Goal: Complete application form: Complete application form

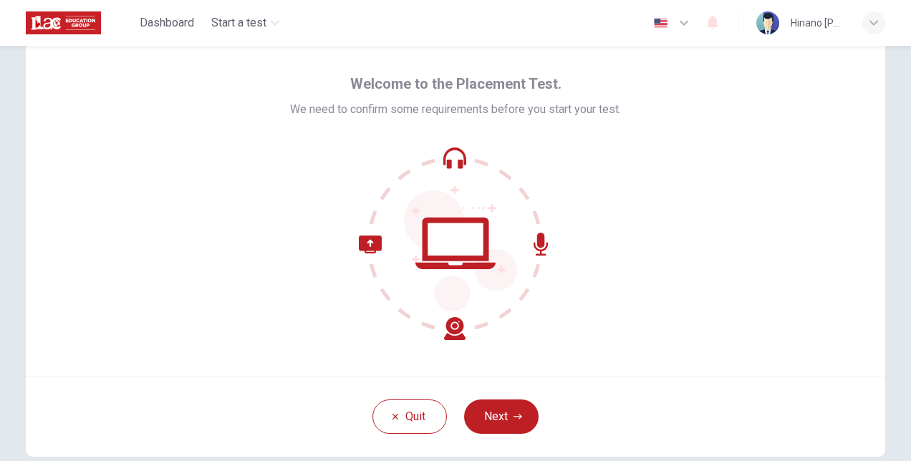
scroll to position [43, 0]
click at [494, 404] on button "Next" at bounding box center [501, 416] width 74 height 34
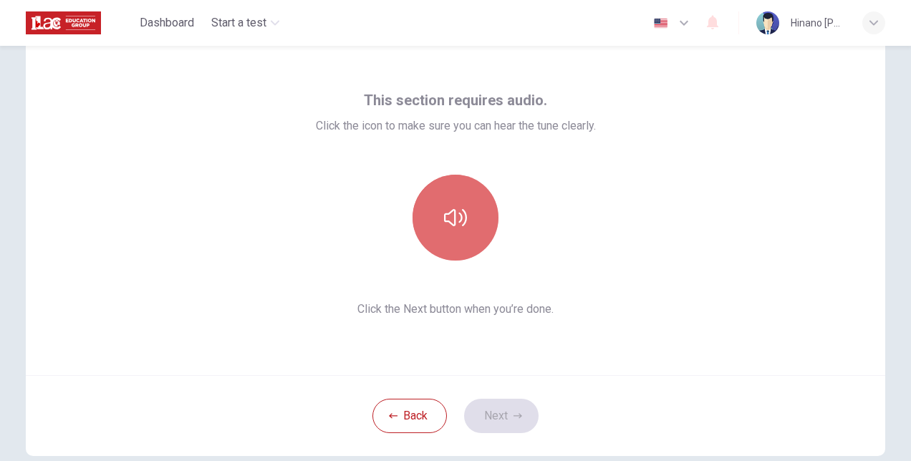
click at [433, 214] on button "button" at bounding box center [456, 218] width 86 height 86
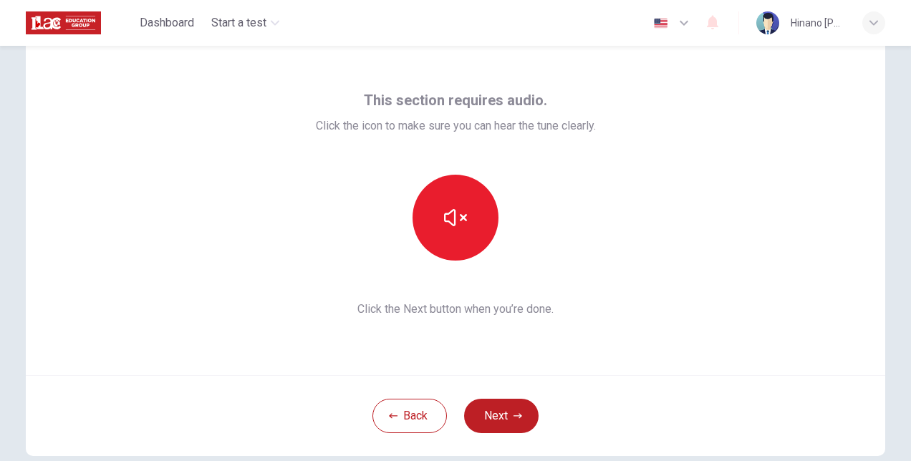
click at [357, 224] on div at bounding box center [456, 218] width 280 height 86
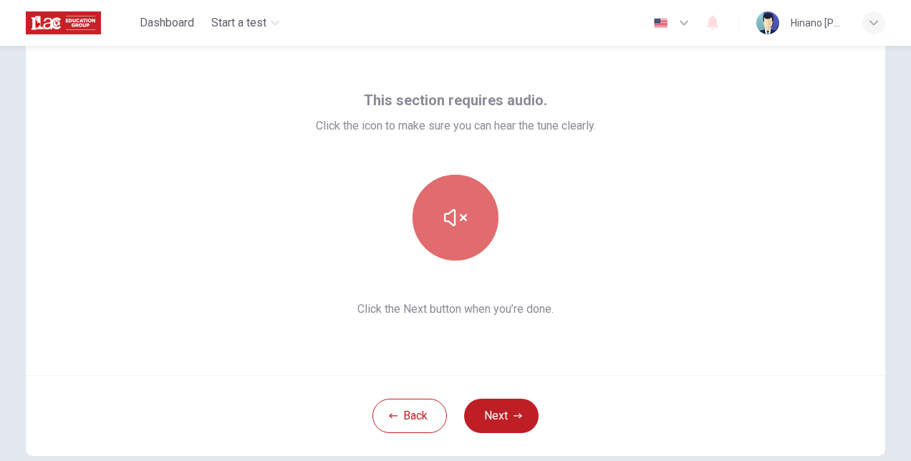
click at [437, 226] on button "button" at bounding box center [456, 218] width 86 height 86
click at [484, 217] on button "button" at bounding box center [456, 218] width 86 height 86
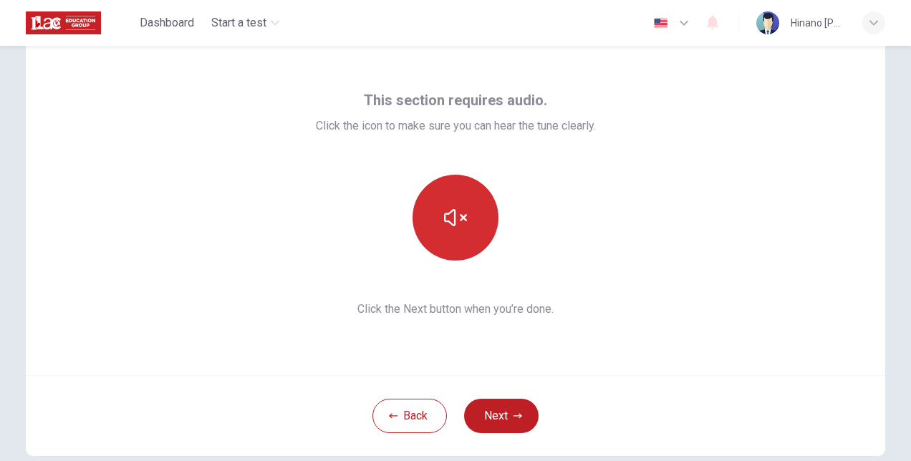
click at [428, 216] on button "button" at bounding box center [456, 218] width 86 height 86
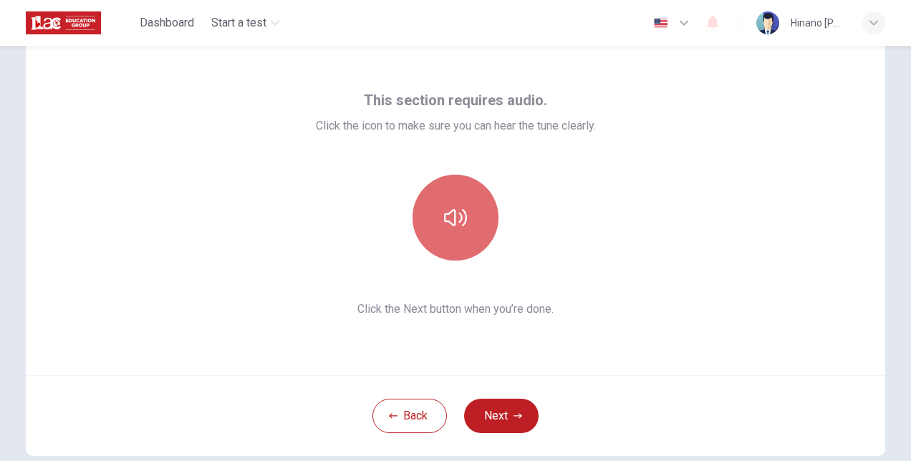
click at [428, 216] on button "button" at bounding box center [456, 218] width 86 height 86
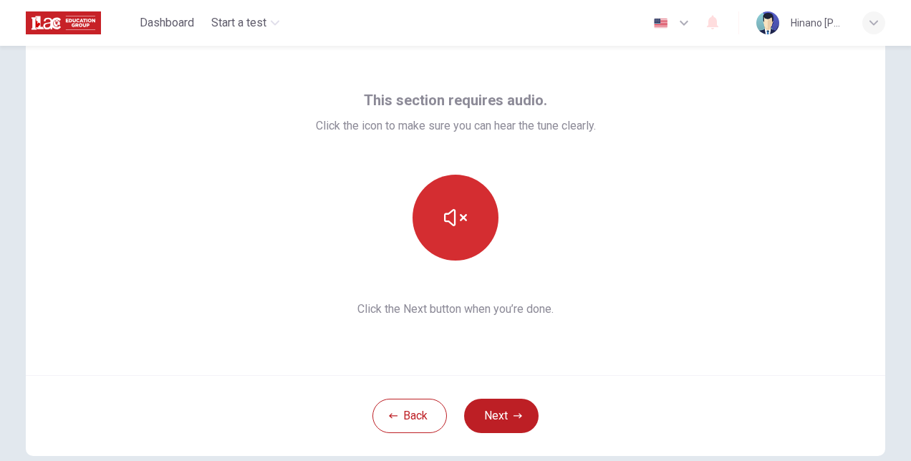
click at [435, 221] on button "button" at bounding box center [456, 218] width 86 height 86
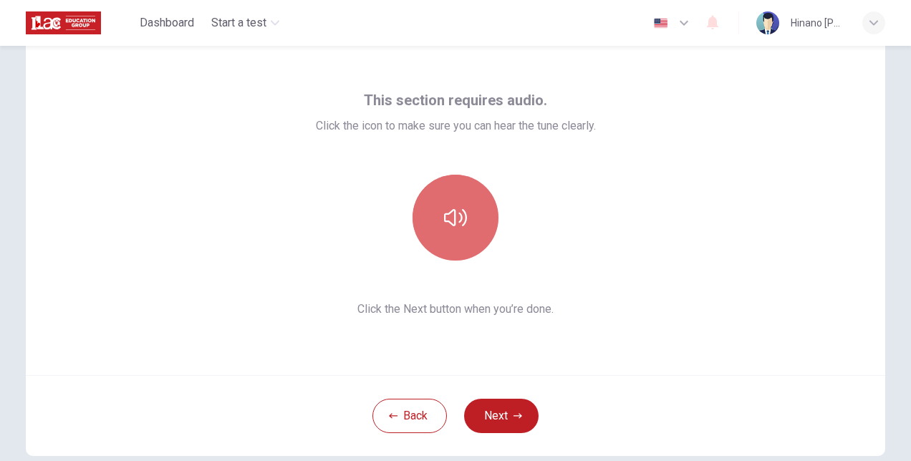
click at [444, 215] on icon "button" at bounding box center [455, 217] width 23 height 23
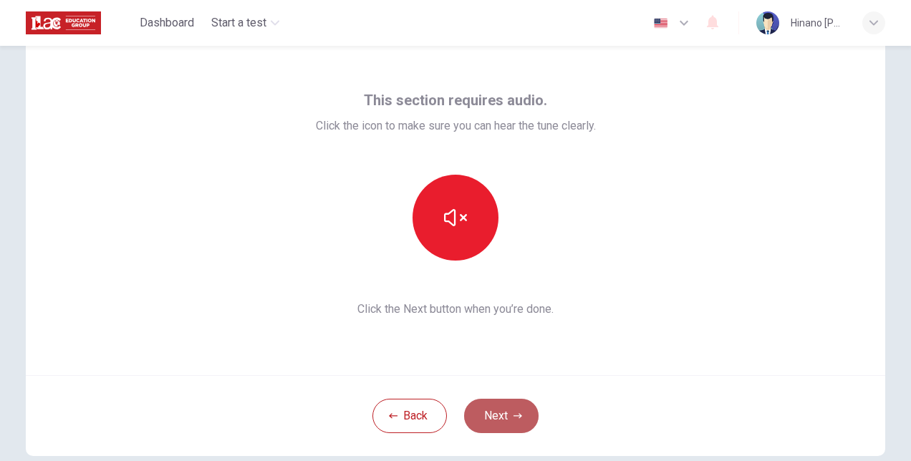
click at [505, 405] on button "Next" at bounding box center [501, 416] width 74 height 34
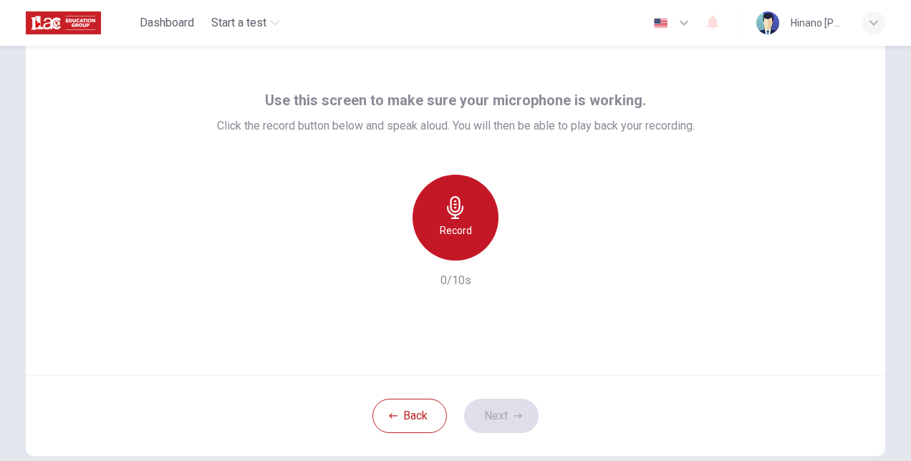
click at [448, 211] on icon "button" at bounding box center [455, 207] width 16 height 23
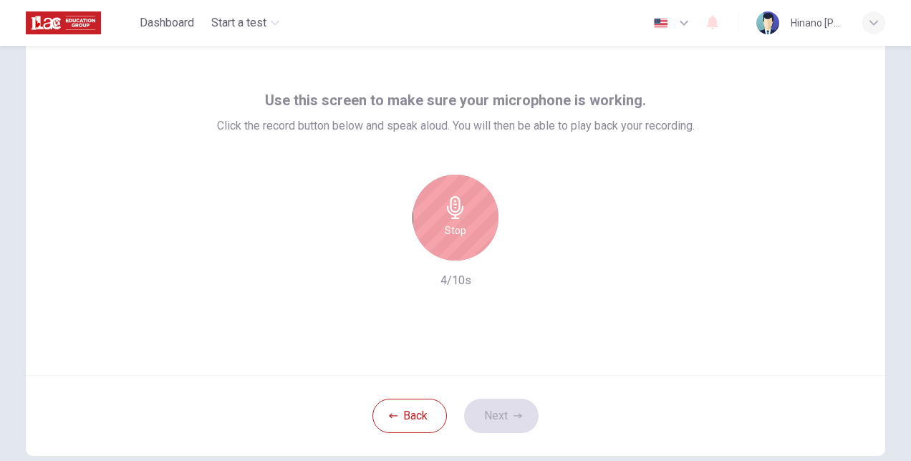
click at [448, 211] on icon "button" at bounding box center [455, 207] width 16 height 23
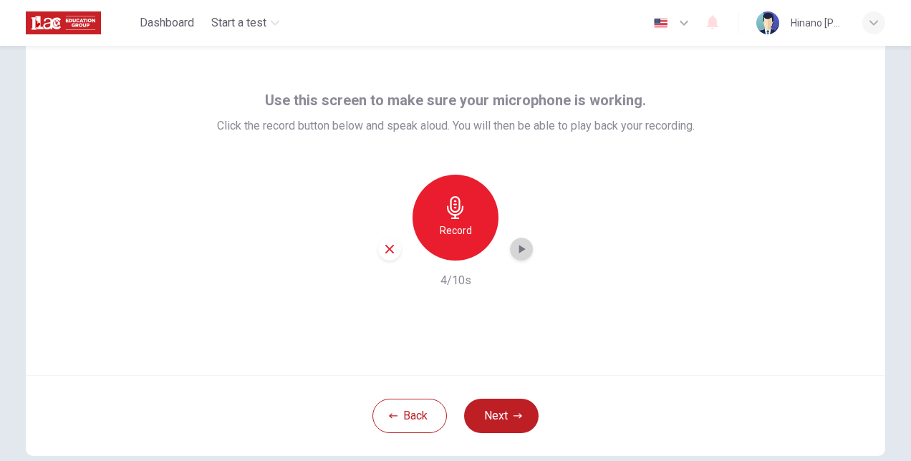
click at [514, 247] on icon "button" at bounding box center [521, 249] width 14 height 14
click at [506, 411] on button "Next" at bounding box center [501, 416] width 74 height 34
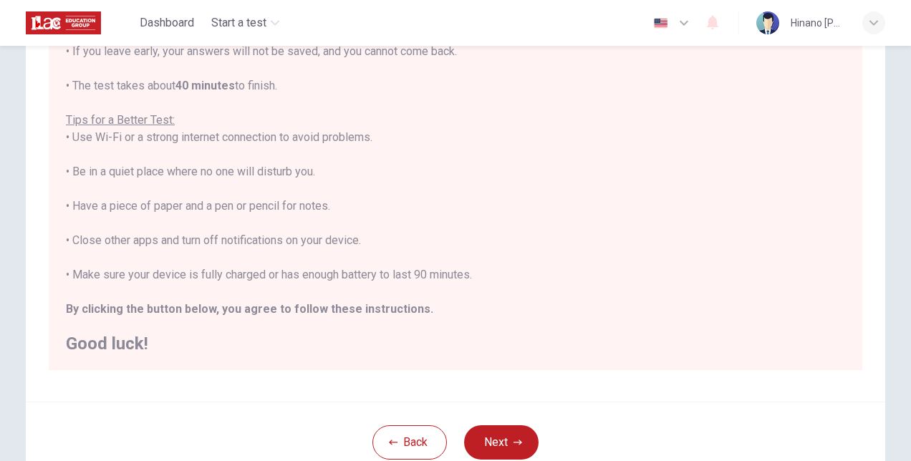
scroll to position [202, 0]
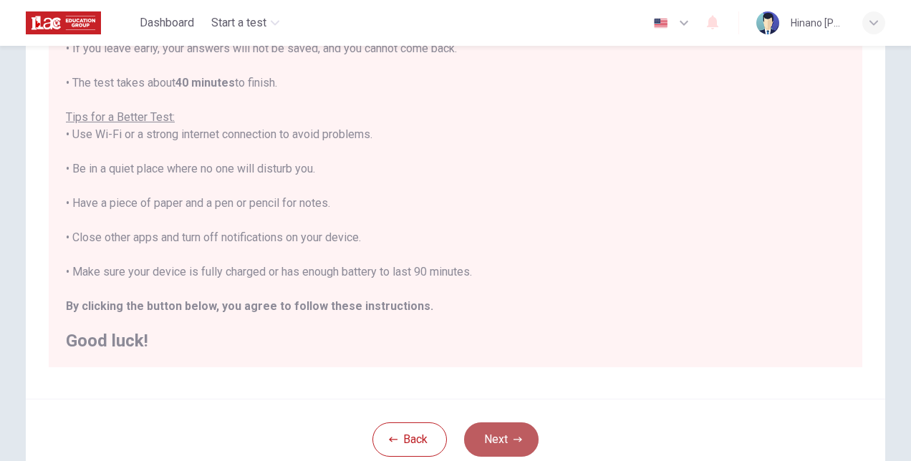
click at [490, 440] on button "Next" at bounding box center [501, 440] width 74 height 34
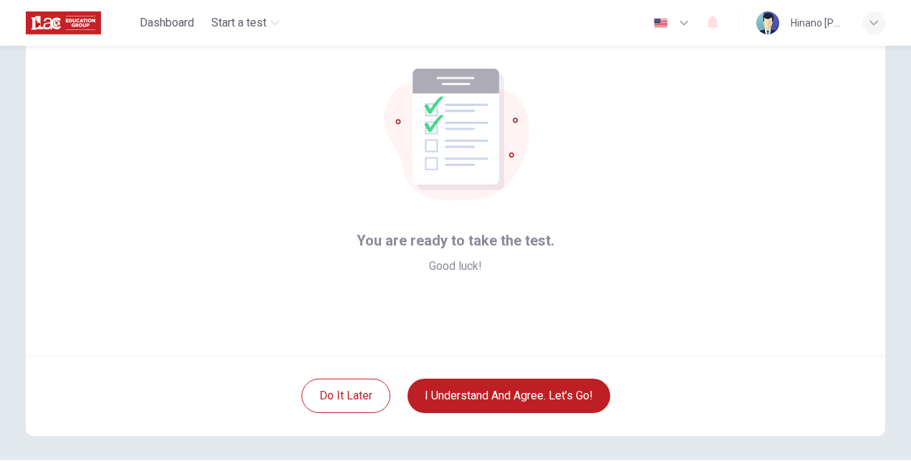
scroll to position [64, 0]
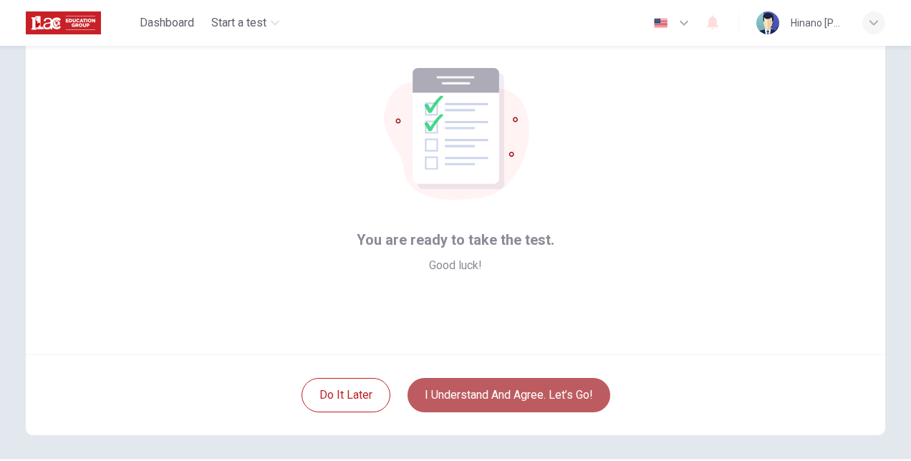
click at [493, 408] on button "I understand and agree. Let’s go!" at bounding box center [508, 395] width 203 height 34
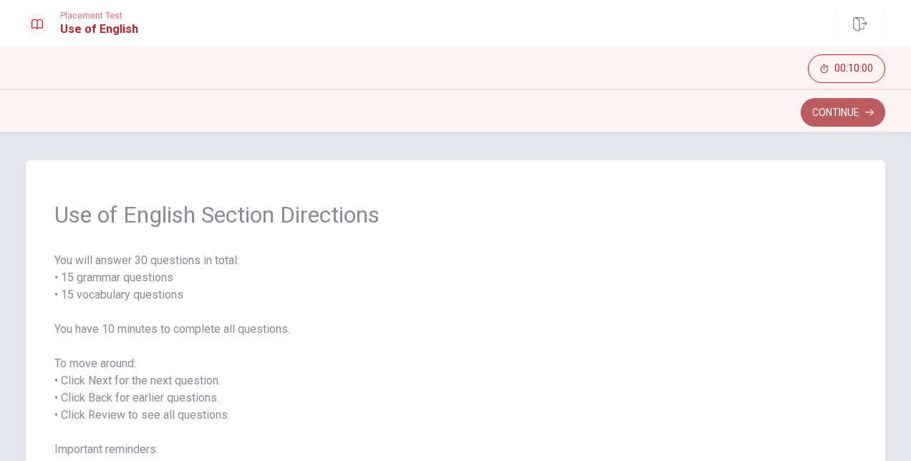
click at [834, 112] on button "Continue" at bounding box center [843, 112] width 85 height 29
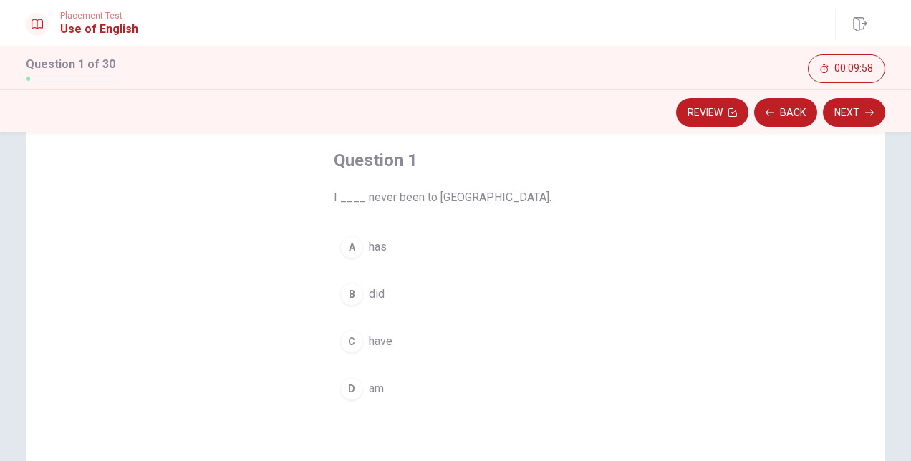
scroll to position [72, 0]
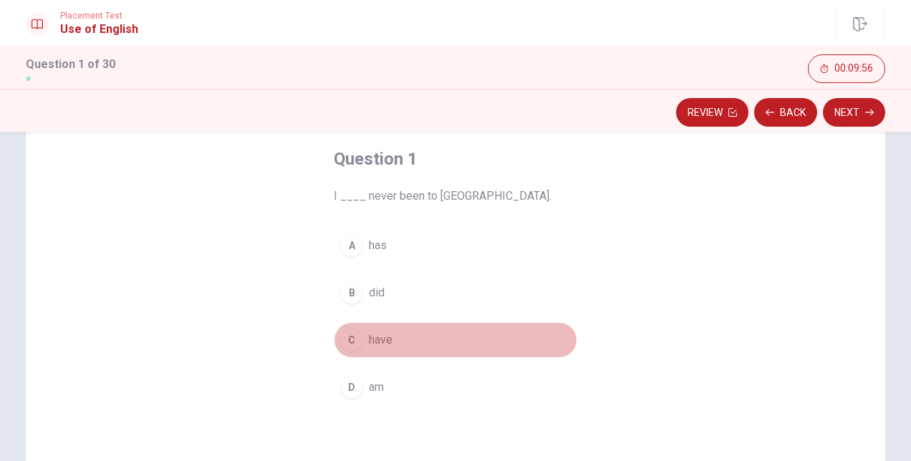
click at [348, 334] on div "C" at bounding box center [351, 340] width 23 height 23
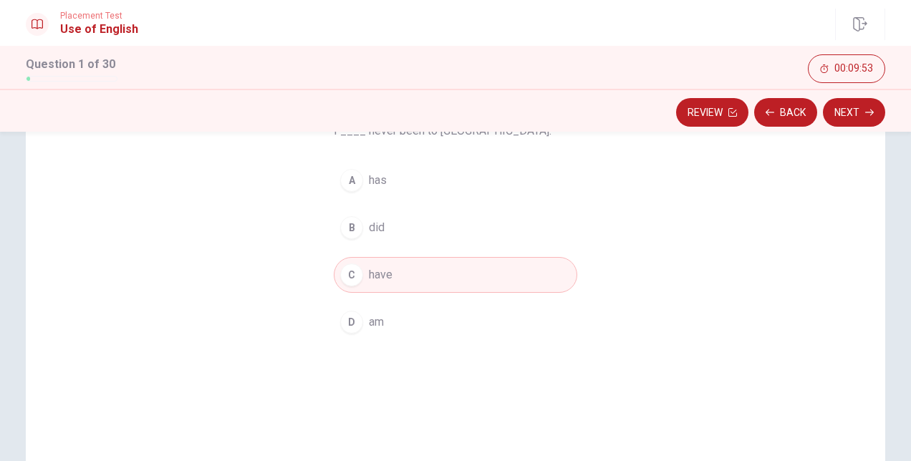
scroll to position [138, 0]
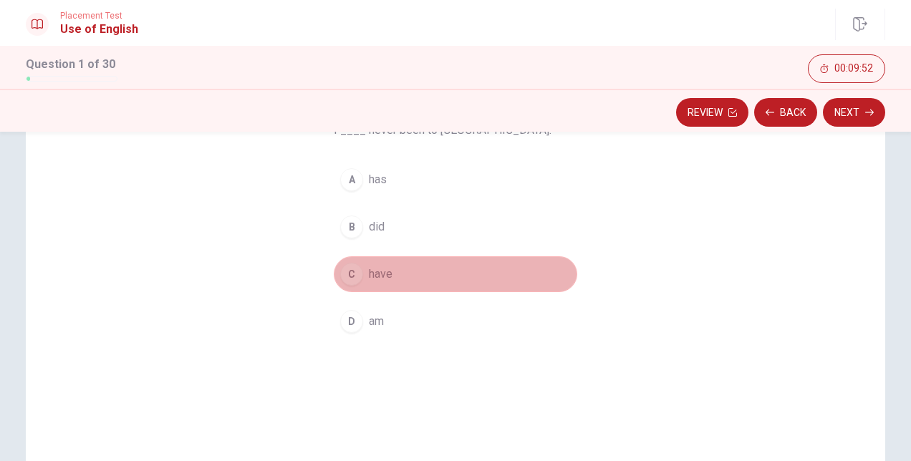
click at [347, 279] on div "C" at bounding box center [351, 274] width 23 height 23
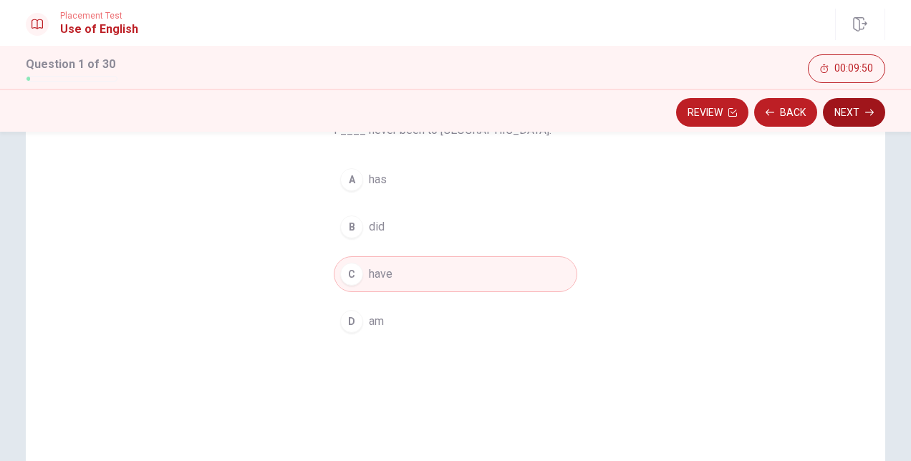
click at [844, 110] on button "Next" at bounding box center [854, 112] width 62 height 29
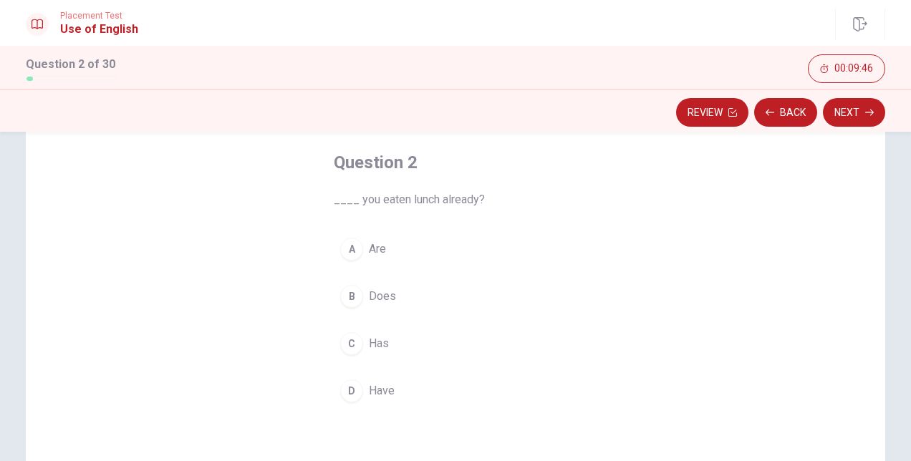
scroll to position [70, 0]
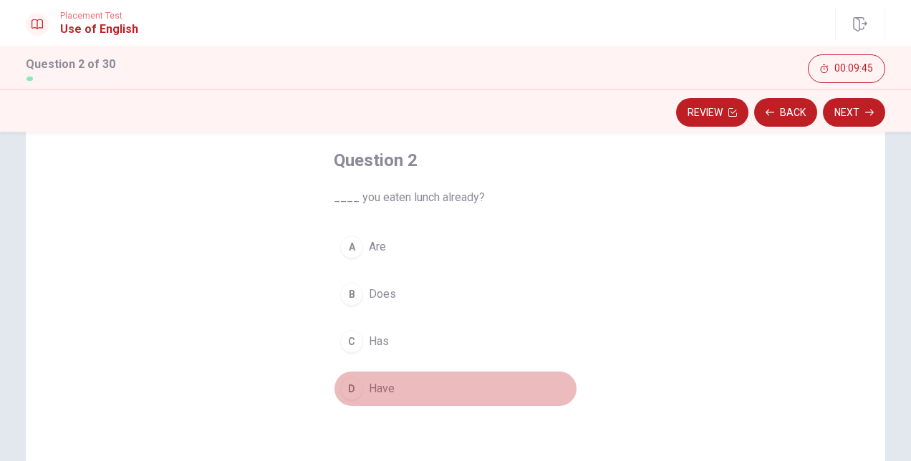
click at [345, 382] on div "D" at bounding box center [351, 388] width 23 height 23
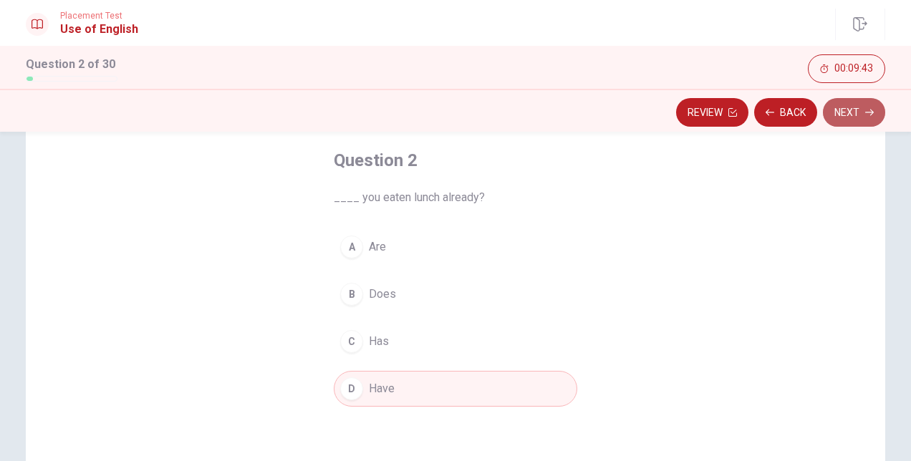
click at [862, 112] on button "Next" at bounding box center [854, 112] width 62 height 29
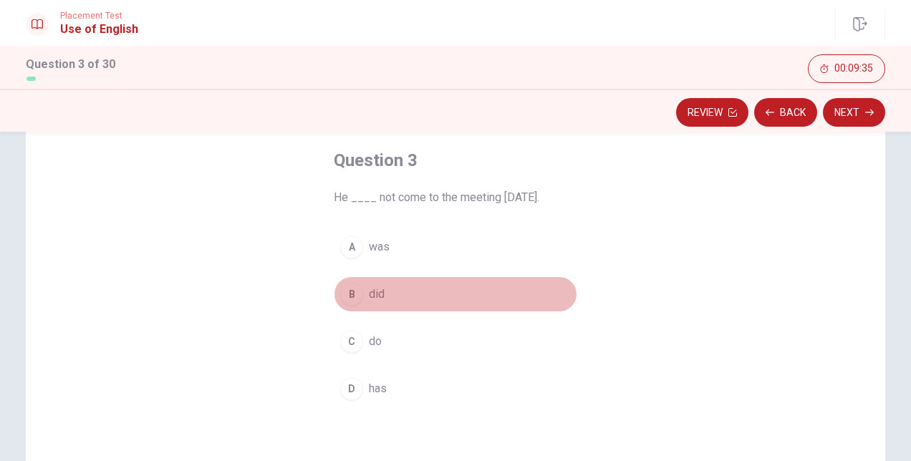
click at [339, 302] on button "B did" at bounding box center [455, 294] width 243 height 36
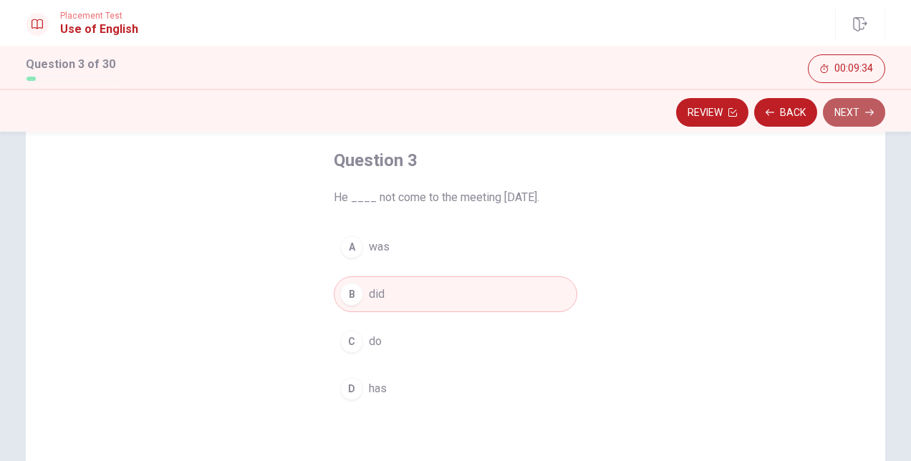
click at [853, 119] on button "Next" at bounding box center [854, 112] width 62 height 29
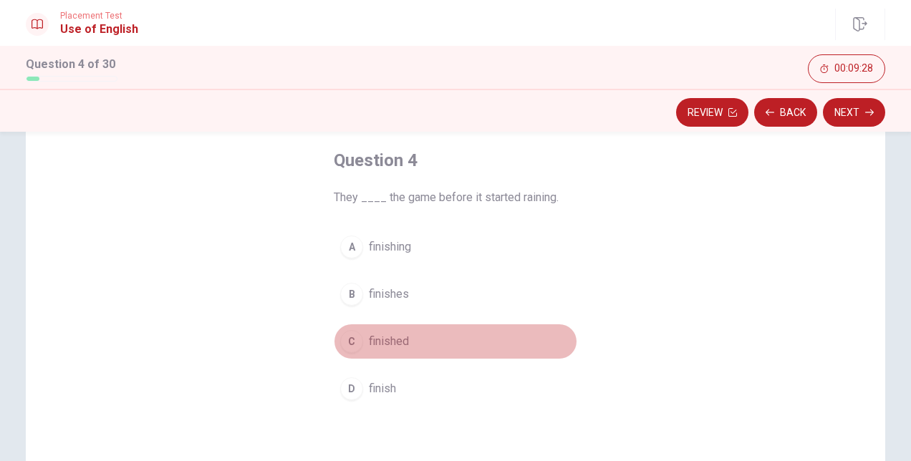
click at [344, 328] on button "C finished" at bounding box center [455, 342] width 243 height 36
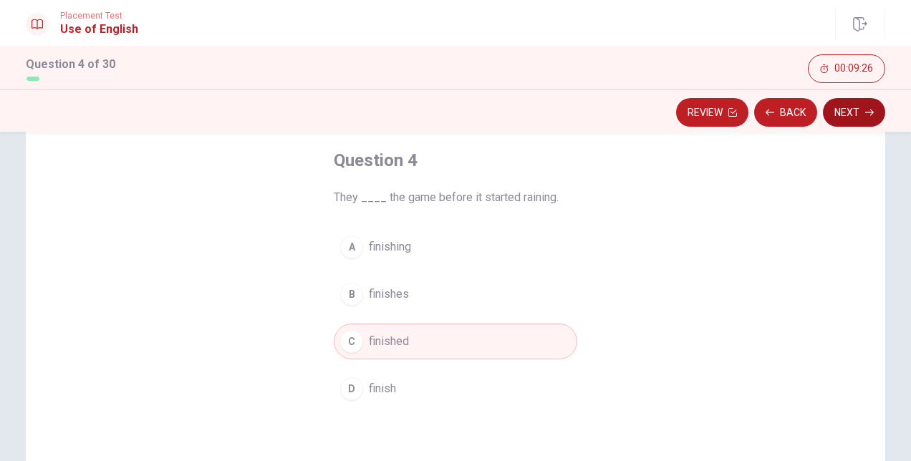
click at [859, 113] on button "Next" at bounding box center [854, 112] width 62 height 29
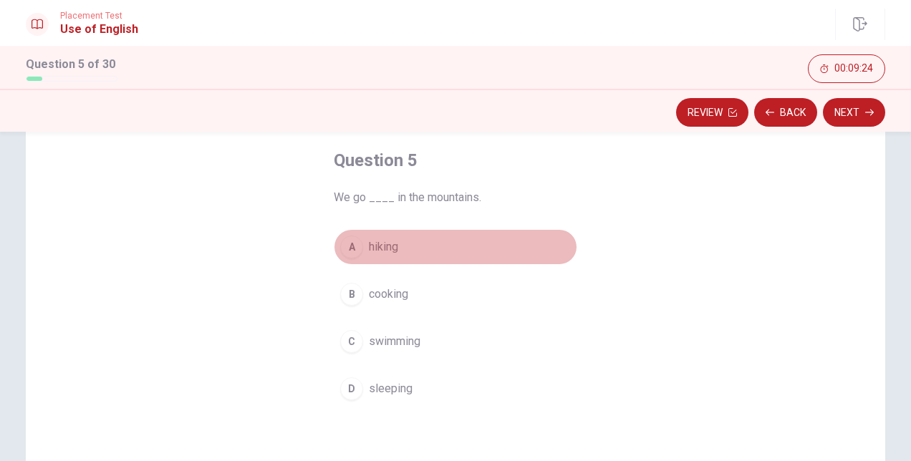
click at [349, 247] on div "A" at bounding box center [351, 247] width 23 height 23
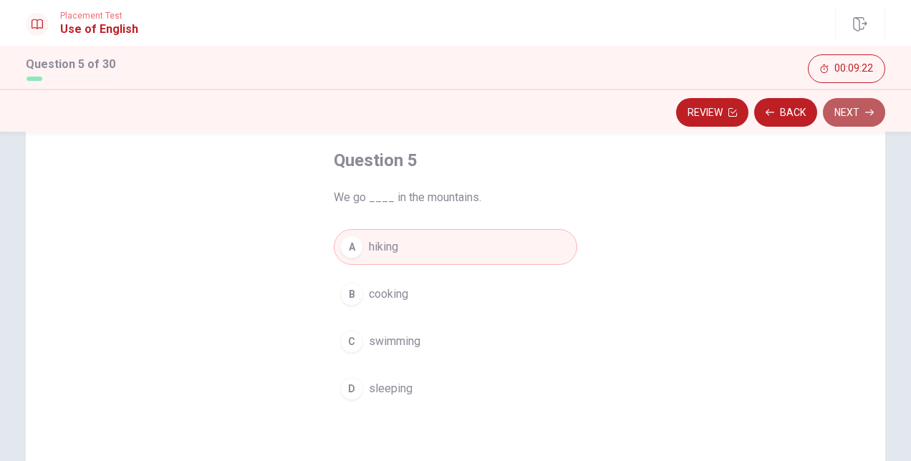
click at [848, 107] on button "Next" at bounding box center [854, 112] width 62 height 29
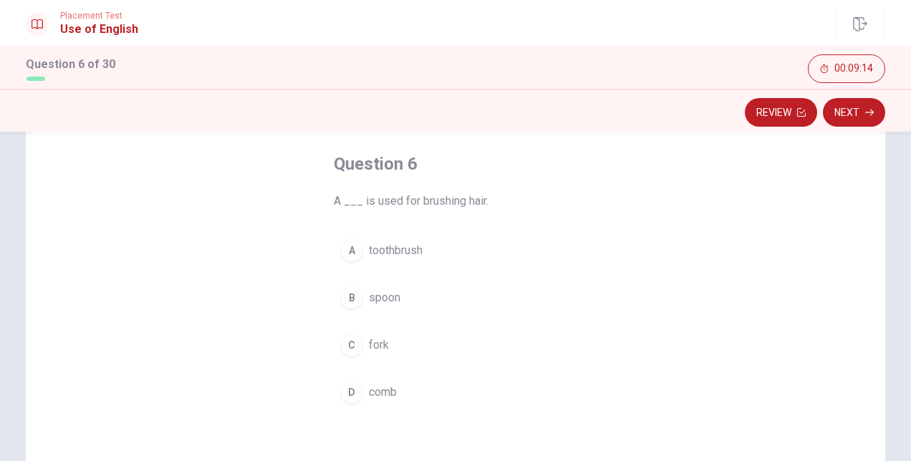
scroll to position [66, 0]
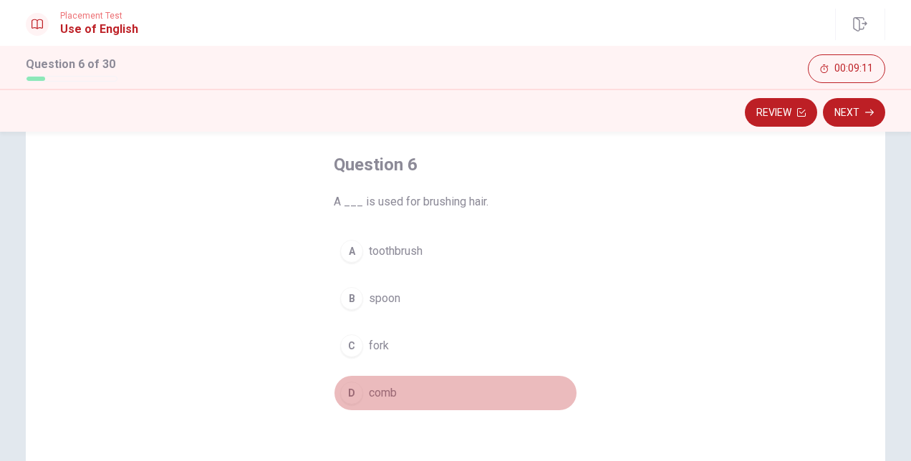
click at [341, 382] on div "D" at bounding box center [351, 393] width 23 height 23
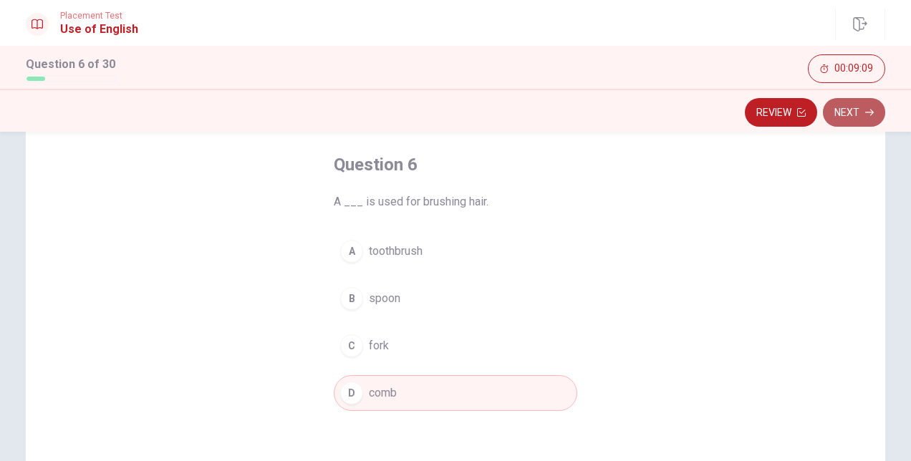
click at [841, 115] on button "Next" at bounding box center [854, 112] width 62 height 29
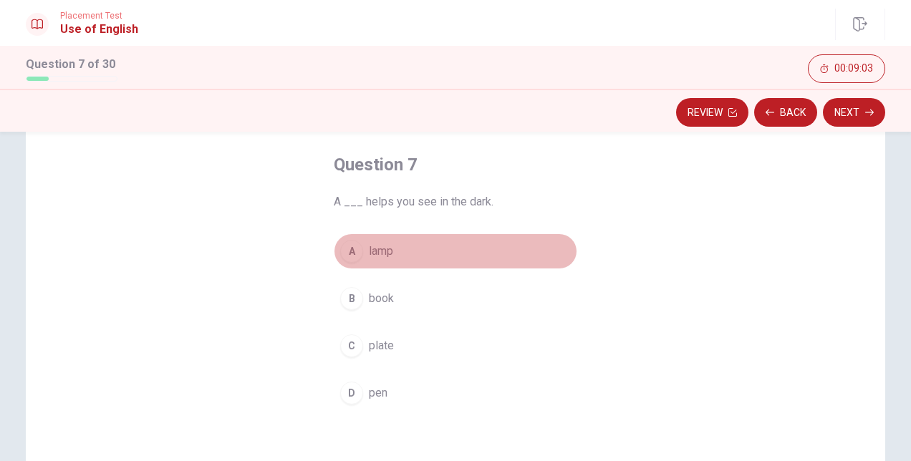
click at [354, 251] on div "A" at bounding box center [351, 251] width 23 height 23
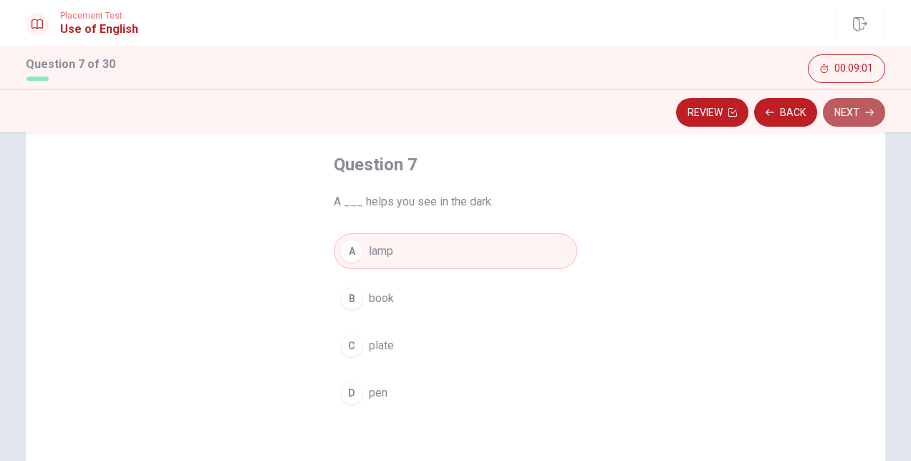
click at [852, 113] on button "Next" at bounding box center [854, 112] width 62 height 29
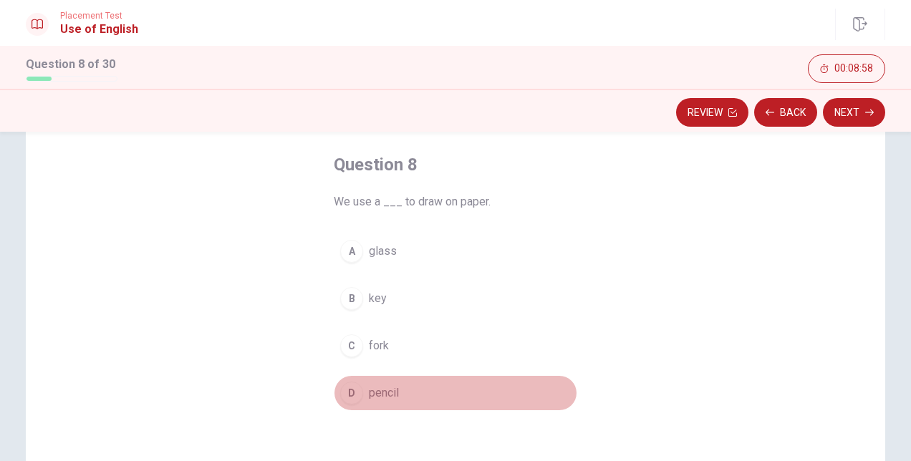
click at [350, 391] on div "D" at bounding box center [351, 393] width 23 height 23
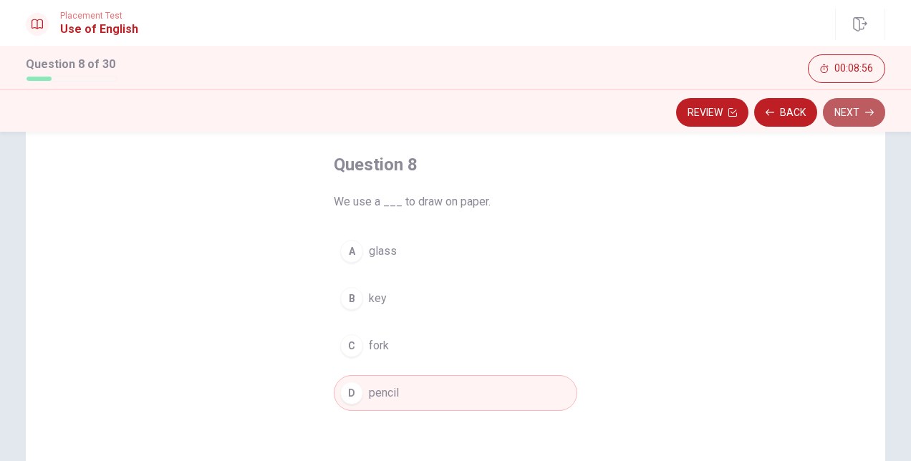
click at [846, 115] on button "Next" at bounding box center [854, 112] width 62 height 29
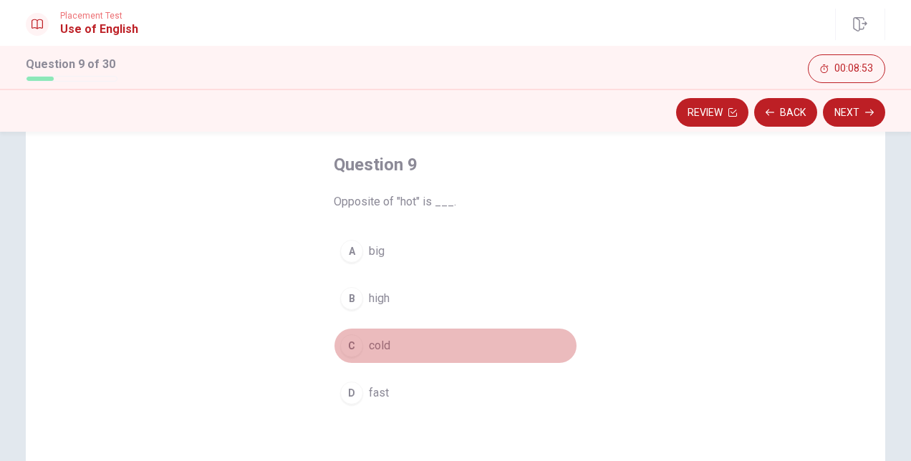
click at [347, 354] on div "C" at bounding box center [351, 345] width 23 height 23
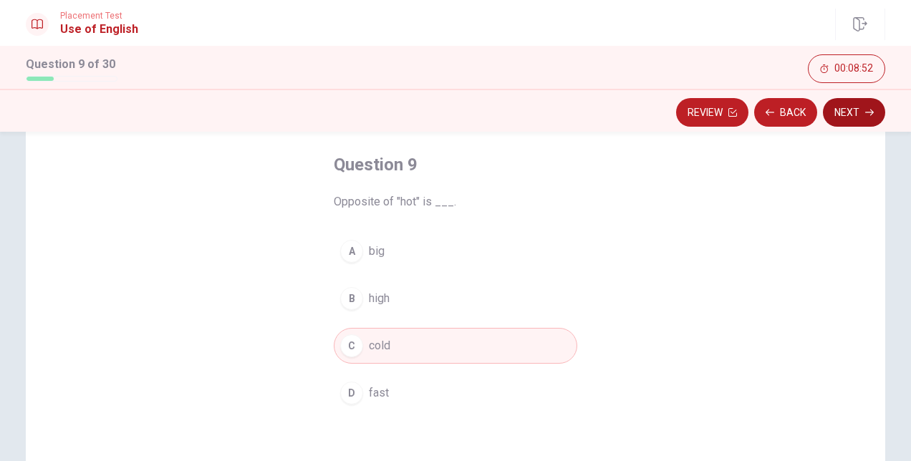
click at [850, 110] on button "Next" at bounding box center [854, 112] width 62 height 29
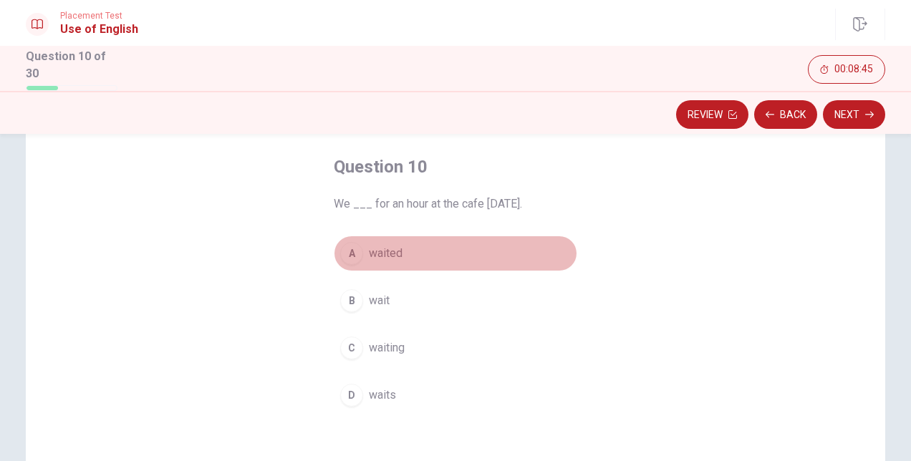
click at [340, 248] on div "A" at bounding box center [351, 253] width 23 height 23
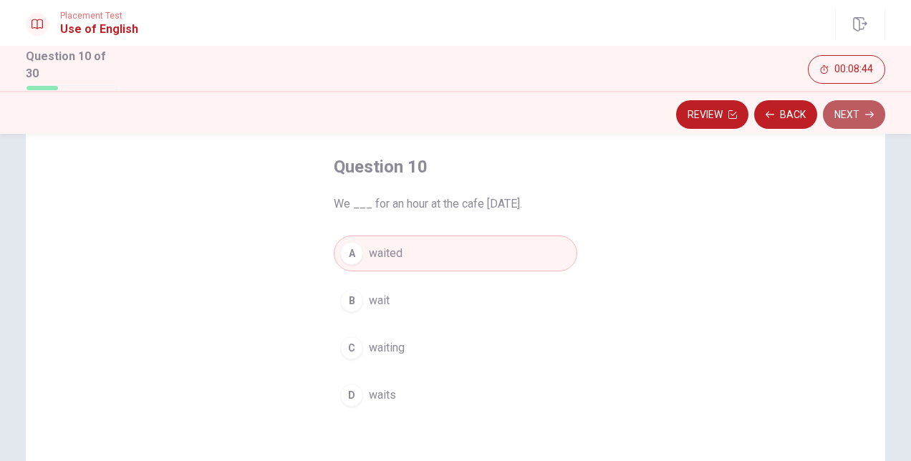
click at [859, 106] on button "Next" at bounding box center [854, 114] width 62 height 29
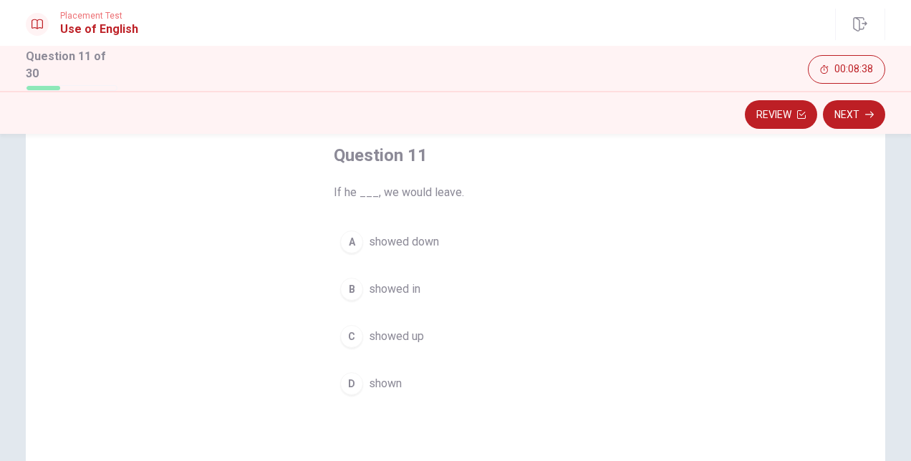
scroll to position [78, 0]
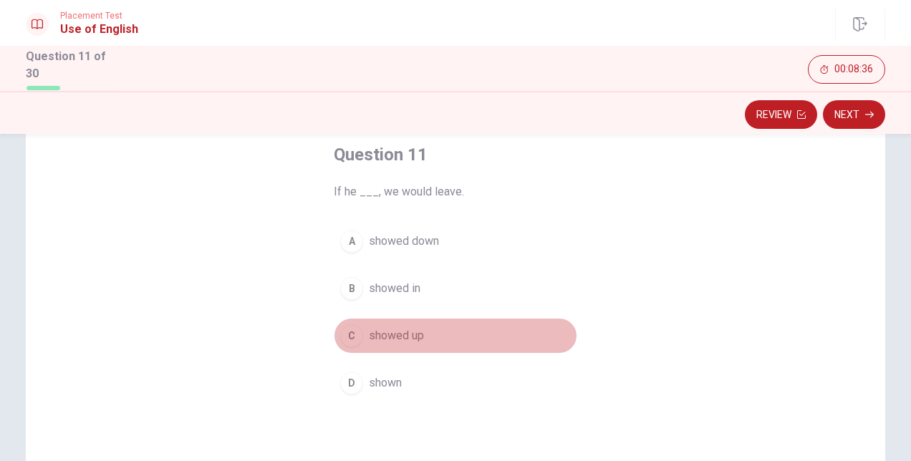
click at [340, 333] on div "C" at bounding box center [351, 335] width 23 height 23
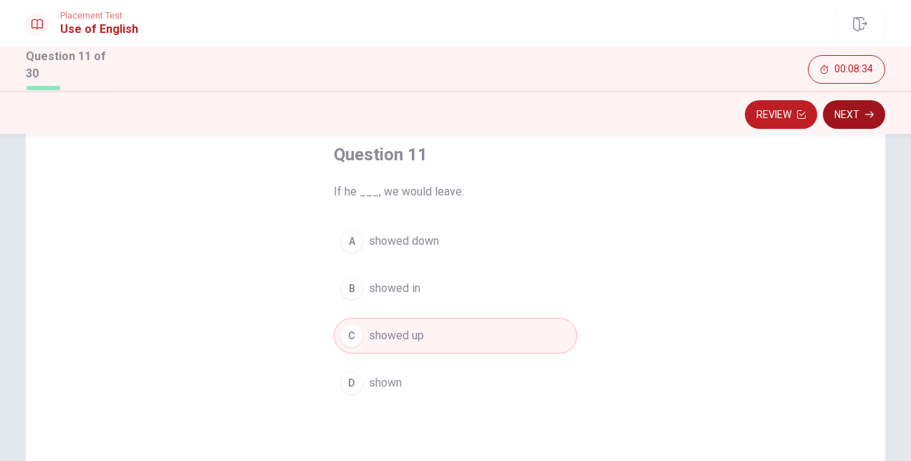
click at [857, 120] on button "Next" at bounding box center [854, 114] width 62 height 29
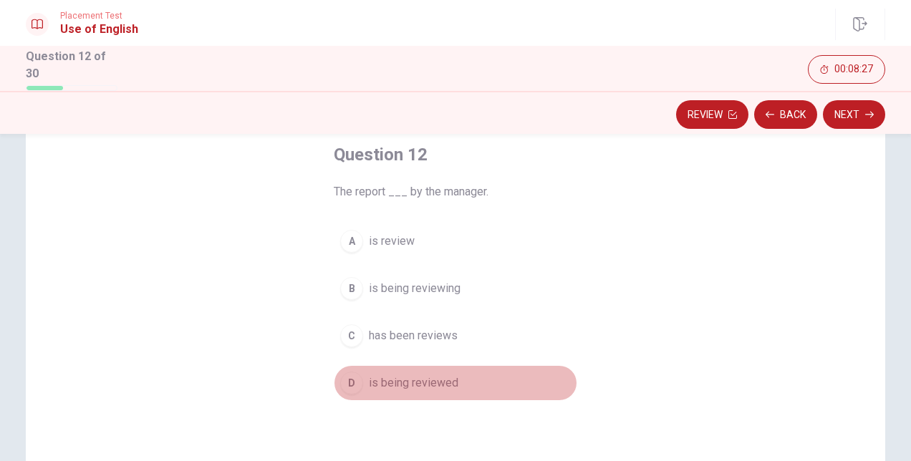
click at [346, 365] on button "D is being reviewed" at bounding box center [455, 383] width 243 height 36
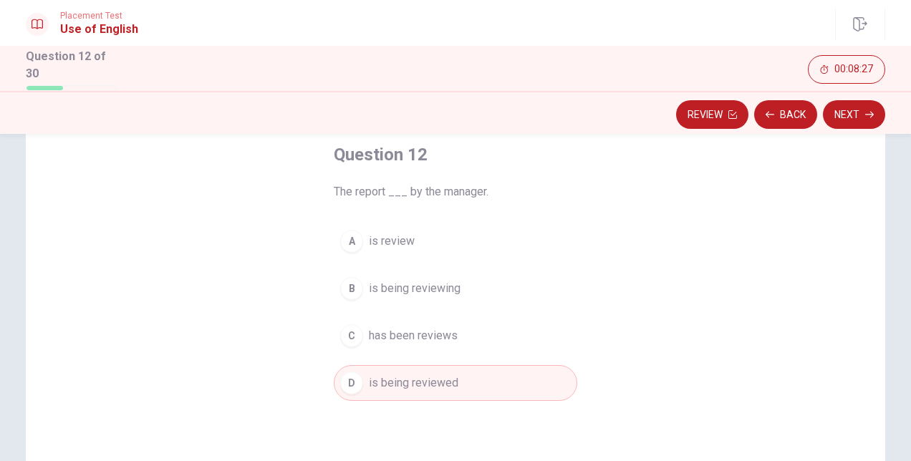
drag, startPoint x: 712, startPoint y: 213, endPoint x: 798, endPoint y: 170, distance: 96.1
click at [798, 170] on div "Question 12 The report ___ by the manager. A is review B is being reviewing C h…" at bounding box center [455, 334] width 859 height 498
click at [851, 116] on button "Next" at bounding box center [854, 114] width 62 height 29
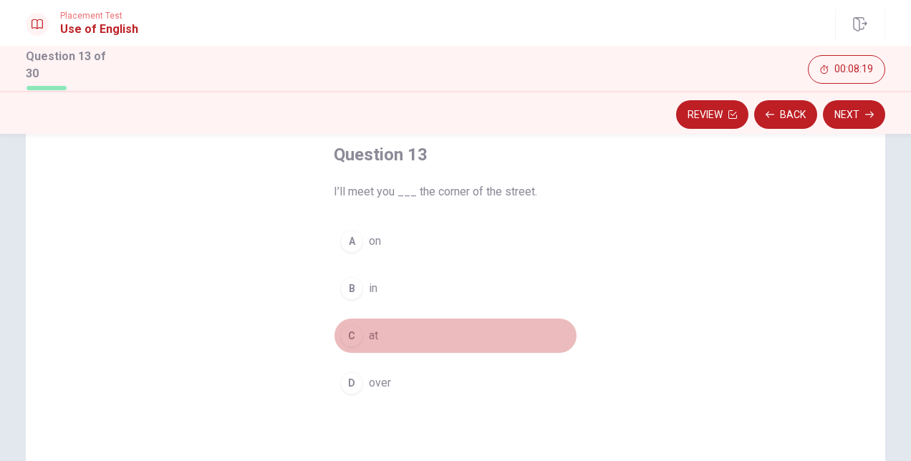
click at [340, 327] on div "C" at bounding box center [351, 335] width 23 height 23
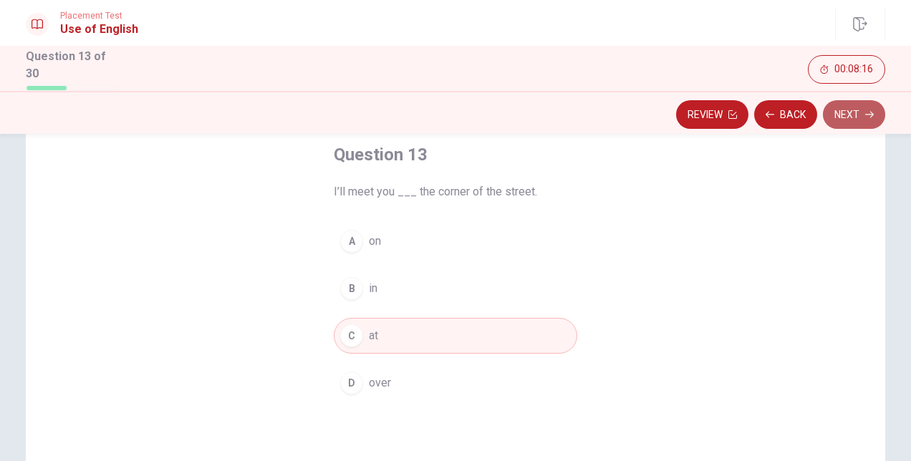
click at [841, 115] on button "Next" at bounding box center [854, 114] width 62 height 29
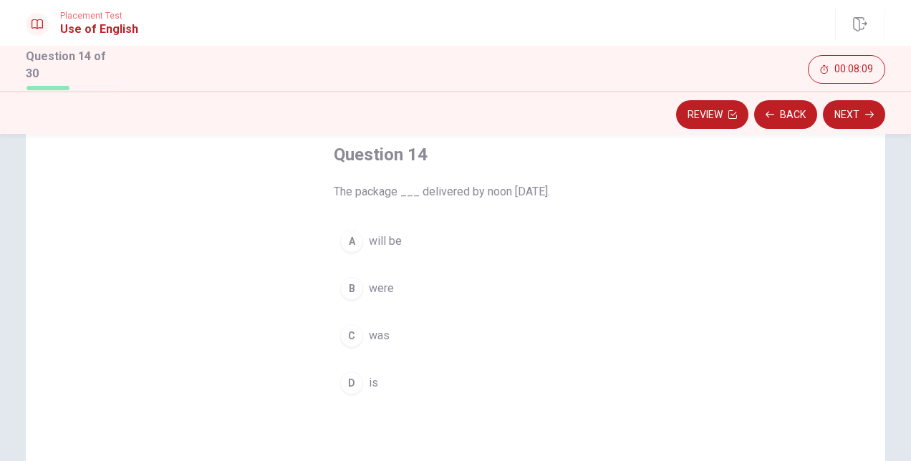
drag, startPoint x: 346, startPoint y: 258, endPoint x: 348, endPoint y: 246, distance: 11.7
click at [348, 246] on div "A will be B were C was D is" at bounding box center [455, 312] width 243 height 178
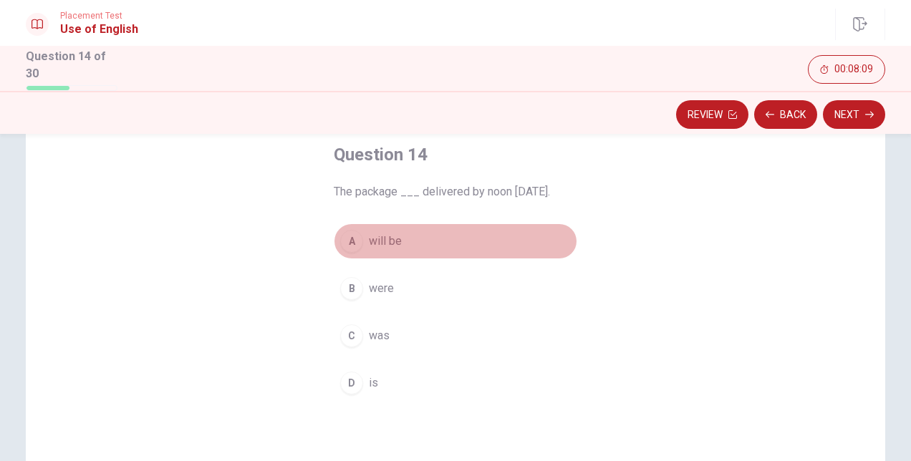
click at [348, 246] on div "A" at bounding box center [351, 241] width 23 height 23
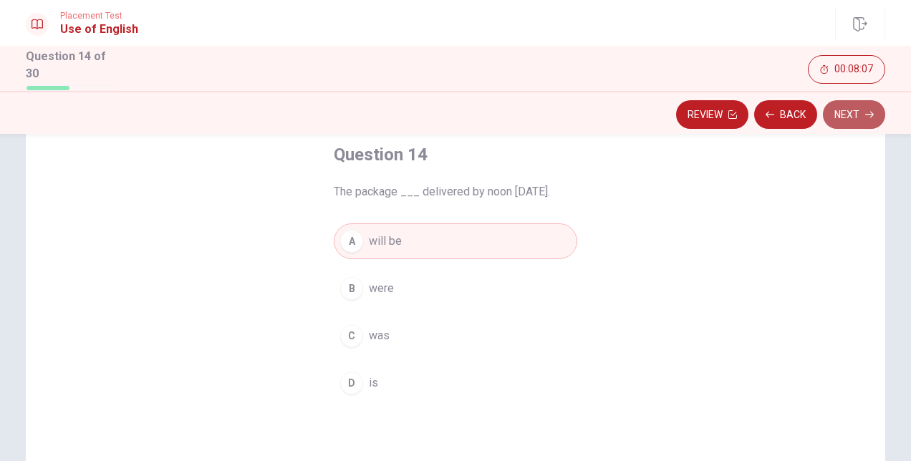
click at [874, 119] on button "Next" at bounding box center [854, 114] width 62 height 29
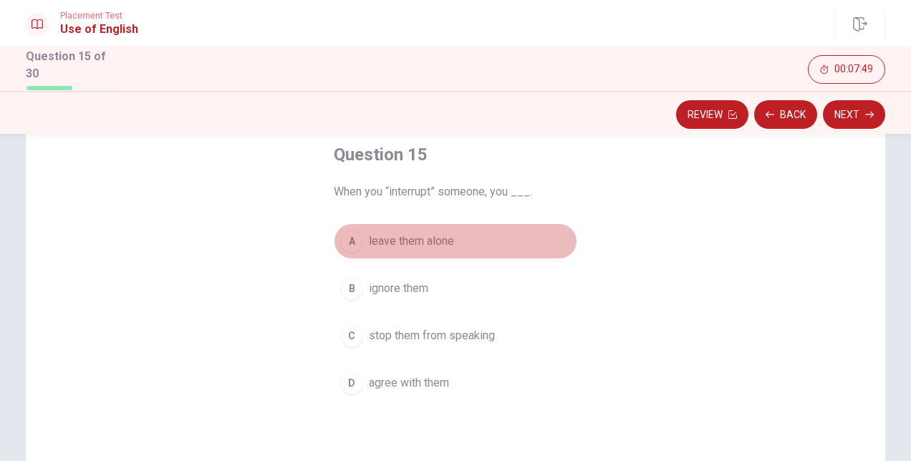
click at [353, 253] on button "A leave them alone" at bounding box center [455, 241] width 243 height 36
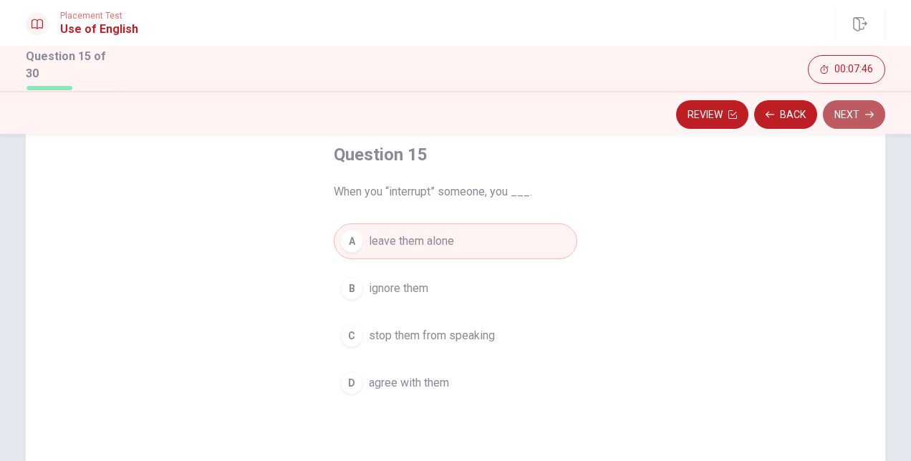
click at [855, 107] on button "Next" at bounding box center [854, 114] width 62 height 29
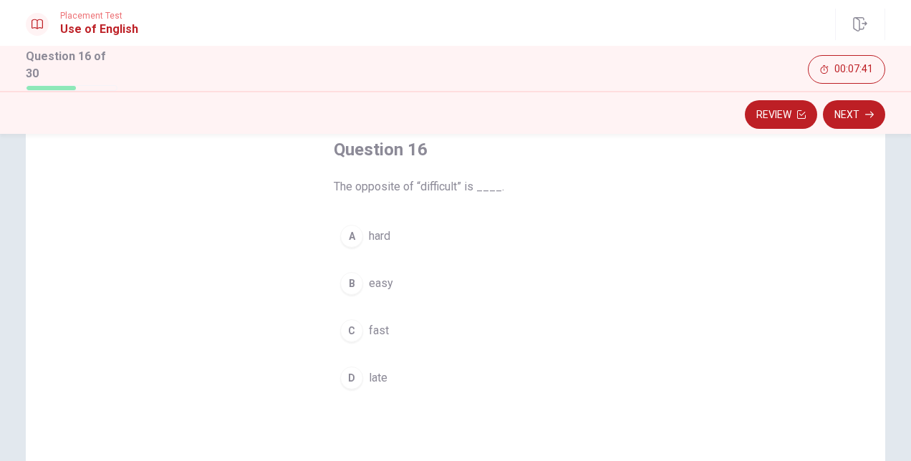
scroll to position [86, 0]
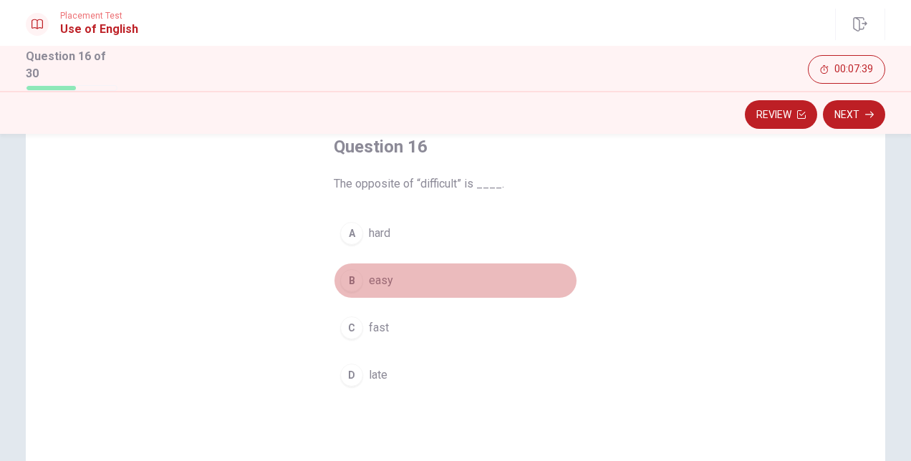
click at [354, 281] on div "B" at bounding box center [351, 280] width 23 height 23
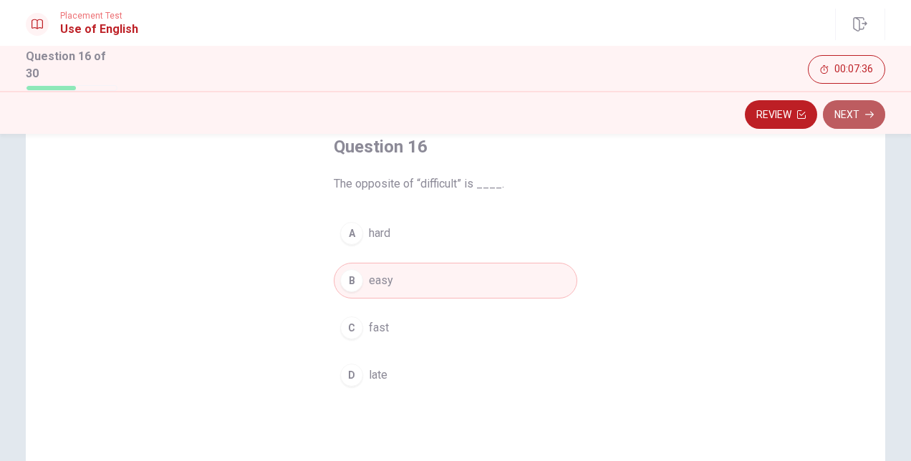
click at [844, 110] on button "Next" at bounding box center [854, 114] width 62 height 29
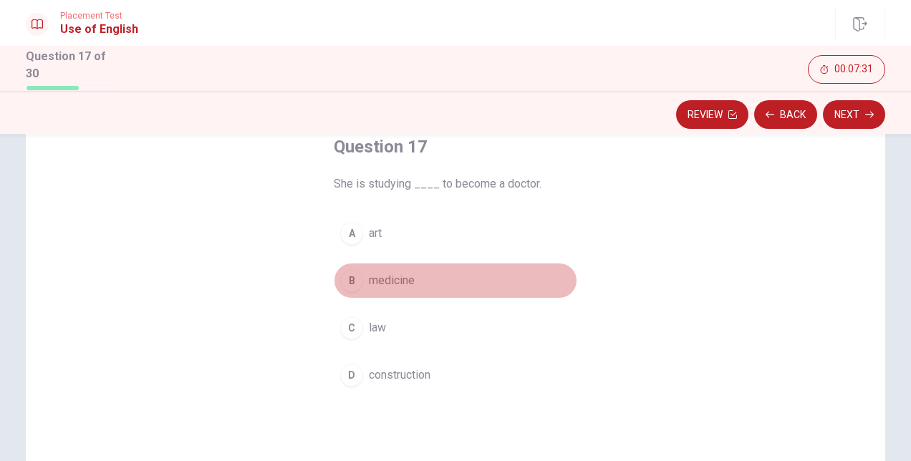
click at [345, 279] on div "B" at bounding box center [351, 280] width 23 height 23
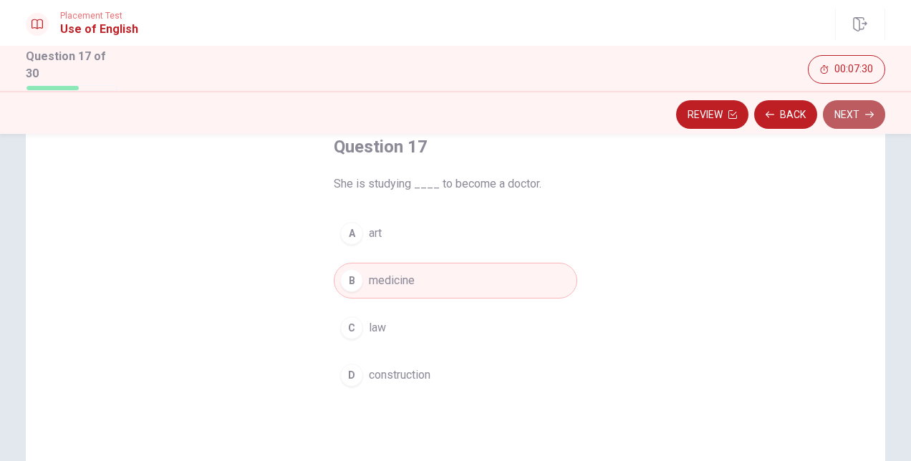
click at [840, 110] on button "Next" at bounding box center [854, 114] width 62 height 29
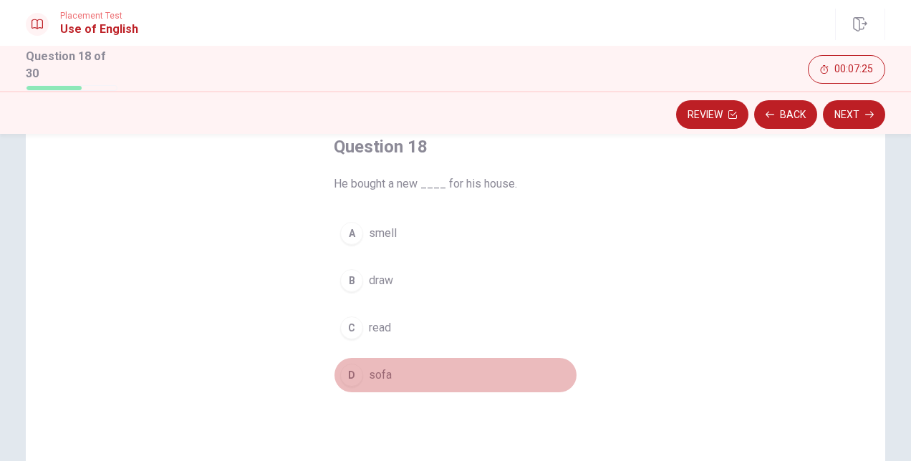
click at [344, 364] on div "D" at bounding box center [351, 375] width 23 height 23
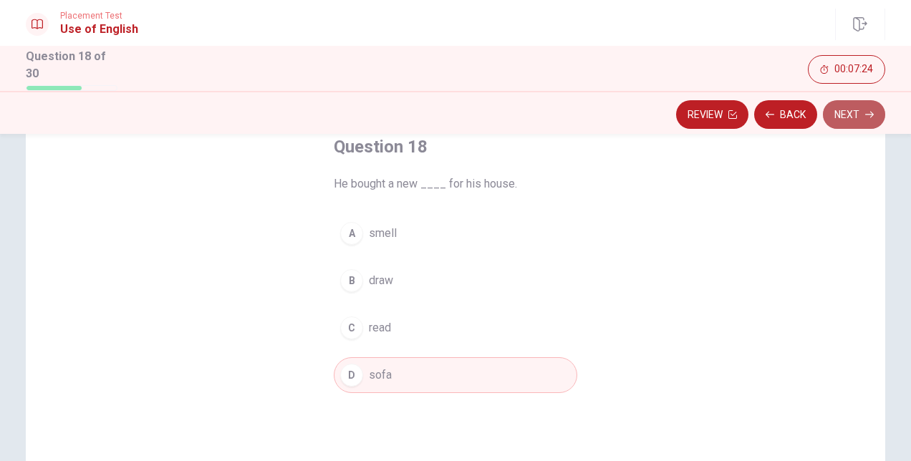
click at [846, 119] on button "Next" at bounding box center [854, 114] width 62 height 29
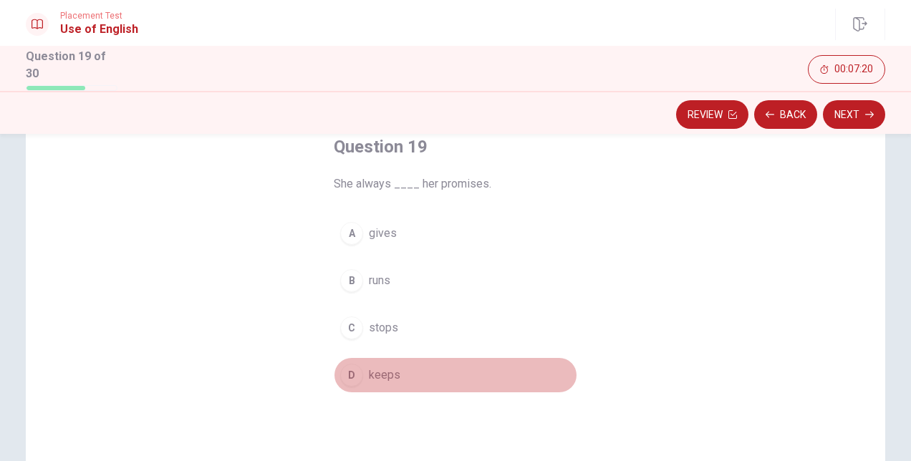
click at [347, 364] on div "D" at bounding box center [351, 375] width 23 height 23
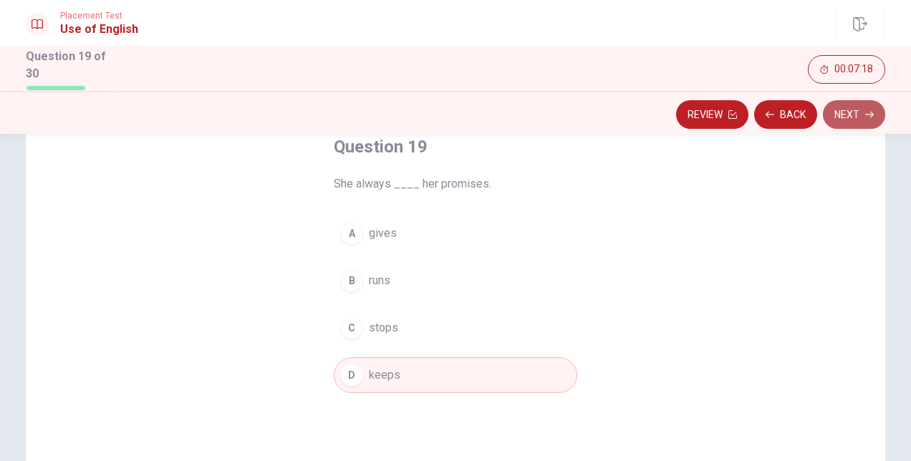
click at [851, 125] on button "Next" at bounding box center [854, 114] width 62 height 29
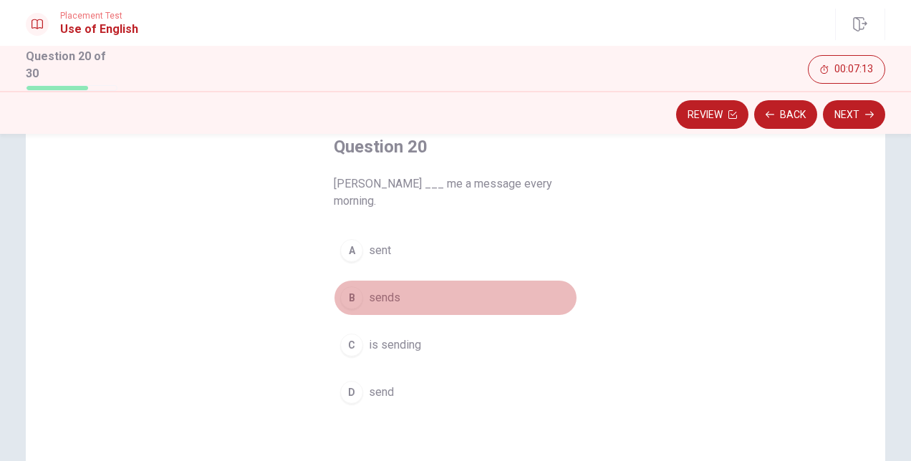
click at [344, 280] on button "B sends" at bounding box center [455, 298] width 243 height 36
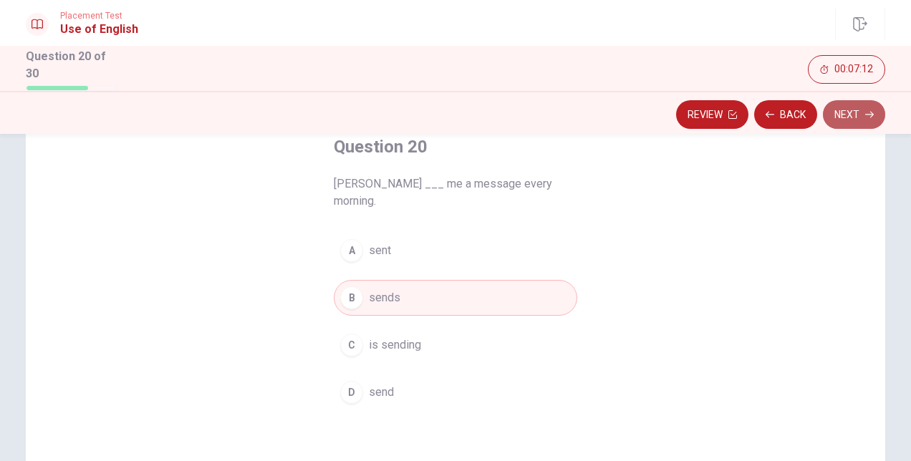
click at [865, 115] on icon "button" at bounding box center [869, 114] width 9 height 9
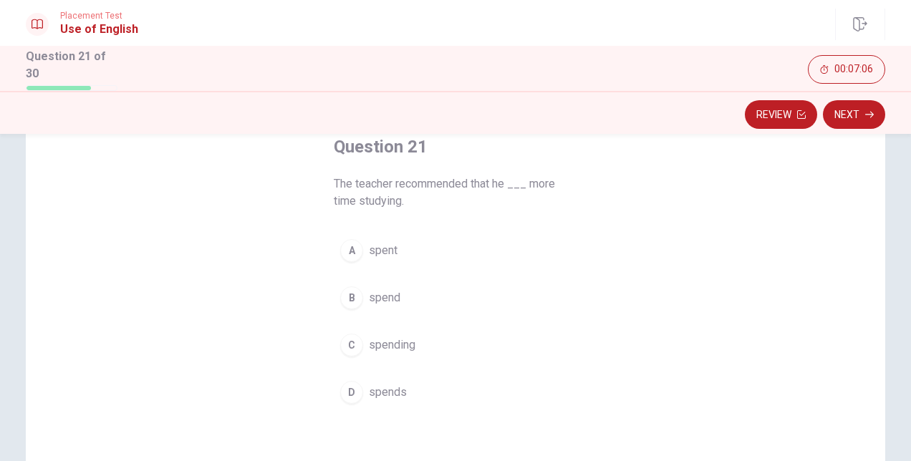
scroll to position [87, 0]
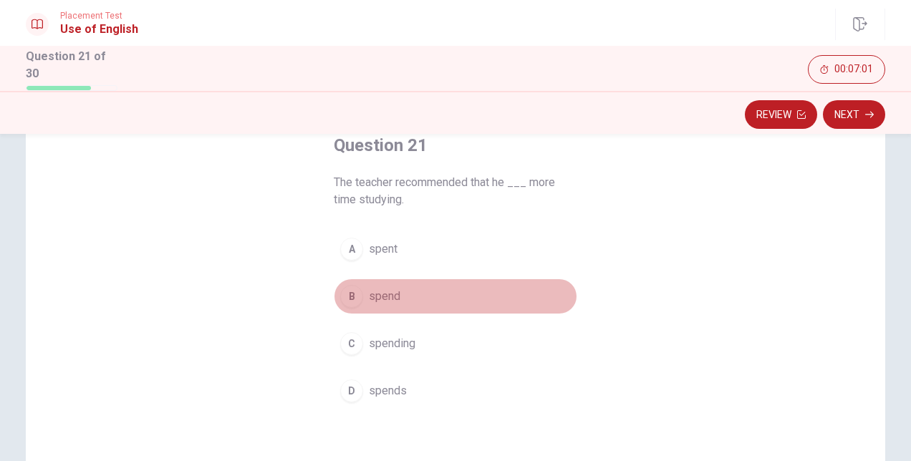
click at [351, 294] on div "B" at bounding box center [351, 296] width 23 height 23
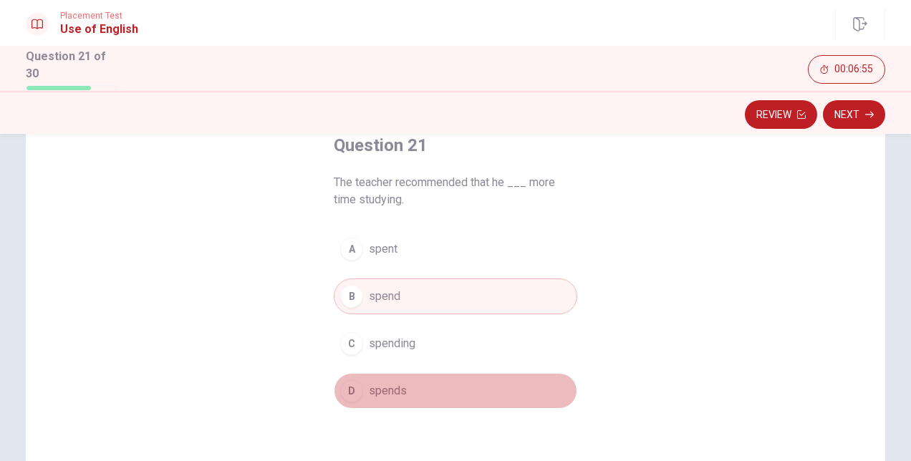
click at [361, 391] on button "D spends" at bounding box center [455, 391] width 243 height 36
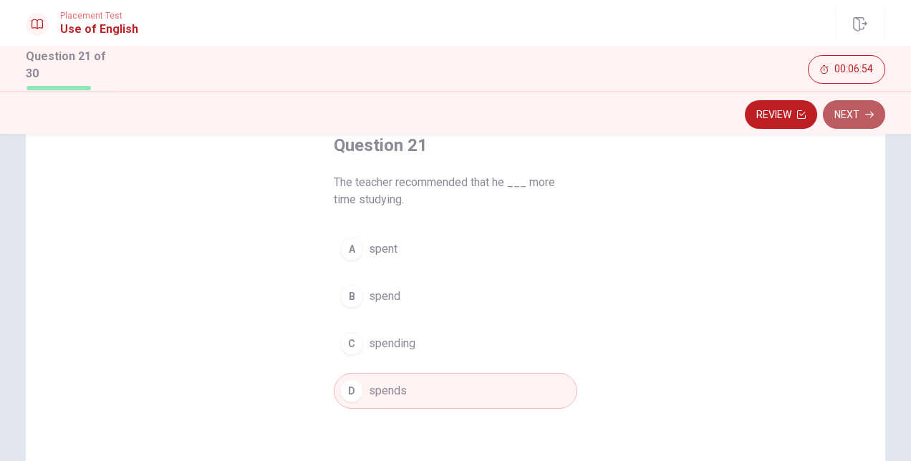
click at [841, 117] on button "Next" at bounding box center [854, 114] width 62 height 29
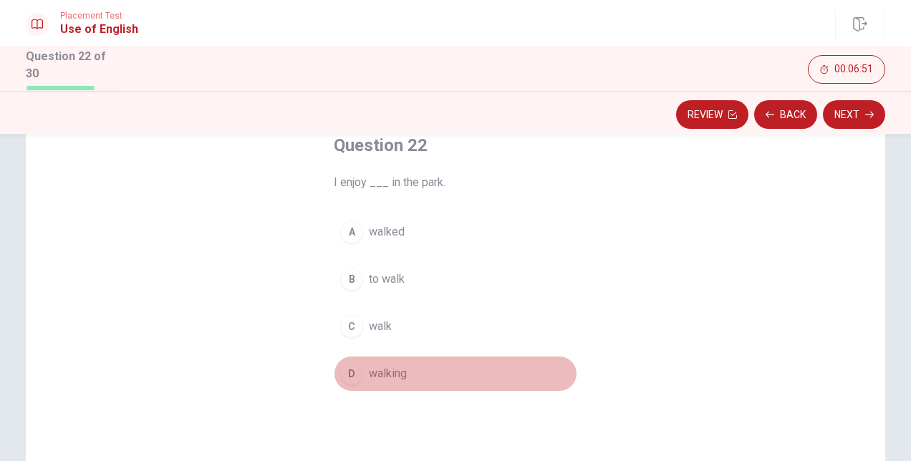
click at [351, 375] on div "D" at bounding box center [351, 373] width 23 height 23
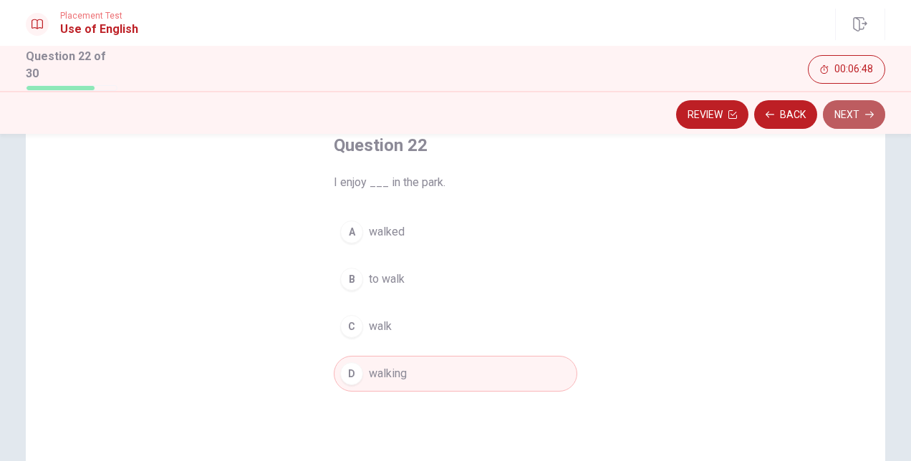
click at [843, 104] on button "Next" at bounding box center [854, 114] width 62 height 29
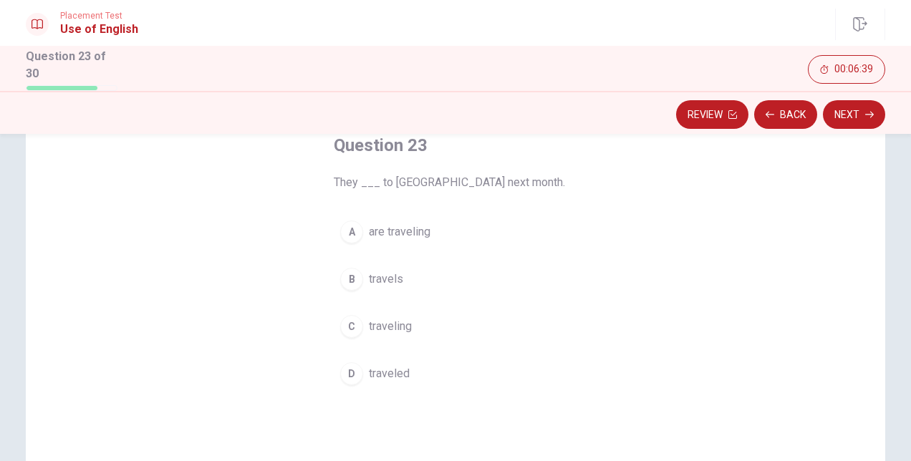
click at [355, 238] on button "A are traveling" at bounding box center [455, 232] width 243 height 36
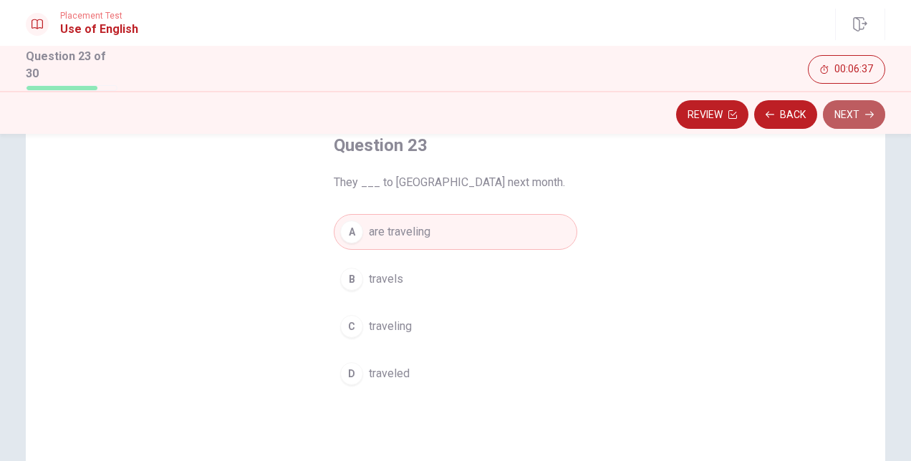
click at [835, 110] on button "Next" at bounding box center [854, 114] width 62 height 29
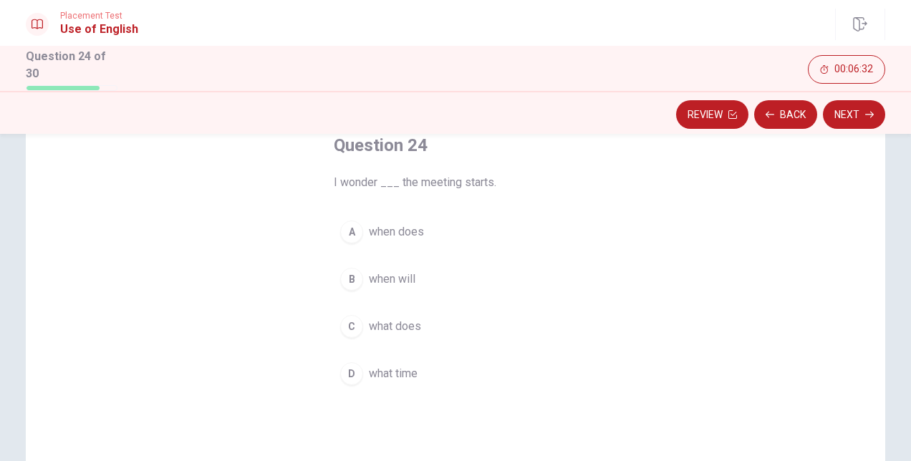
click at [349, 325] on div "C" at bounding box center [351, 326] width 23 height 23
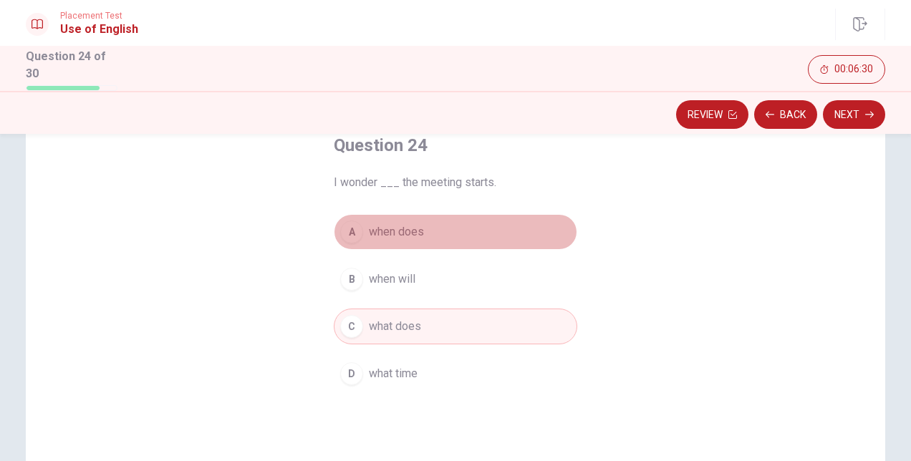
click at [353, 233] on div "A" at bounding box center [351, 232] width 23 height 23
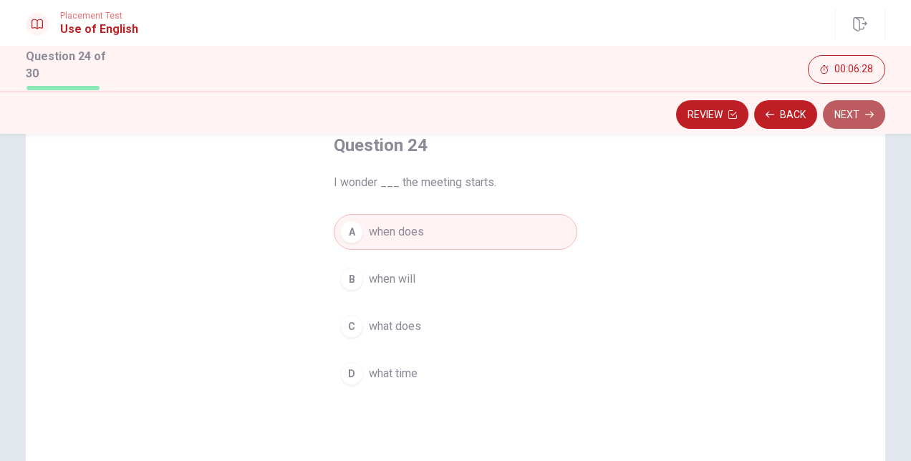
click at [845, 115] on button "Next" at bounding box center [854, 114] width 62 height 29
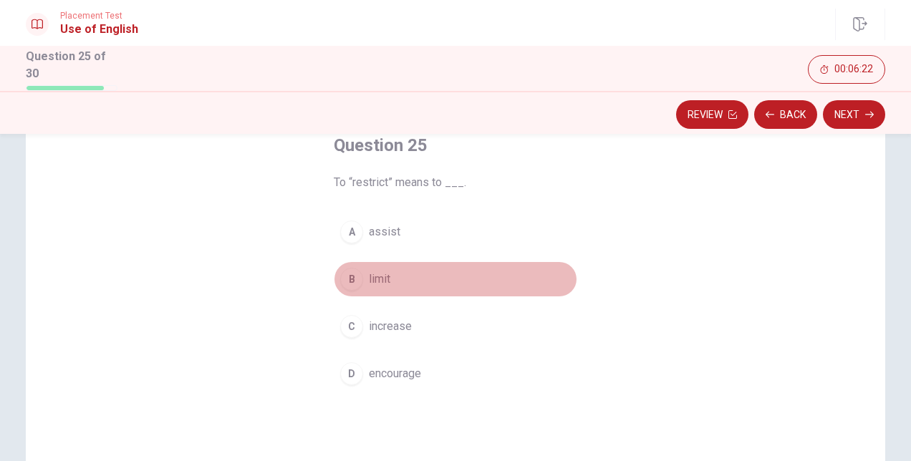
click at [360, 285] on button "B limit" at bounding box center [455, 279] width 243 height 36
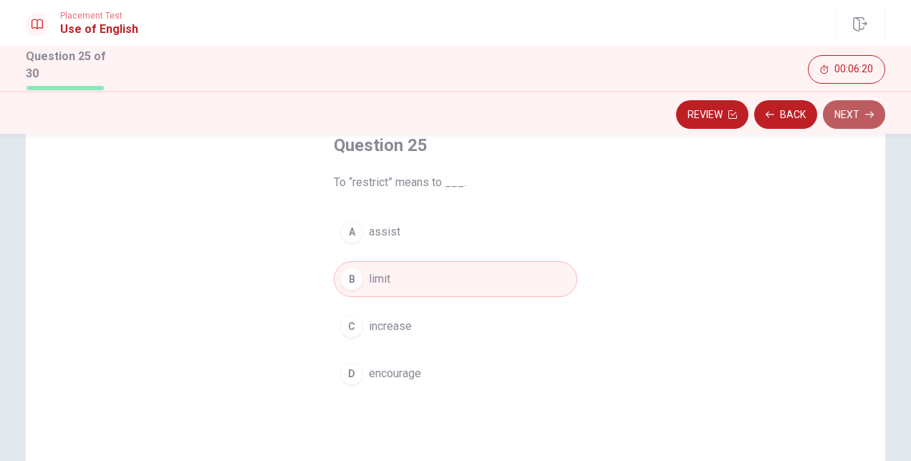
click at [832, 113] on button "Next" at bounding box center [854, 114] width 62 height 29
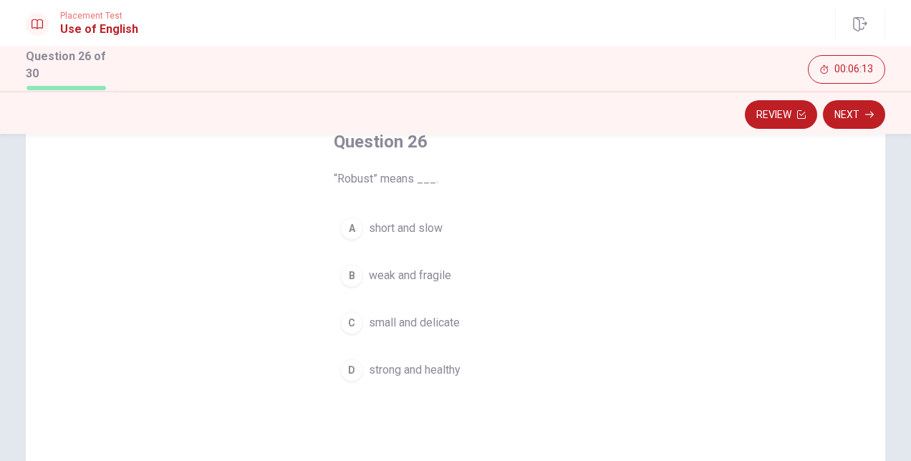
scroll to position [93, 0]
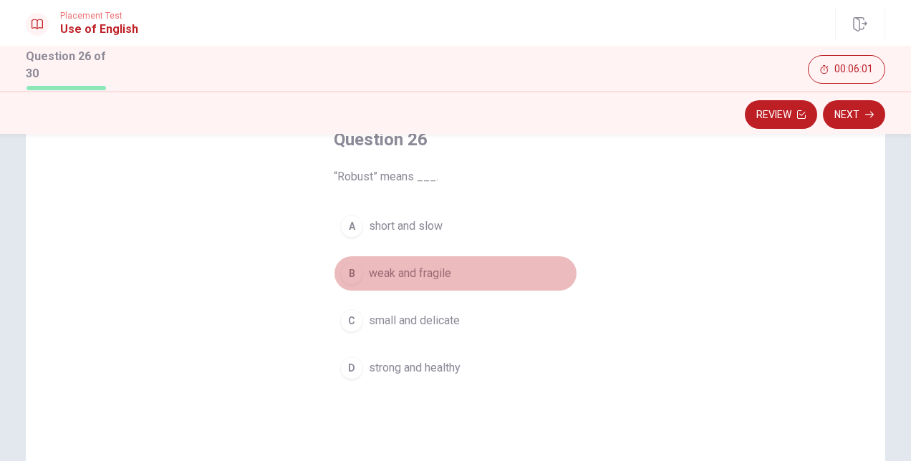
click at [356, 274] on div "B" at bounding box center [351, 273] width 23 height 23
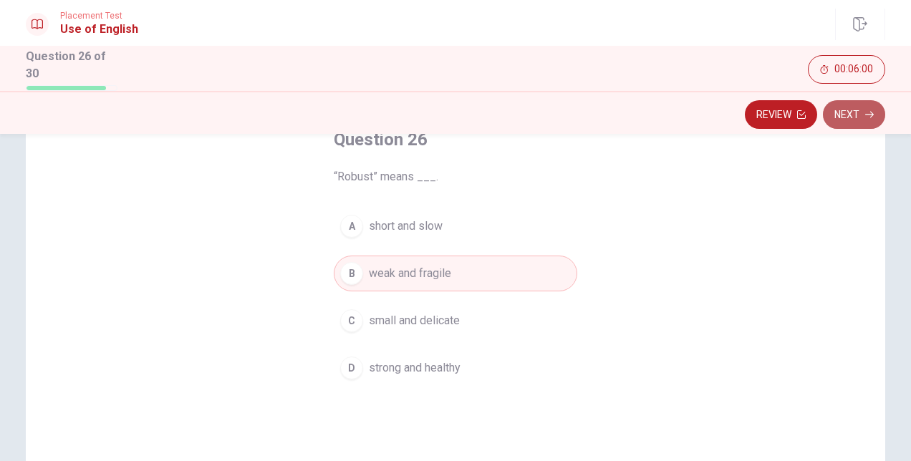
click at [847, 116] on button "Next" at bounding box center [854, 114] width 62 height 29
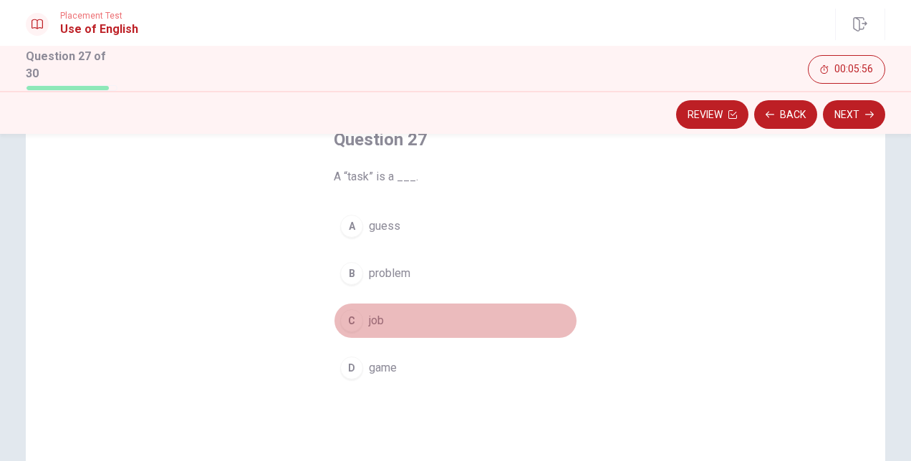
click at [342, 316] on div "C" at bounding box center [351, 320] width 23 height 23
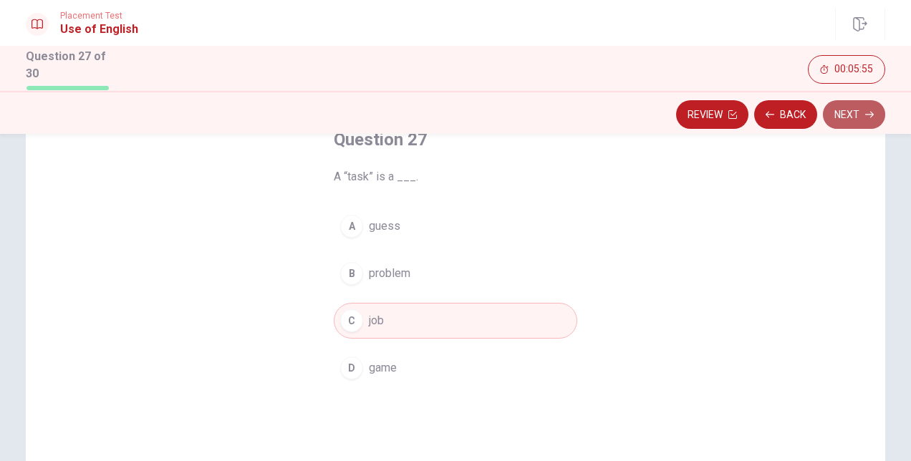
click at [839, 112] on button "Next" at bounding box center [854, 114] width 62 height 29
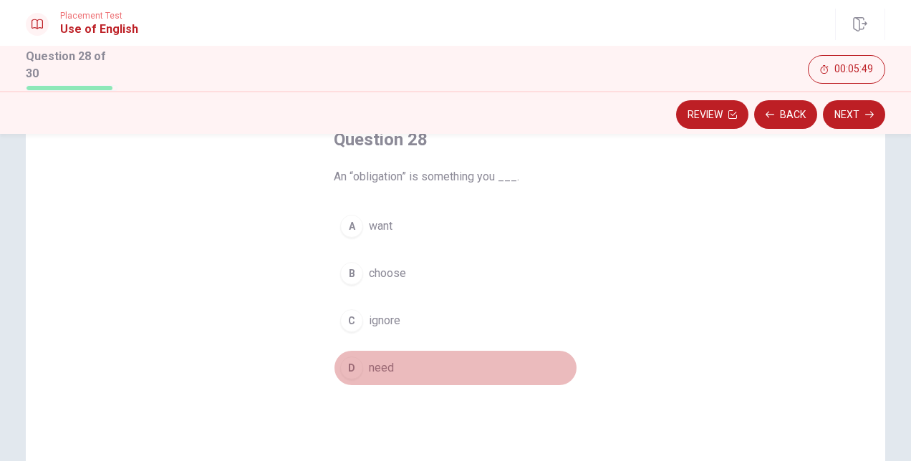
click at [345, 360] on div "D" at bounding box center [351, 368] width 23 height 23
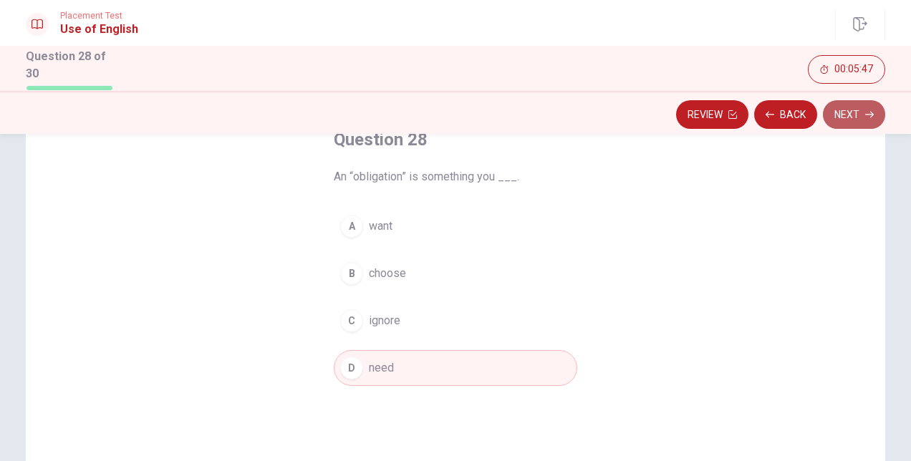
click at [848, 126] on button "Next" at bounding box center [854, 114] width 62 height 29
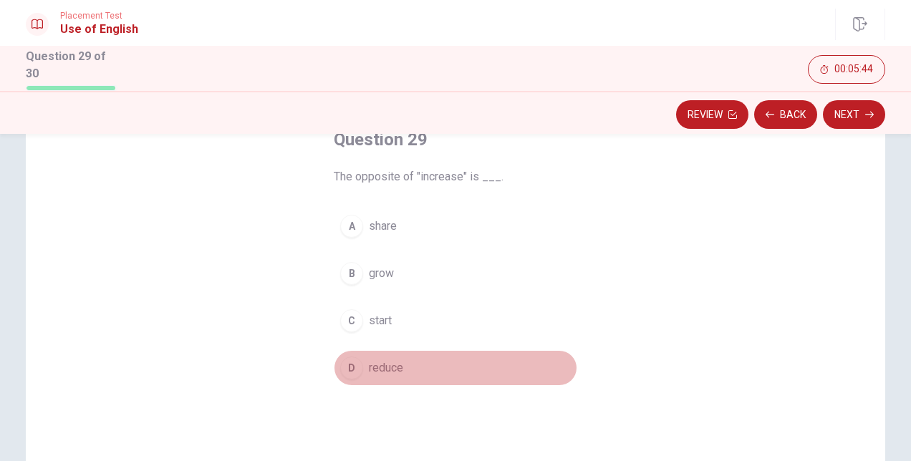
click at [354, 357] on div "D" at bounding box center [351, 368] width 23 height 23
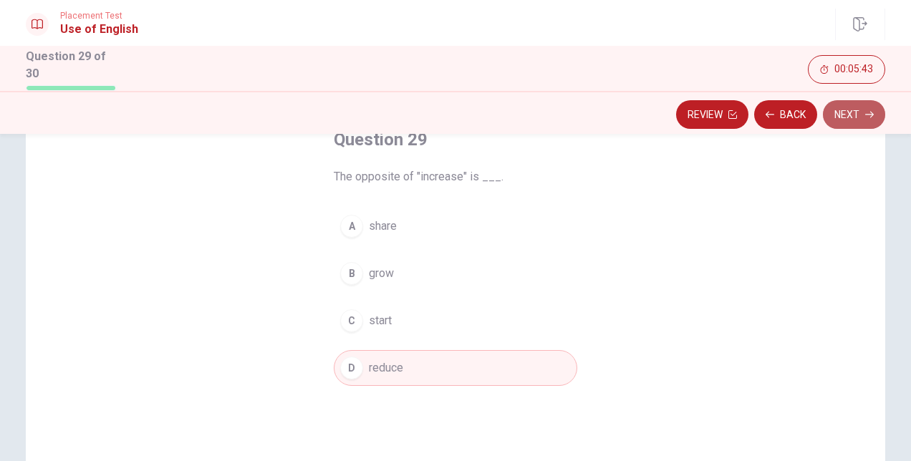
click at [877, 115] on button "Next" at bounding box center [854, 114] width 62 height 29
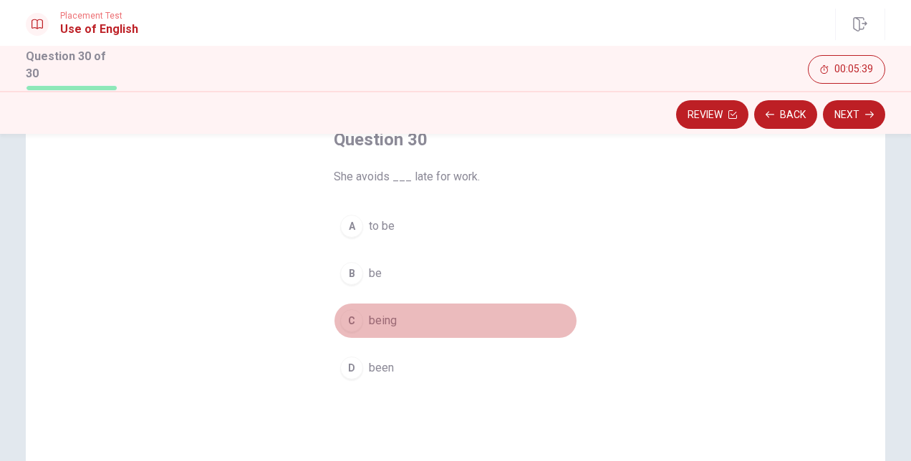
click at [347, 318] on div "C" at bounding box center [351, 320] width 23 height 23
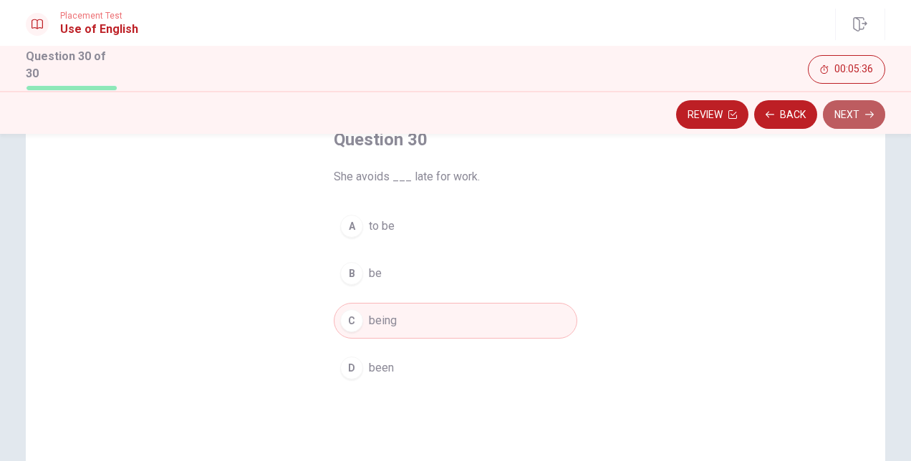
click at [849, 120] on button "Next" at bounding box center [854, 114] width 62 height 29
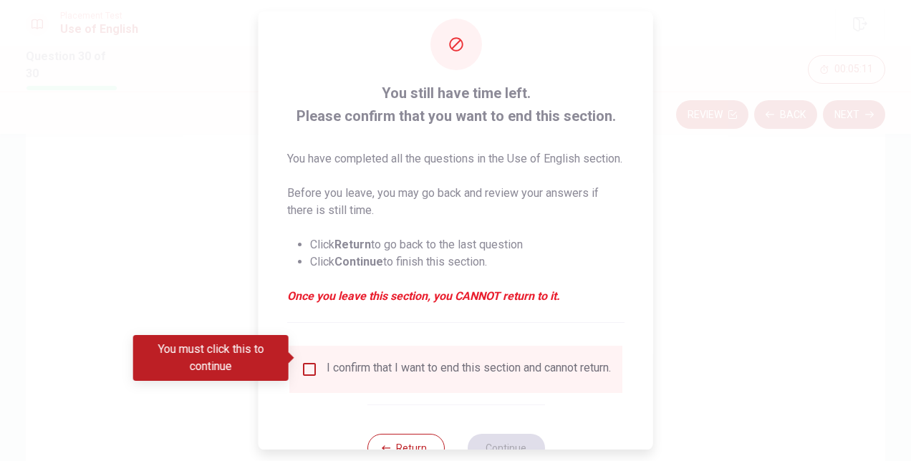
scroll to position [90, 0]
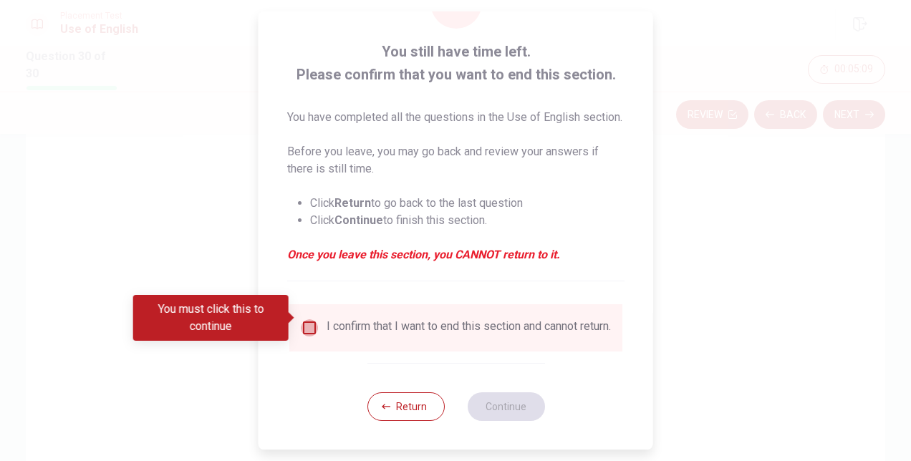
click at [314, 319] on input "You must click this to continue" at bounding box center [309, 327] width 17 height 17
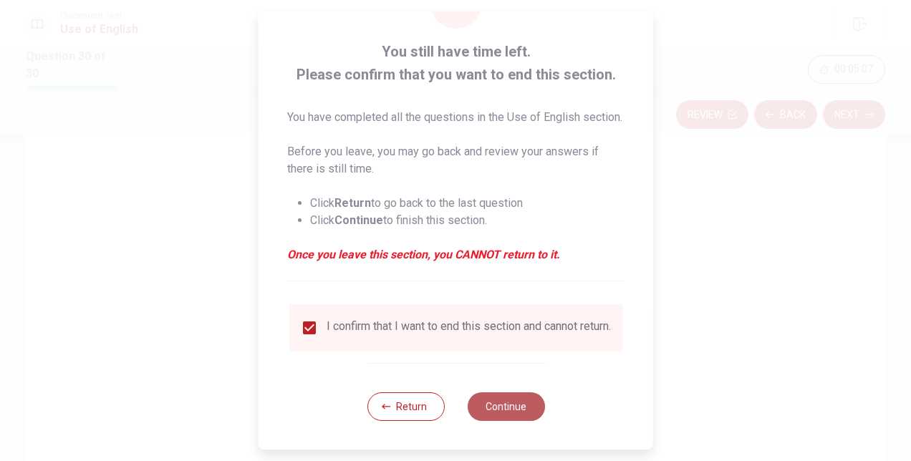
click at [510, 402] on button "Continue" at bounding box center [505, 406] width 77 height 29
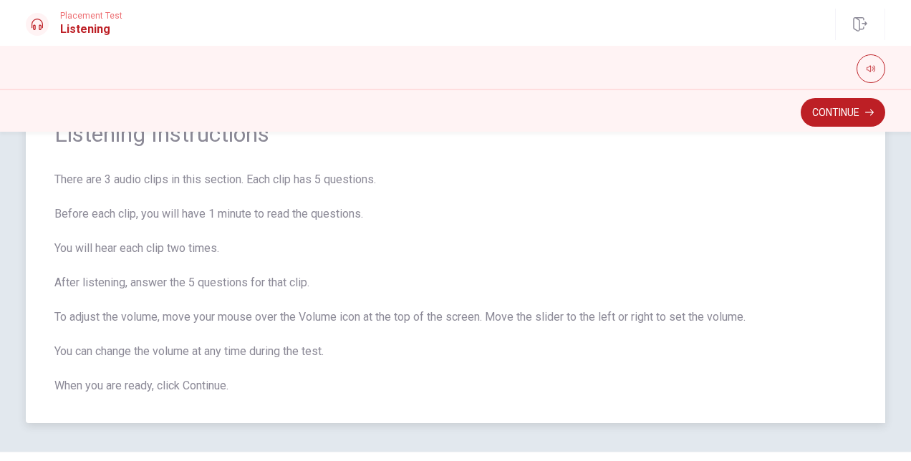
scroll to position [70, 0]
click at [865, 67] on button "button" at bounding box center [871, 68] width 29 height 29
click at [773, 170] on div "Listening Instructions There are 3 audio clips in this section. Each clip has 5…" at bounding box center [455, 256] width 859 height 332
click at [480, 322] on span "There are 3 audio clips in this section. Each clip has 5 questions. Before each…" at bounding box center [455, 281] width 802 height 223
click at [854, 109] on button "Continue" at bounding box center [843, 112] width 85 height 29
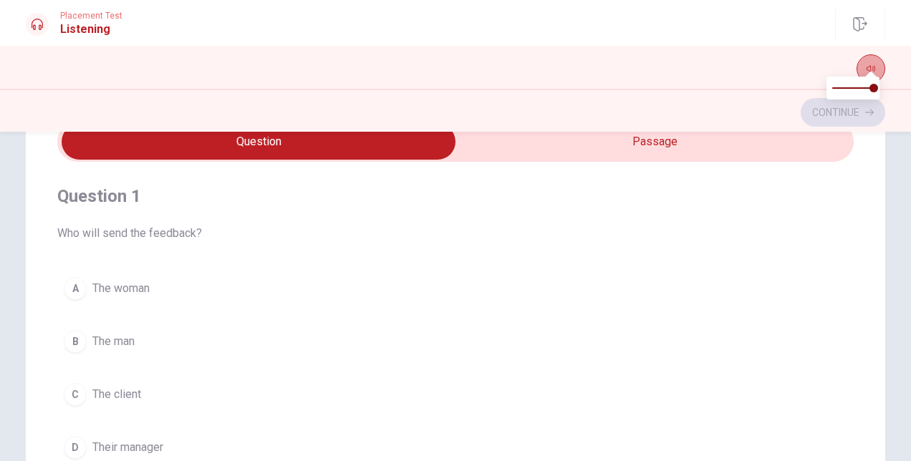
click at [874, 62] on button "button" at bounding box center [871, 68] width 29 height 29
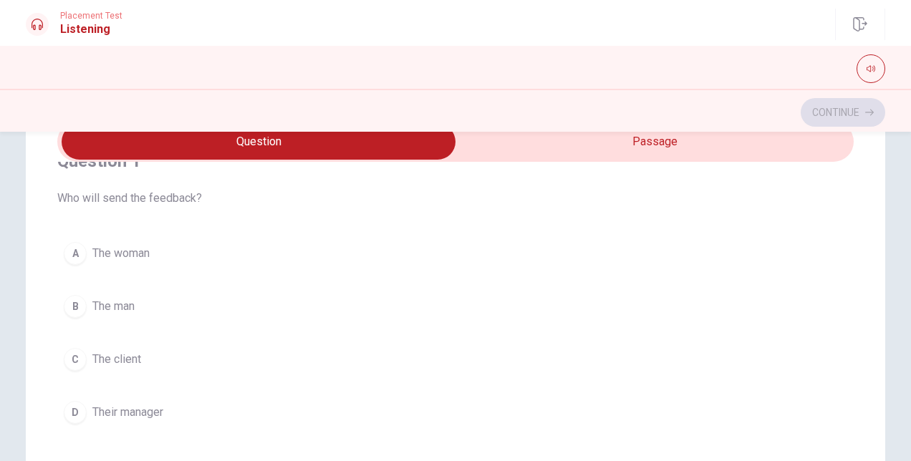
scroll to position [36, 0]
click at [66, 249] on div "A" at bounding box center [75, 252] width 23 height 23
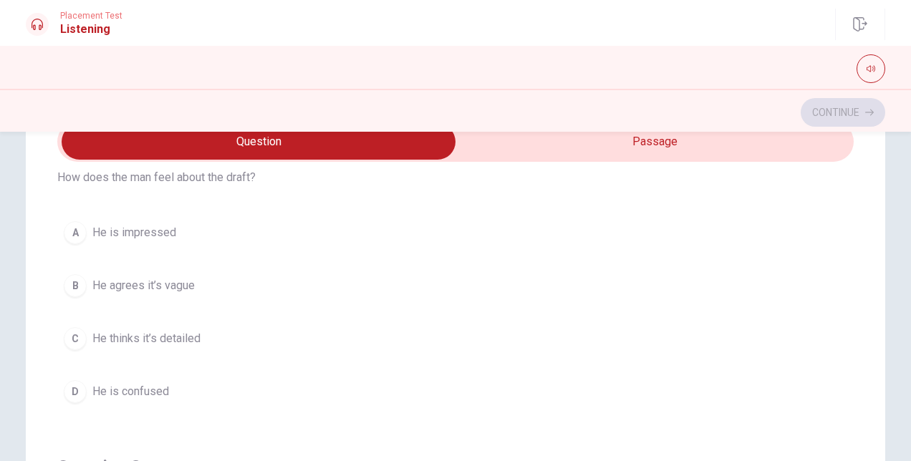
scroll to position [388, 0]
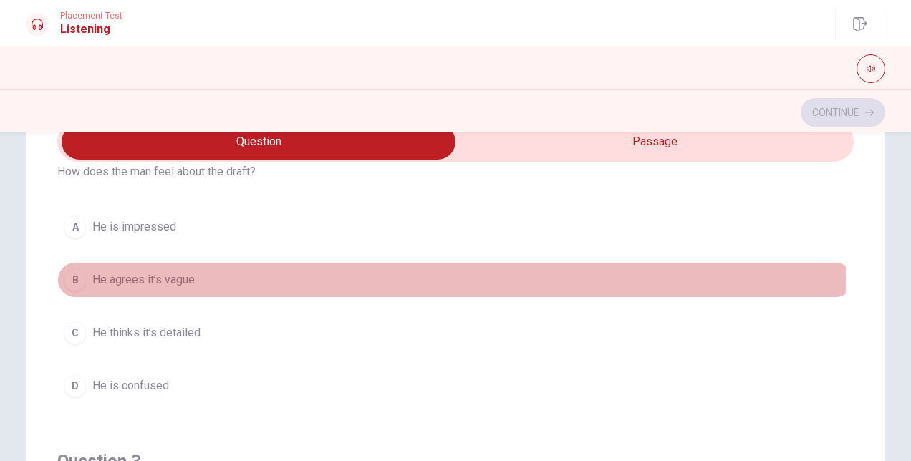
click at [74, 275] on div "B" at bounding box center [75, 280] width 23 height 23
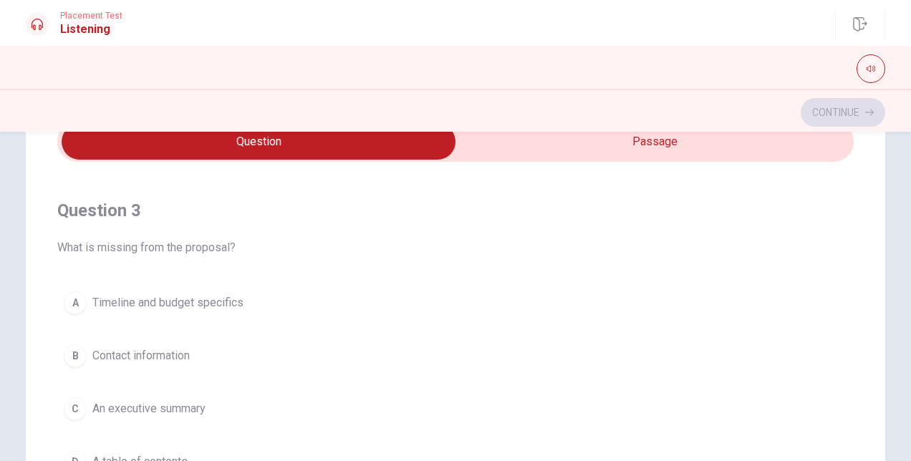
scroll to position [638, 0]
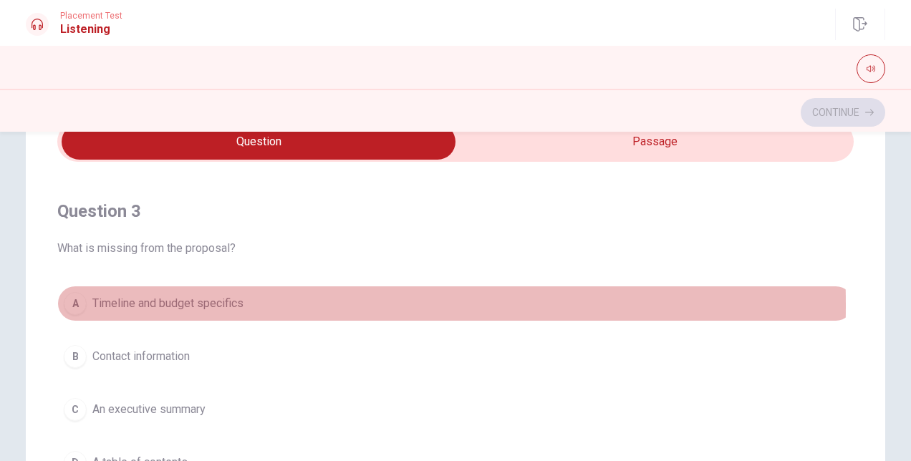
click at [64, 301] on div "A" at bounding box center [75, 303] width 23 height 23
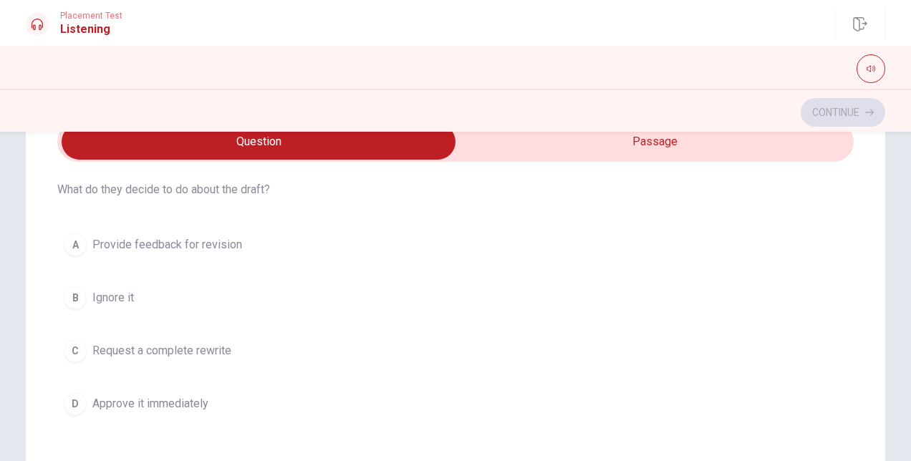
scroll to position [1023, 0]
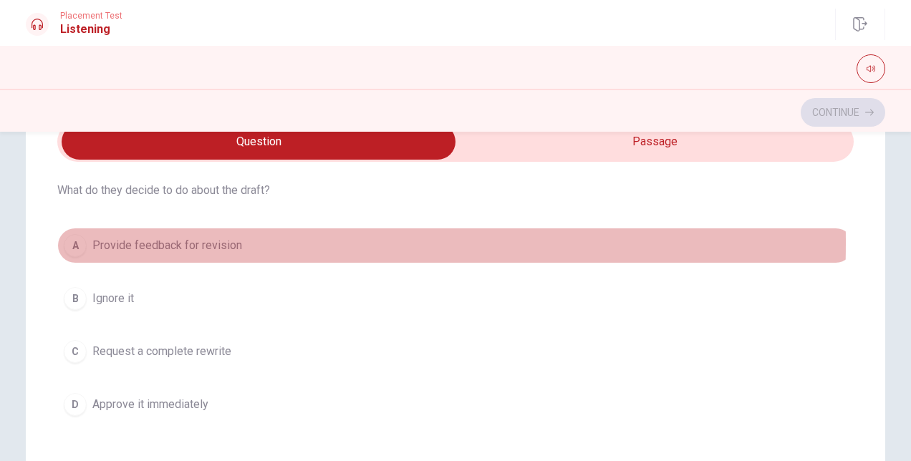
click at [73, 237] on div "A" at bounding box center [75, 245] width 23 height 23
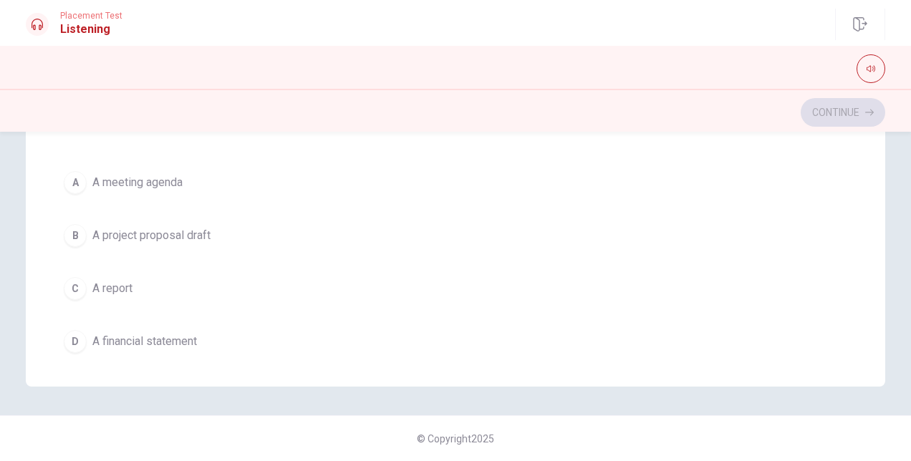
scroll to position [1139, 0]
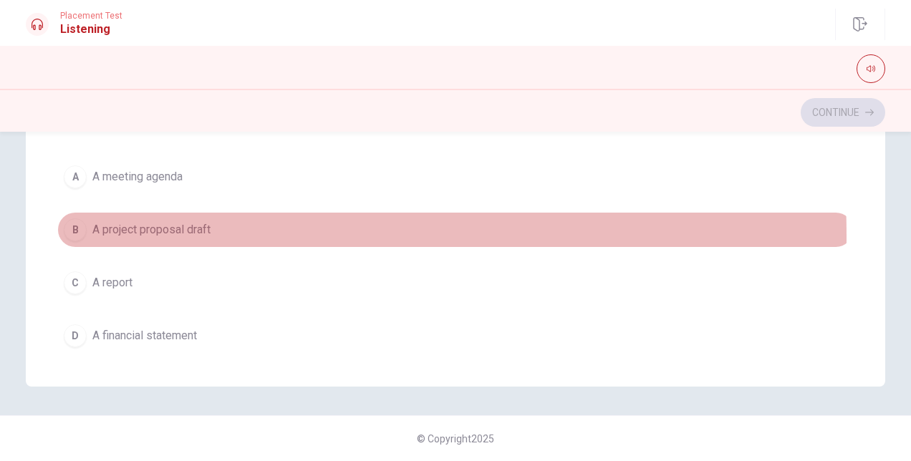
click at [75, 228] on div "B" at bounding box center [75, 229] width 23 height 23
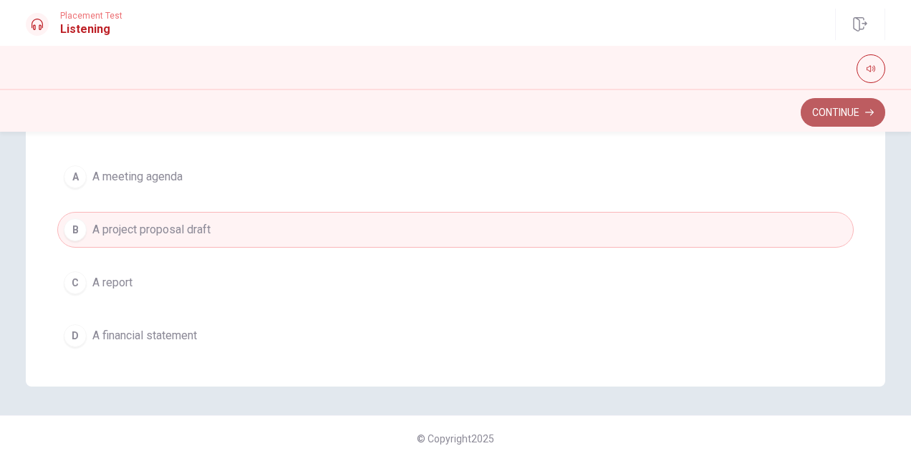
click at [804, 101] on button "Continue" at bounding box center [843, 112] width 85 height 29
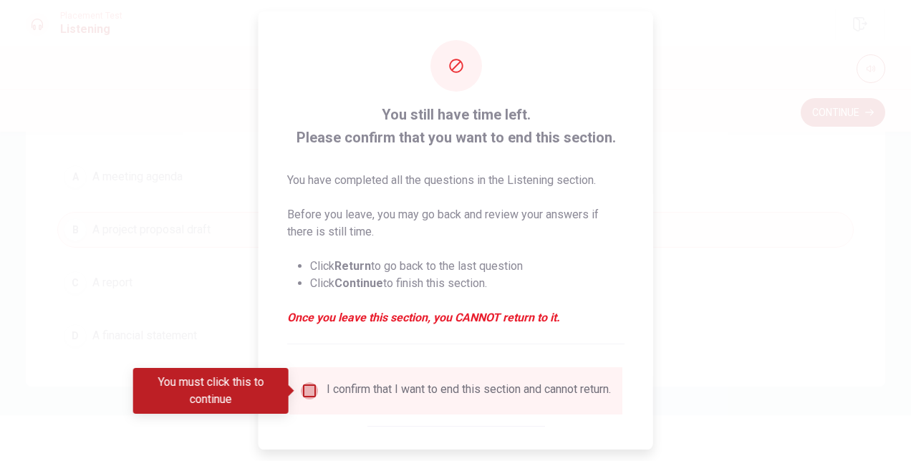
click at [309, 384] on input "You must click this to continue" at bounding box center [309, 390] width 17 height 17
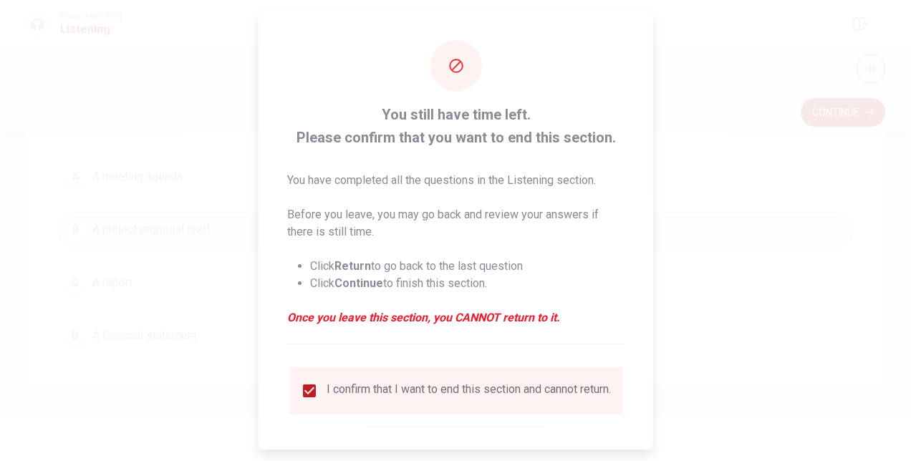
scroll to position [73, 0]
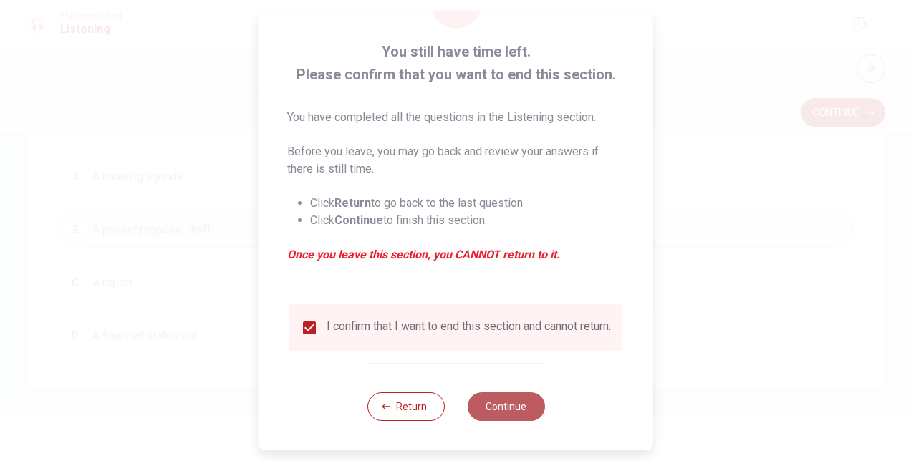
click at [511, 413] on button "Continue" at bounding box center [505, 406] width 77 height 29
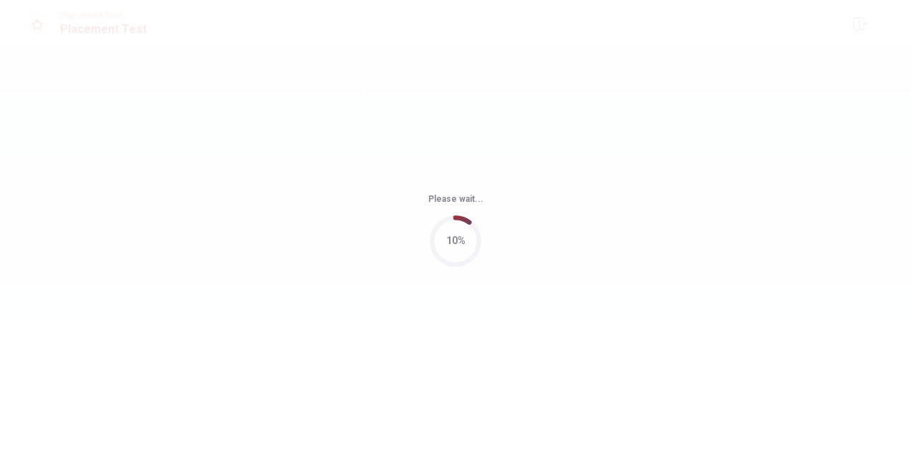
scroll to position [0, 0]
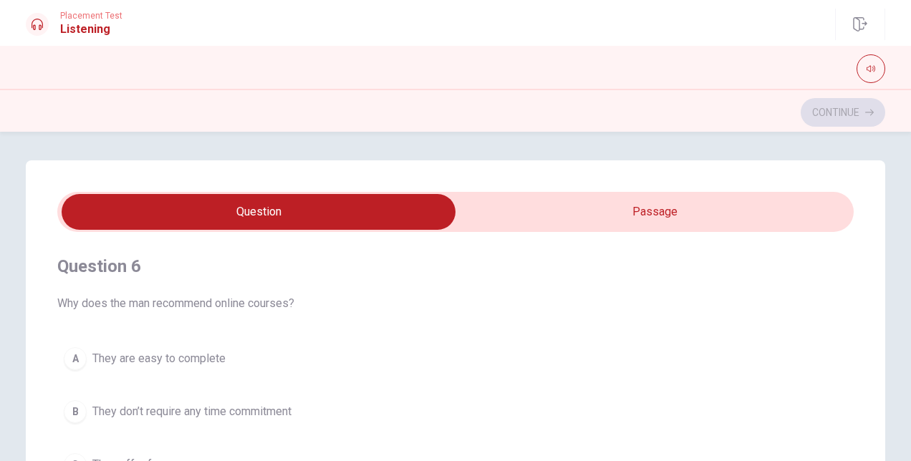
click at [537, 209] on input "checkbox" at bounding box center [258, 212] width 1195 height 36
checkbox input "true"
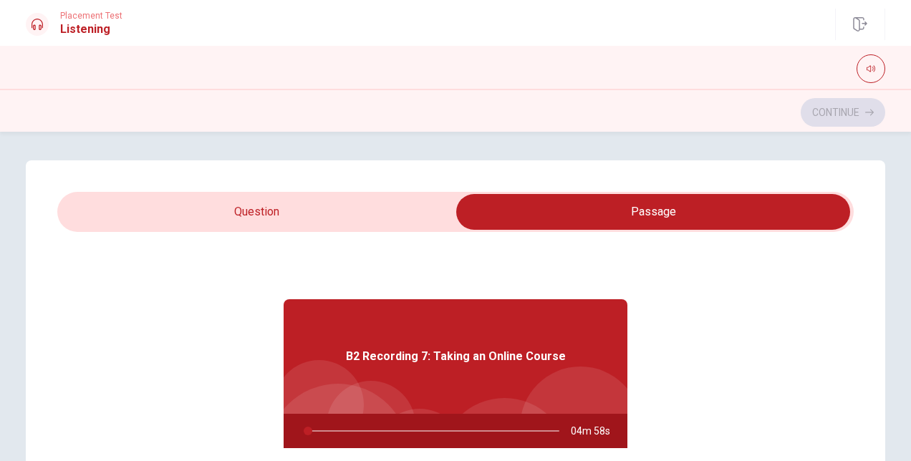
type input "1"
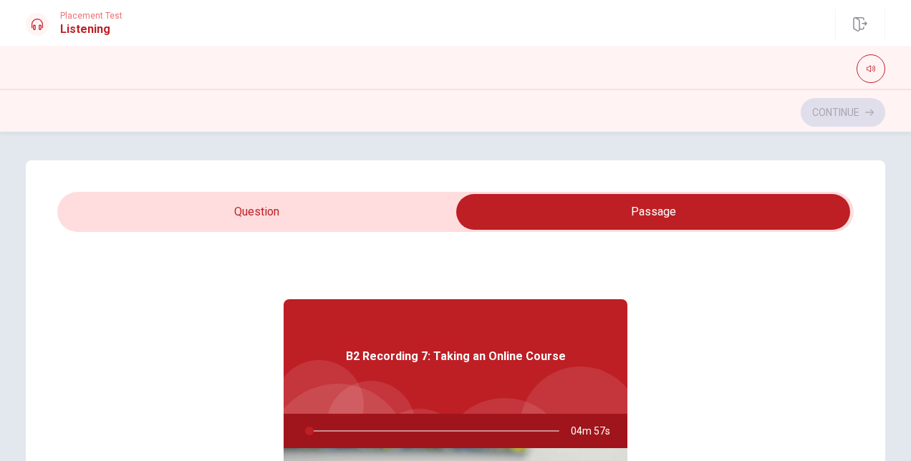
click at [307, 206] on input "checkbox" at bounding box center [653, 212] width 1195 height 36
checkbox input "false"
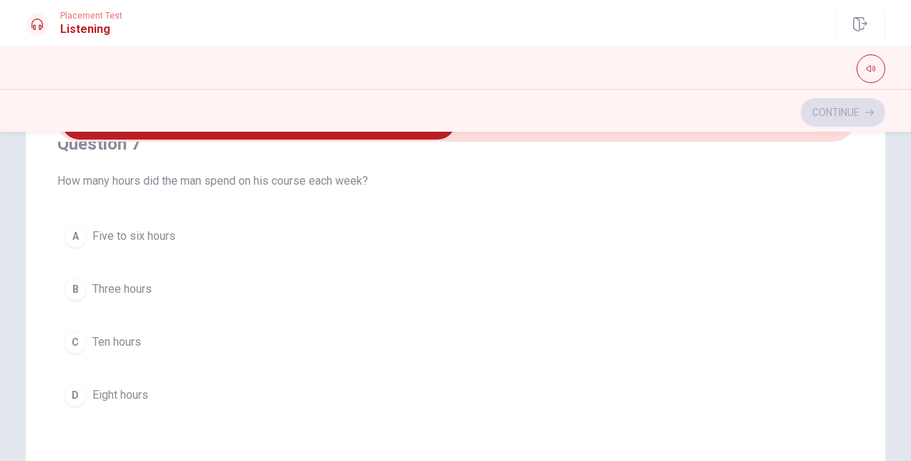
scroll to position [360, 0]
click at [76, 250] on button "A Five to six hours" at bounding box center [455, 236] width 796 height 36
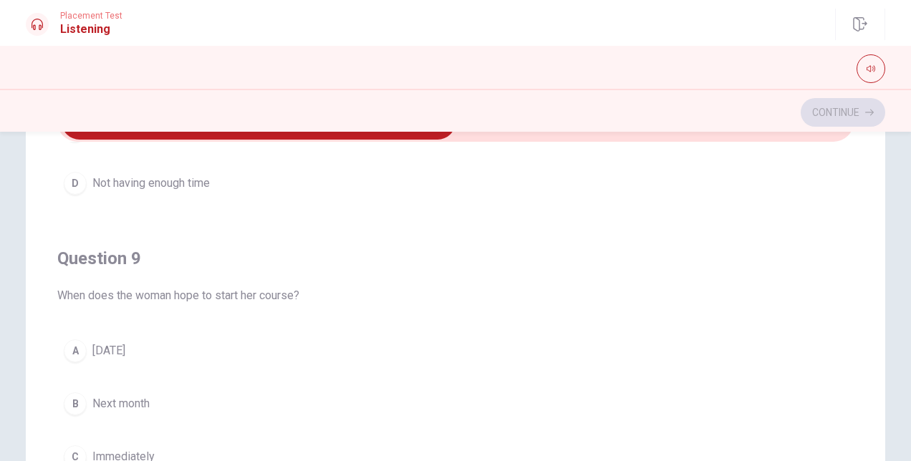
scroll to position [231, 0]
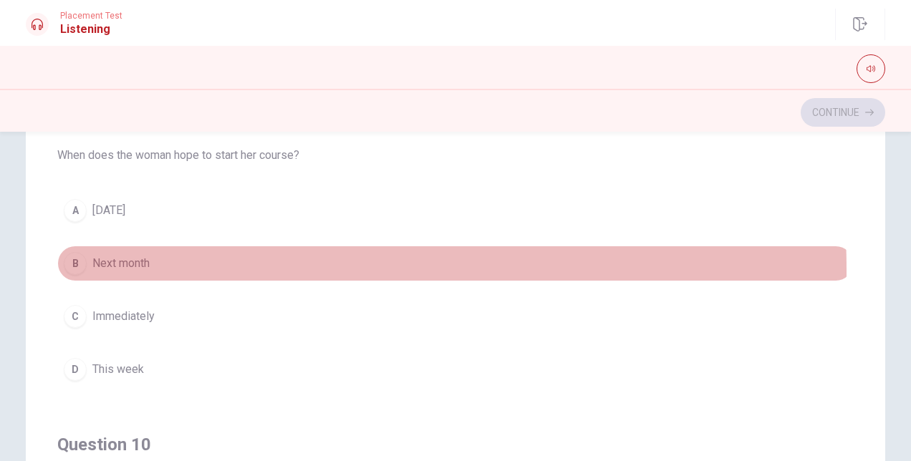
click at [86, 264] on button "B Next month" at bounding box center [455, 264] width 796 height 36
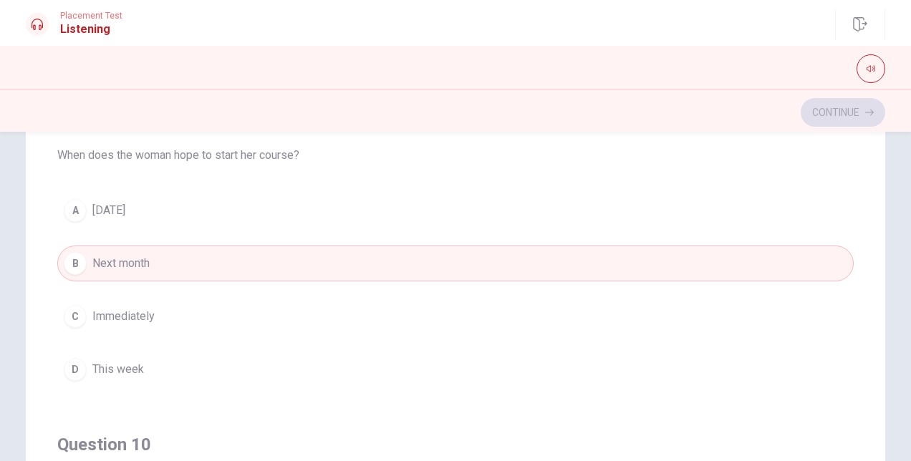
scroll to position [1126, 0]
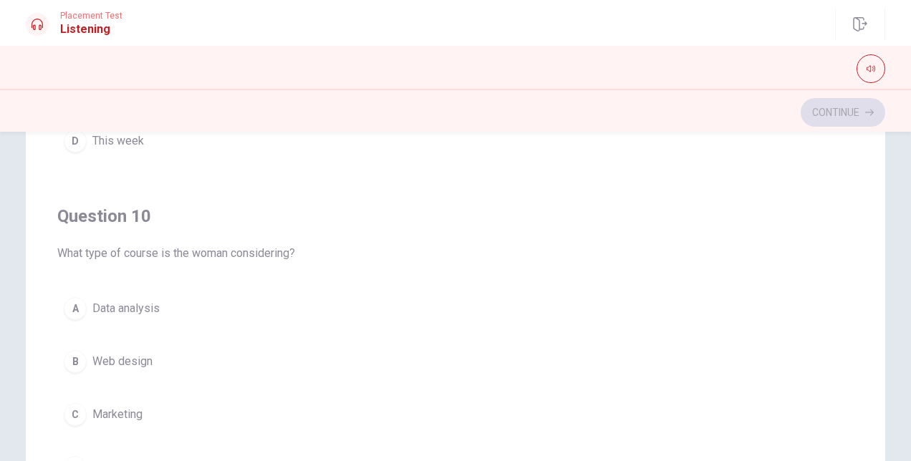
drag, startPoint x: 70, startPoint y: 320, endPoint x: 70, endPoint y: 288, distance: 32.2
click at [70, 291] on div "A Data analysis B Web design C Marketing D Project management" at bounding box center [455, 388] width 796 height 195
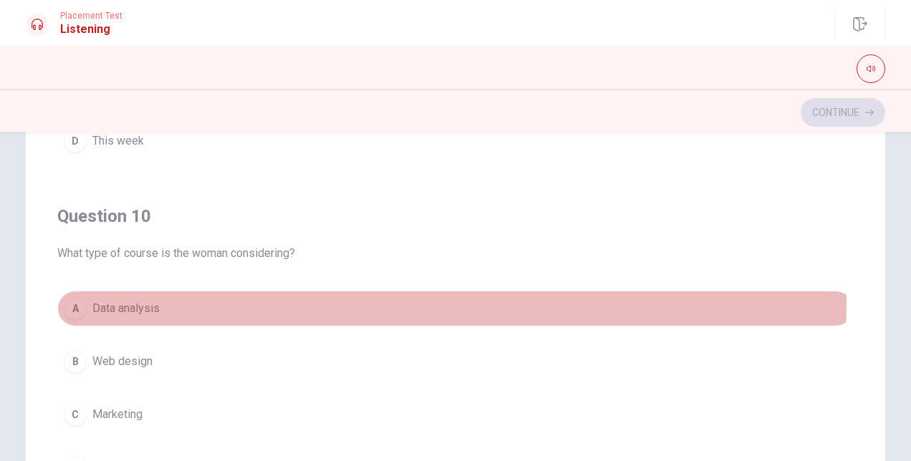
click at [70, 291] on button "A Data analysis" at bounding box center [455, 309] width 796 height 36
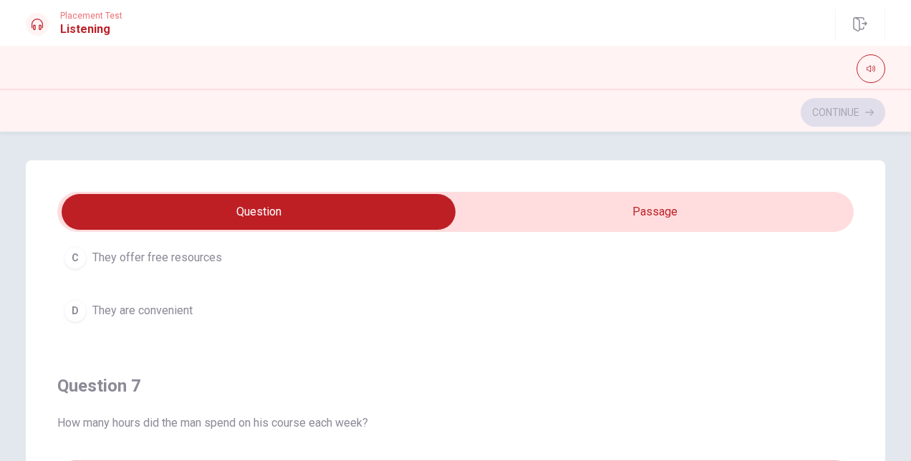
scroll to position [216, 0]
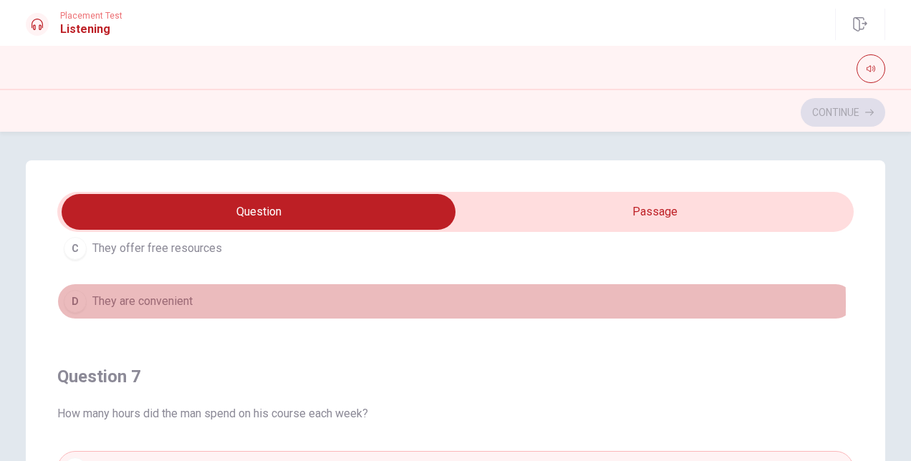
click at [77, 302] on div "D" at bounding box center [75, 301] width 23 height 23
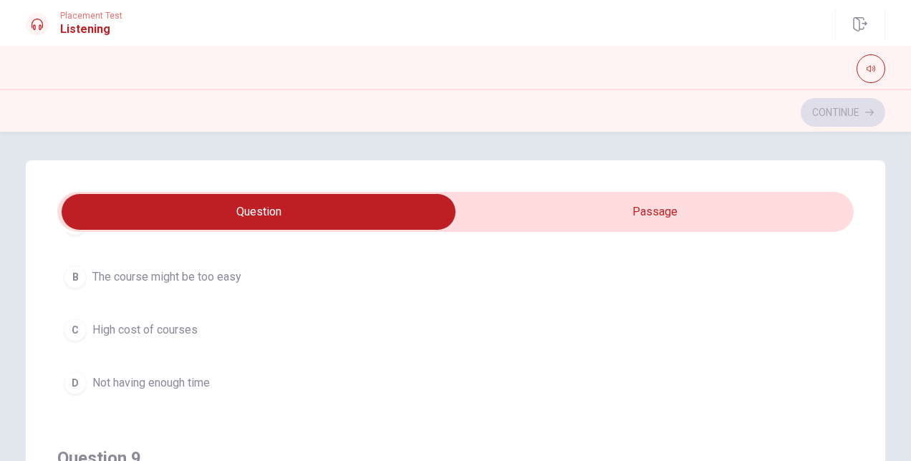
scroll to position [809, 0]
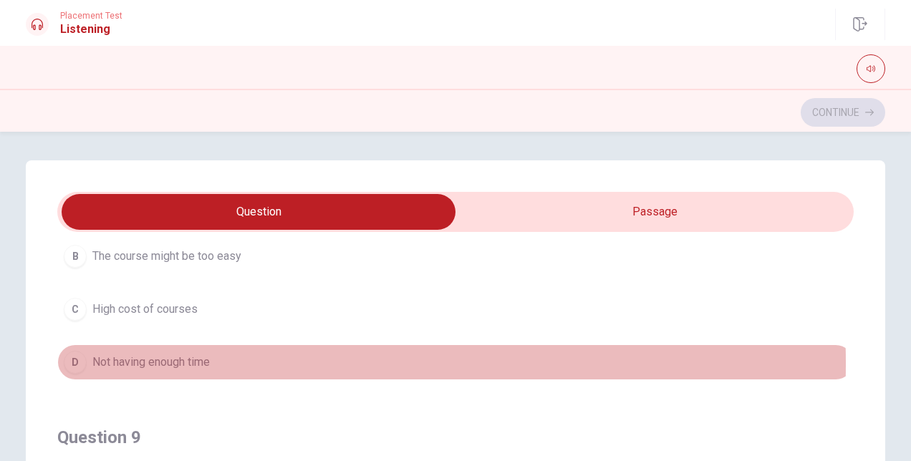
click at [70, 358] on div "D" at bounding box center [75, 362] width 23 height 23
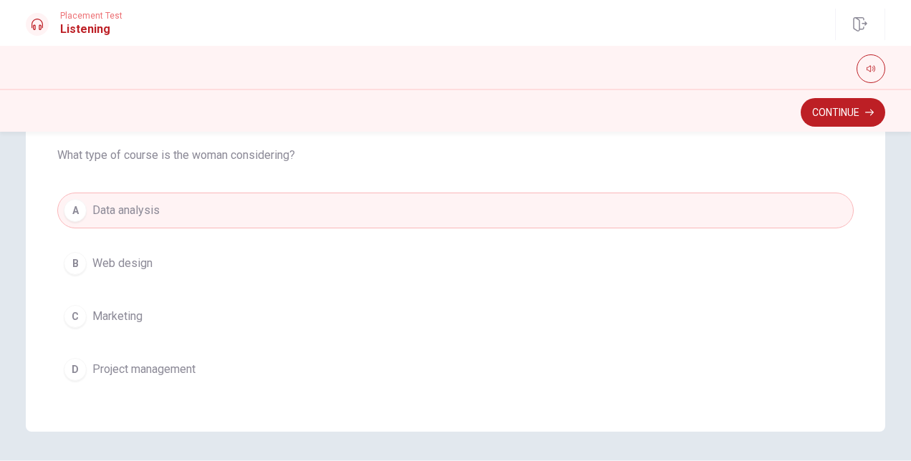
scroll to position [349, 0]
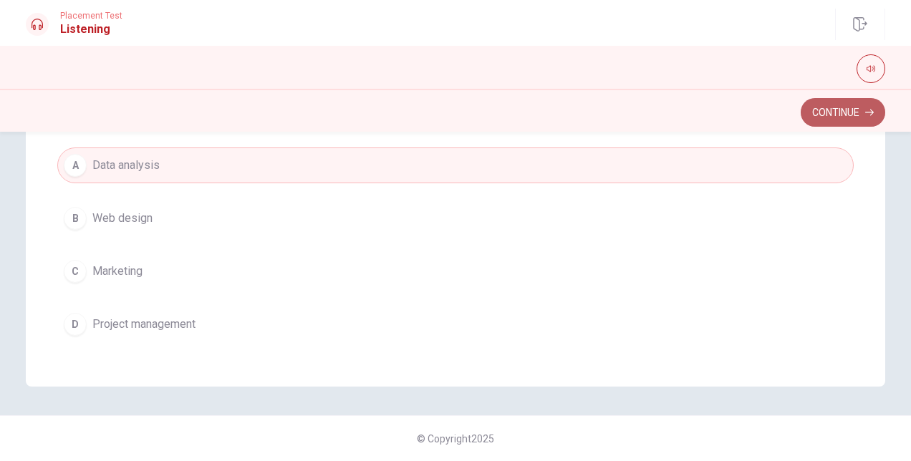
click at [853, 118] on button "Continue" at bounding box center [843, 112] width 85 height 29
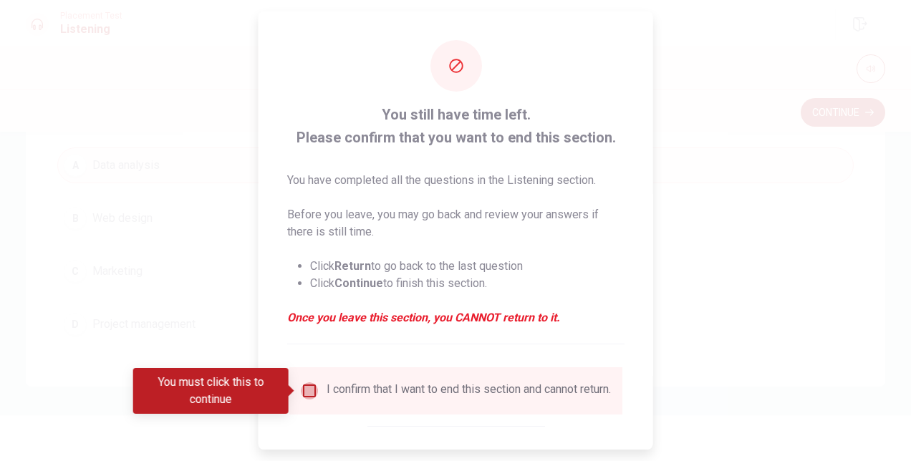
click at [307, 392] on input "You must click this to continue" at bounding box center [309, 390] width 17 height 17
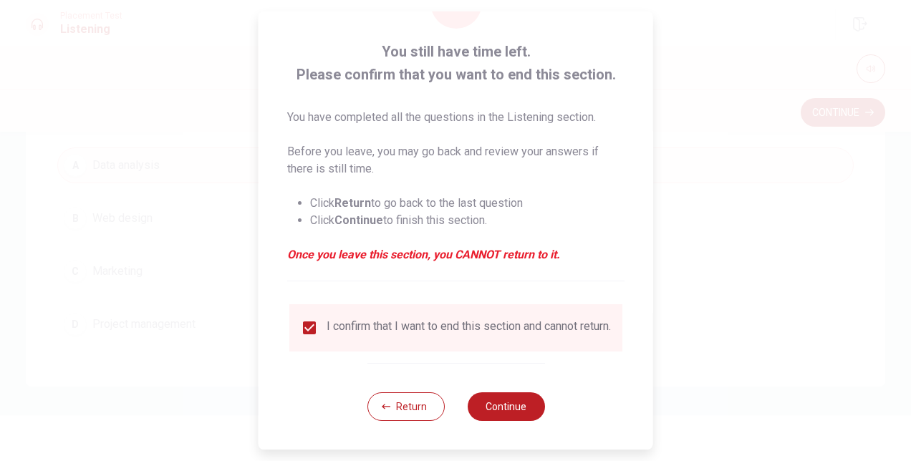
scroll to position [73, 0]
click at [494, 405] on button "Continue" at bounding box center [505, 406] width 77 height 29
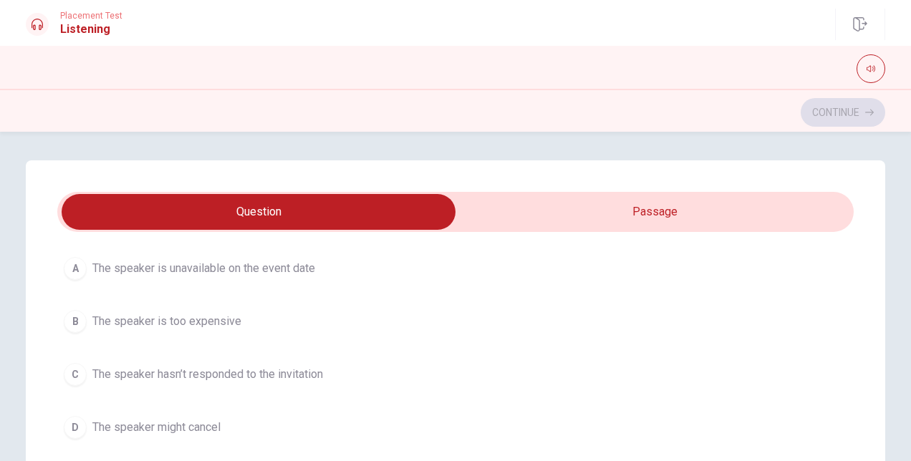
scroll to position [91, 0]
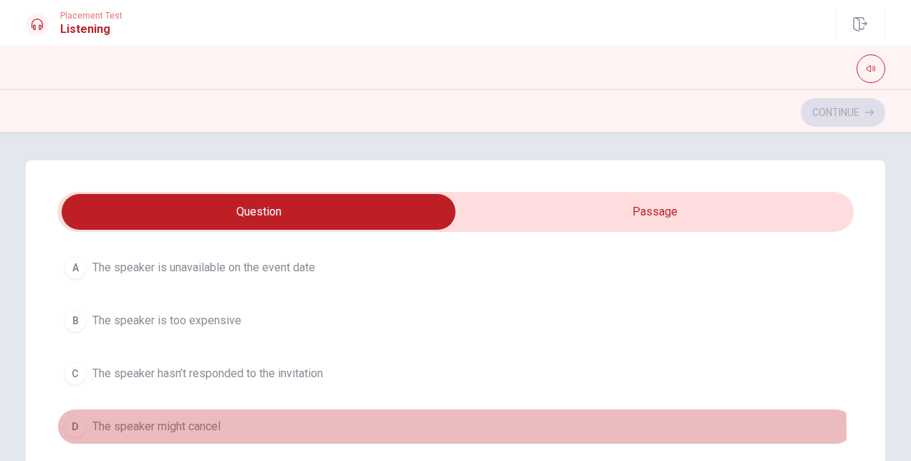
click at [65, 431] on div "D" at bounding box center [75, 426] width 23 height 23
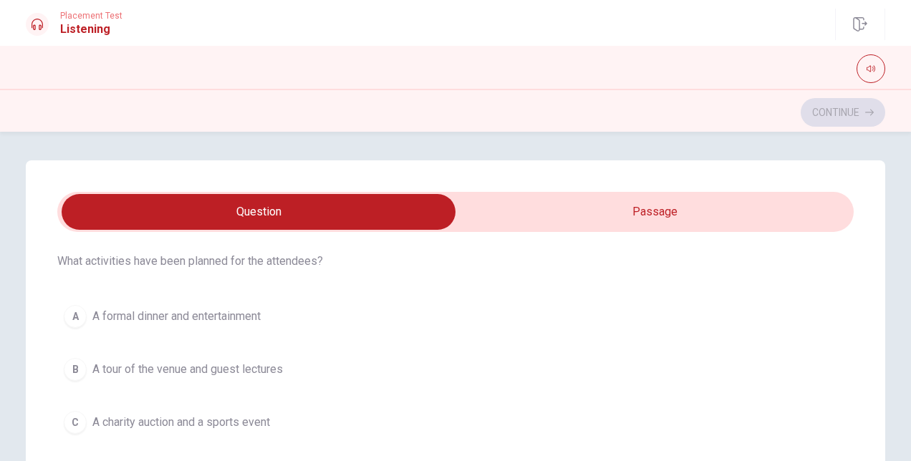
scroll to position [388, 0]
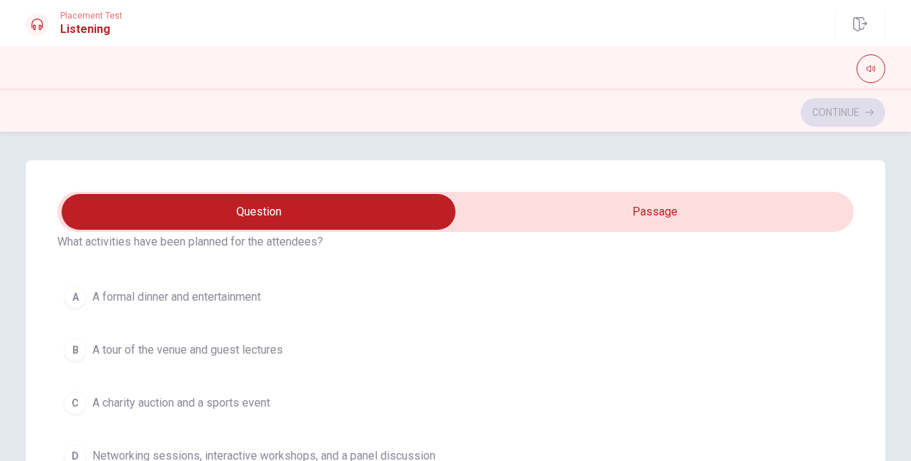
click at [74, 453] on div "D" at bounding box center [75, 456] width 23 height 23
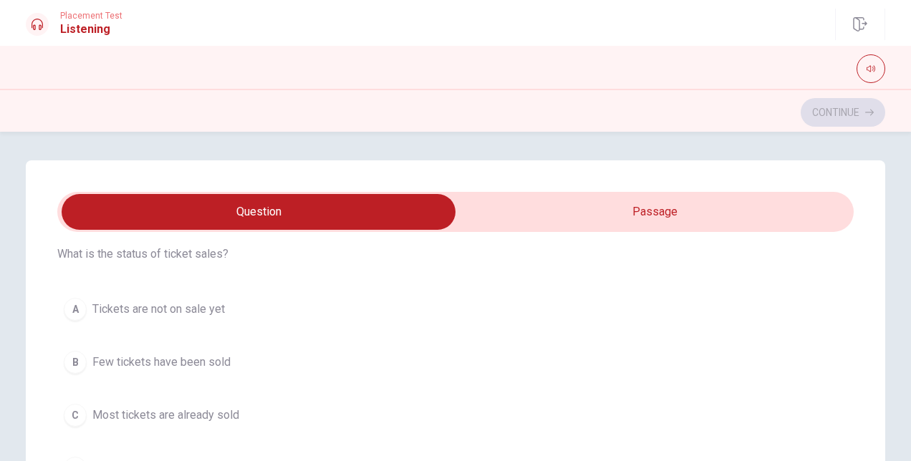
scroll to position [703, 0]
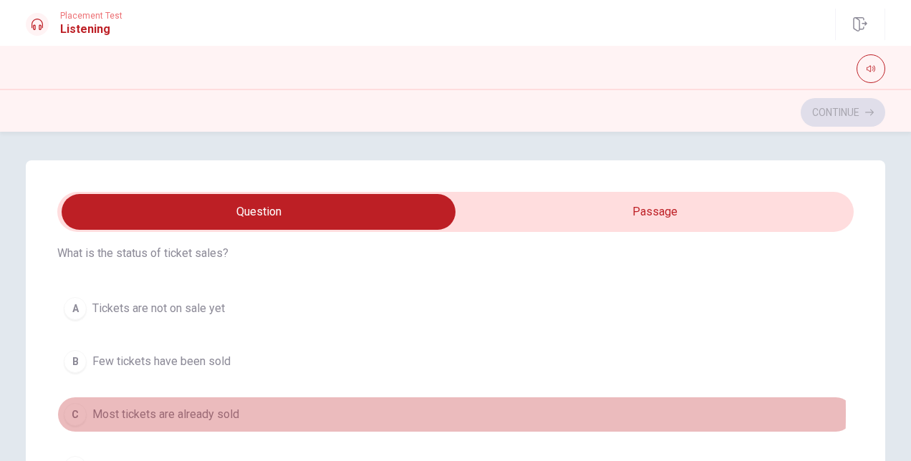
click at [64, 408] on div "C" at bounding box center [75, 414] width 23 height 23
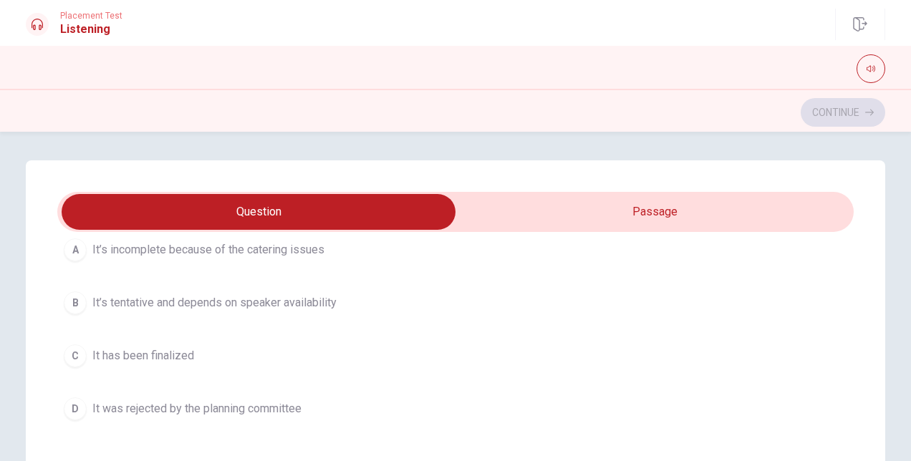
scroll to position [1094, 0]
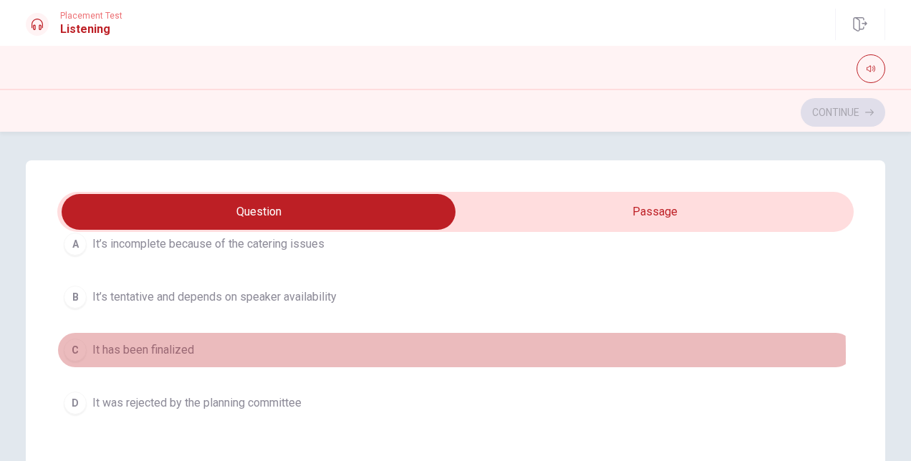
click at [74, 347] on div "C" at bounding box center [75, 350] width 23 height 23
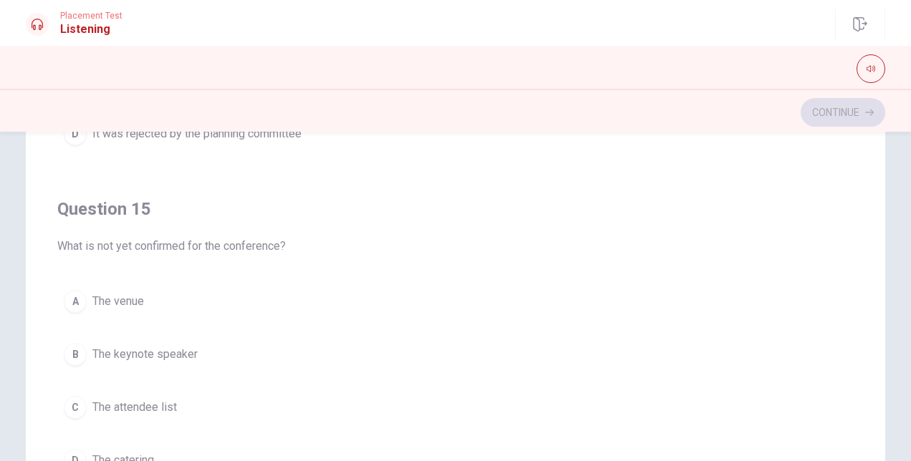
scroll to position [216, 0]
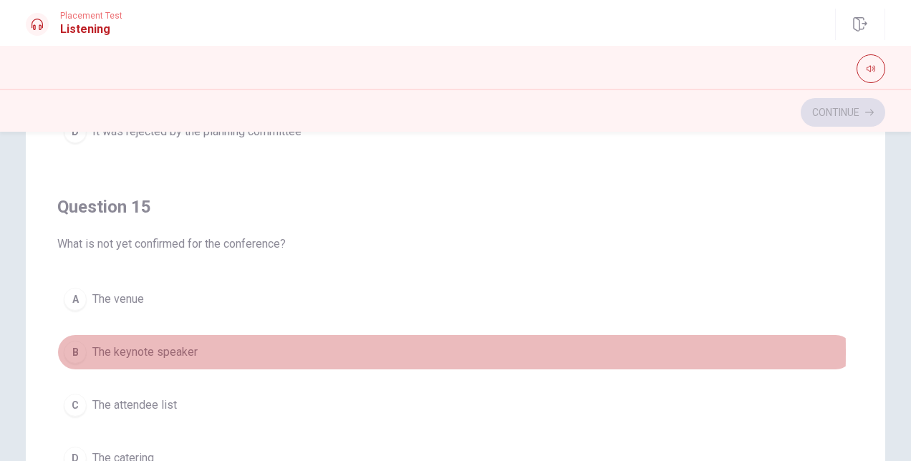
click at [79, 343] on div "B" at bounding box center [75, 352] width 23 height 23
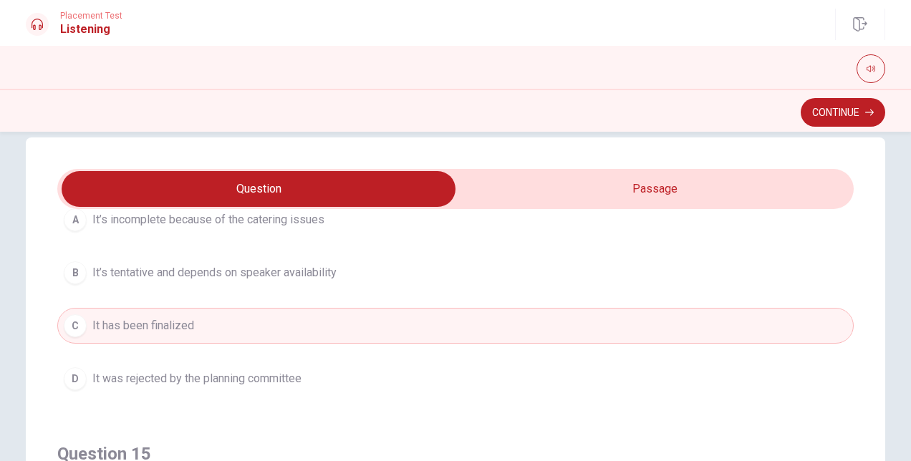
scroll to position [1096, 0]
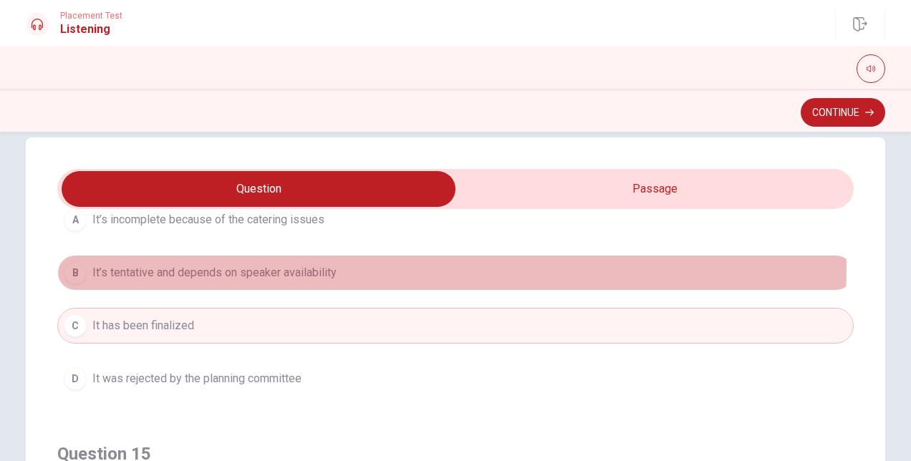
click at [70, 261] on div "B" at bounding box center [75, 272] width 23 height 23
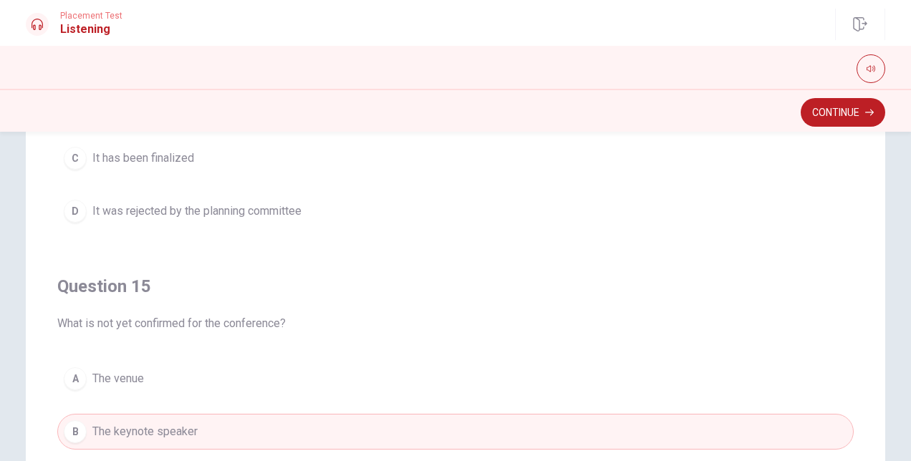
scroll to position [136, 0]
click at [844, 114] on button "Continue" at bounding box center [843, 112] width 85 height 29
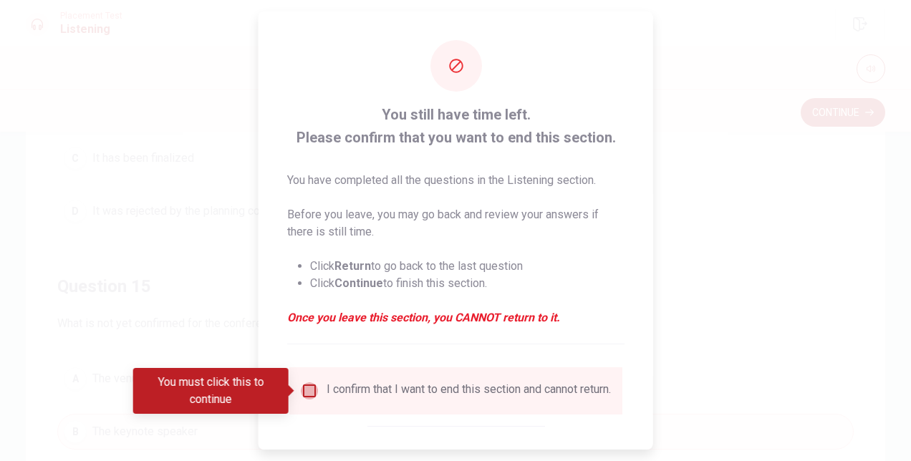
click at [307, 384] on input "You must click this to continue" at bounding box center [309, 390] width 17 height 17
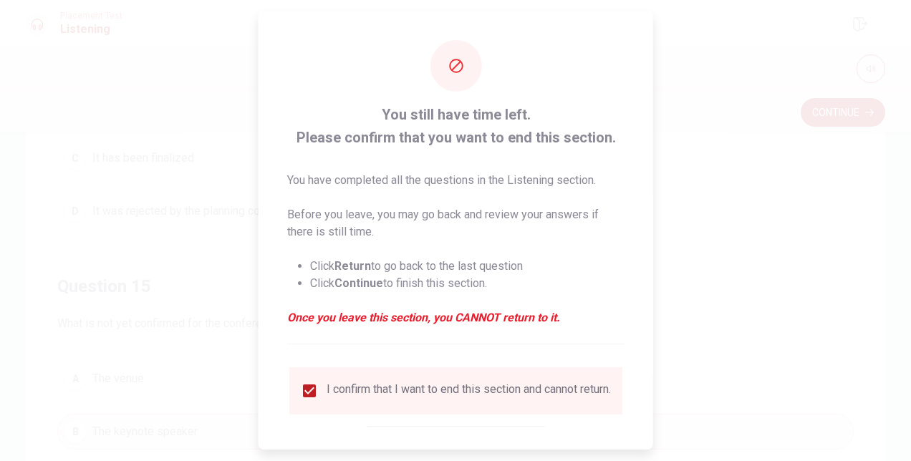
scroll to position [73, 0]
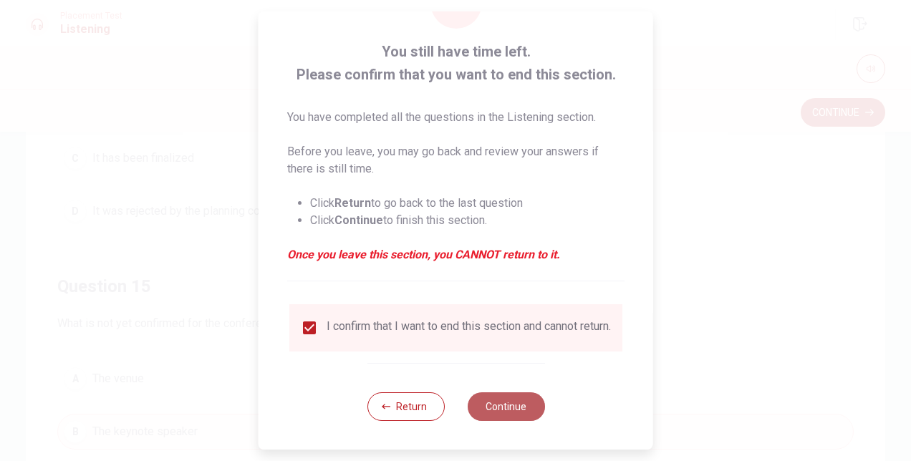
click at [527, 408] on button "Continue" at bounding box center [505, 406] width 77 height 29
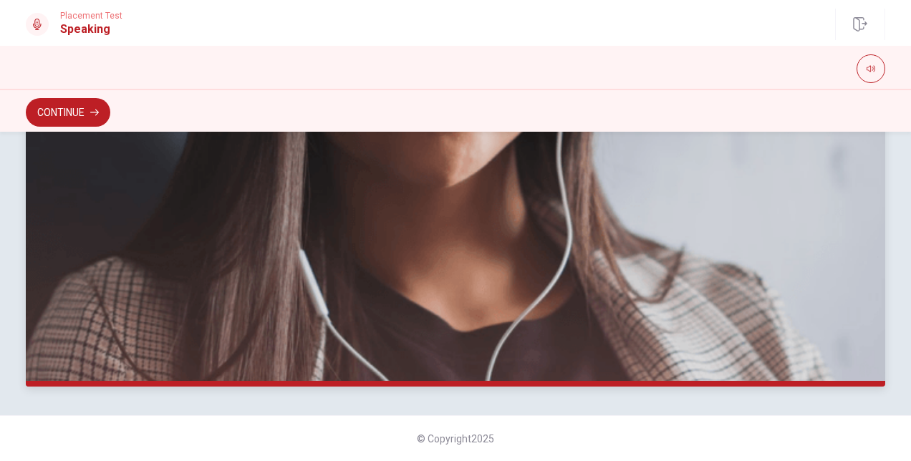
scroll to position [0, 0]
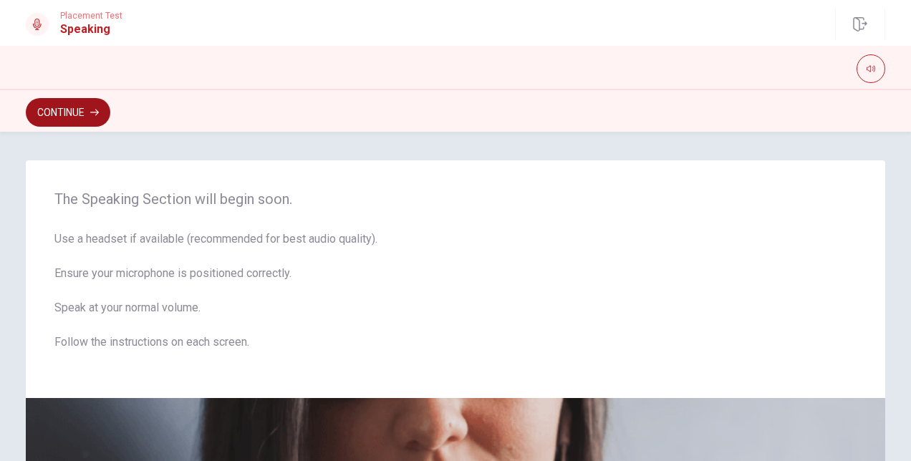
click at [67, 99] on button "Continue" at bounding box center [68, 112] width 85 height 29
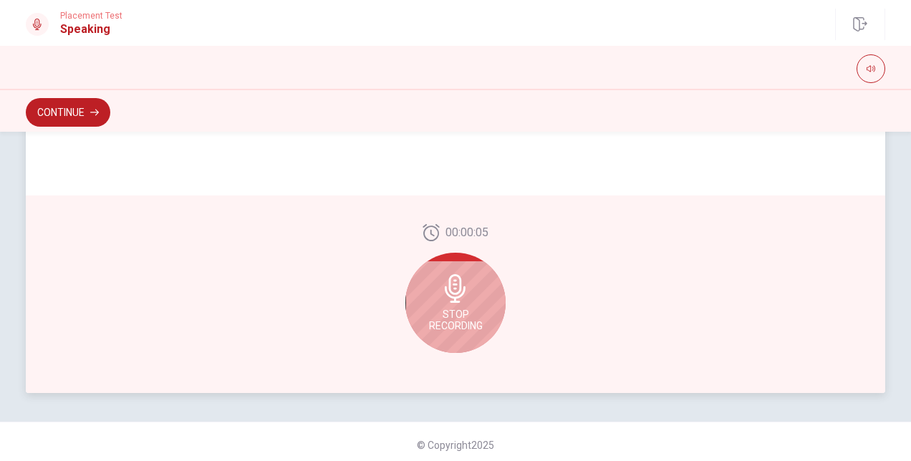
scroll to position [392, 0]
click at [434, 314] on span "Stop Recording" at bounding box center [456, 320] width 54 height 23
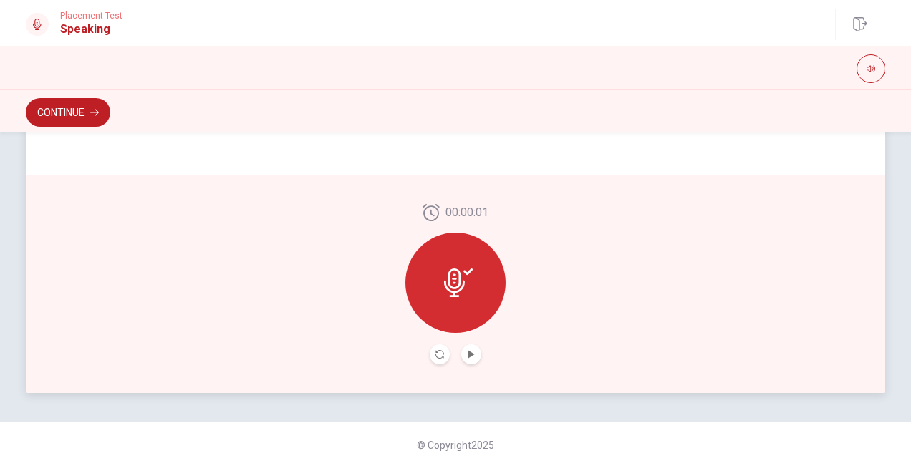
click at [470, 359] on button "Play Audio" at bounding box center [471, 354] width 20 height 20
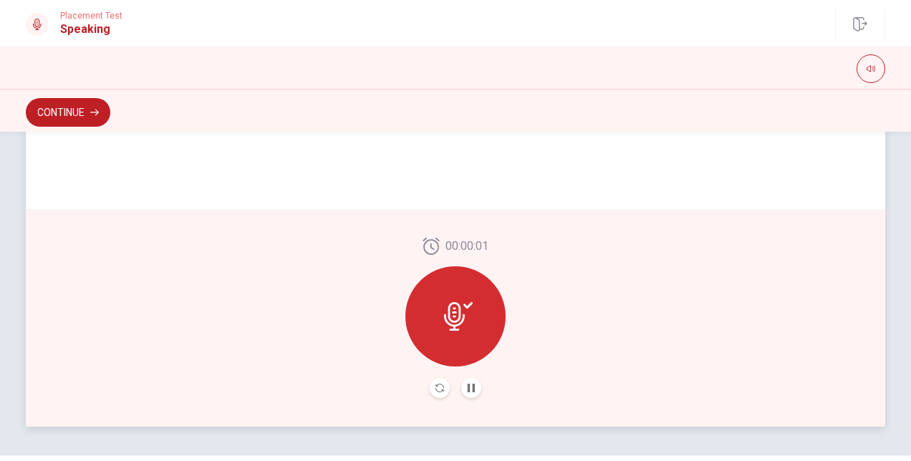
scroll to position [357, 0]
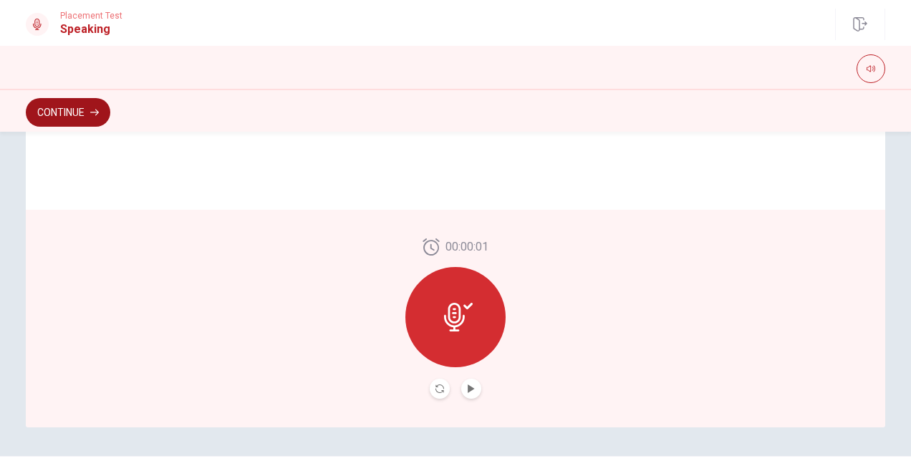
click at [94, 116] on icon "button" at bounding box center [94, 112] width 9 height 9
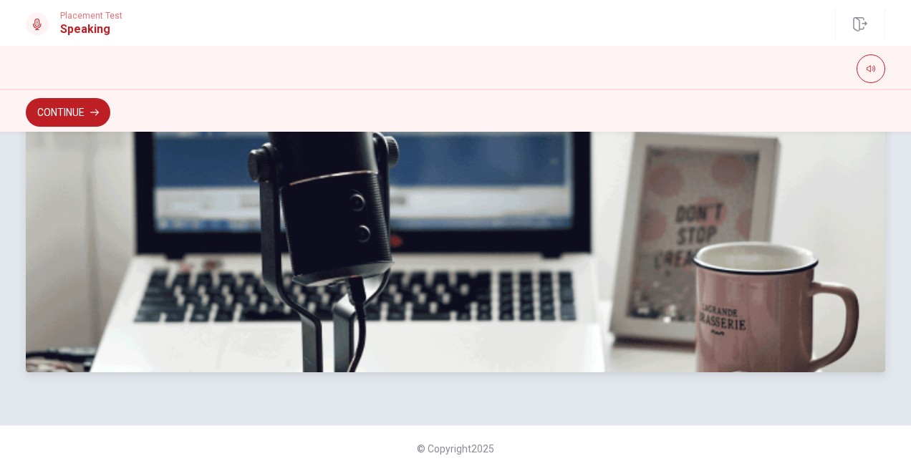
scroll to position [441, 0]
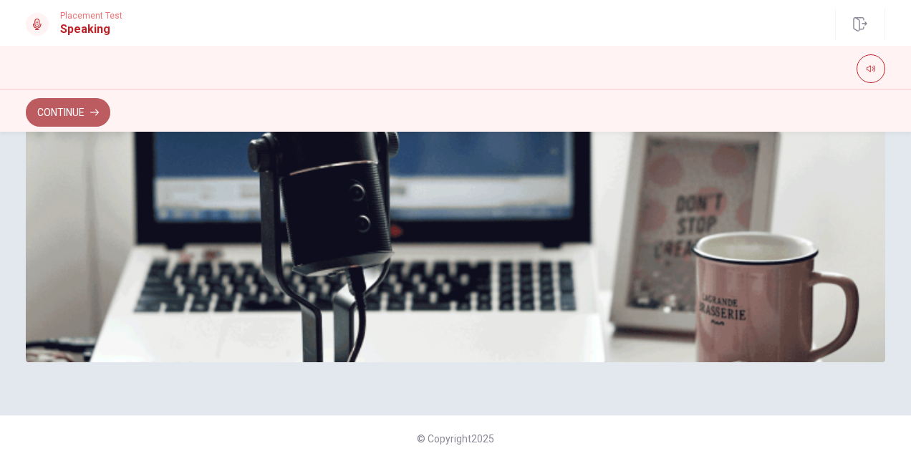
click at [75, 98] on button "Continue" at bounding box center [68, 112] width 85 height 29
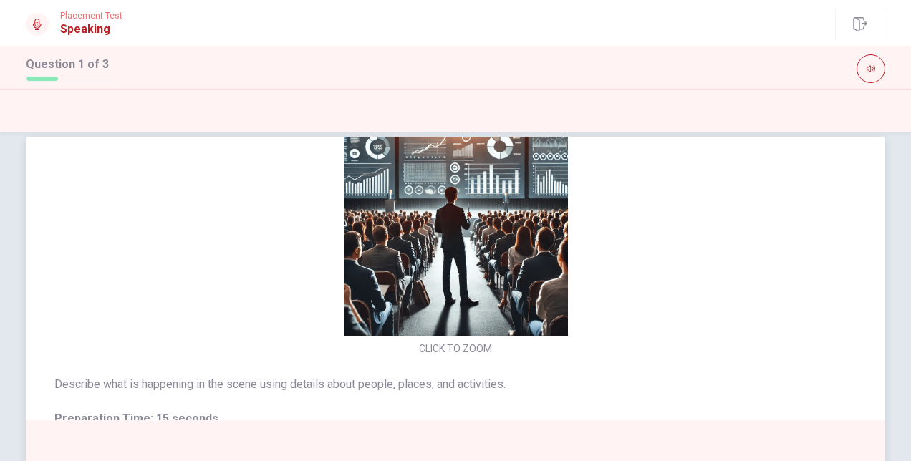
scroll to position [0, 0]
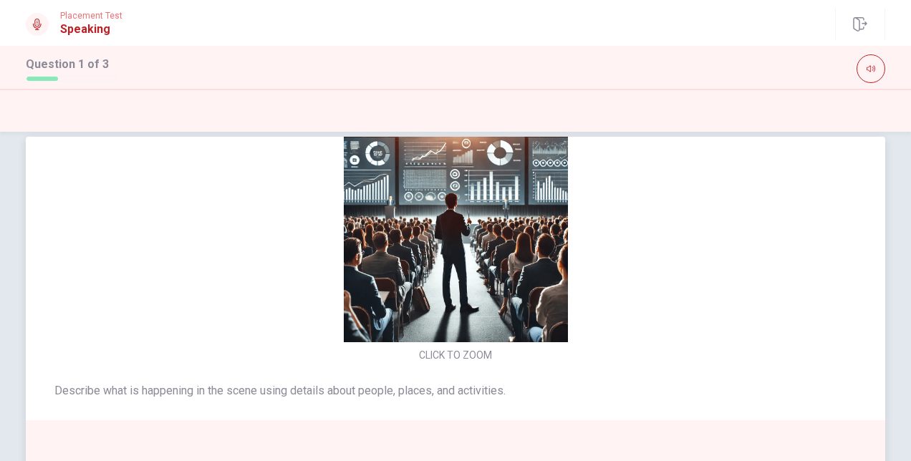
drag, startPoint x: 417, startPoint y: 340, endPoint x: 429, endPoint y: 340, distance: 12.2
click at [429, 340] on img at bounding box center [456, 230] width 304 height 224
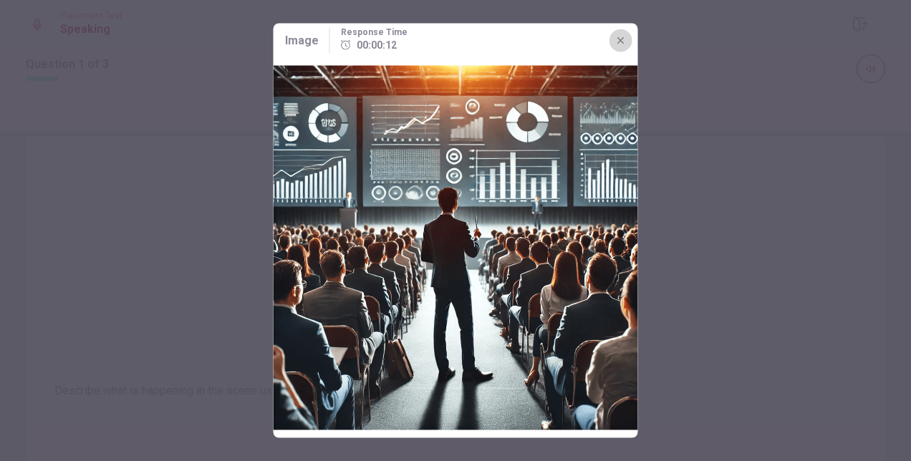
click at [623, 44] on icon "button" at bounding box center [620, 40] width 11 height 11
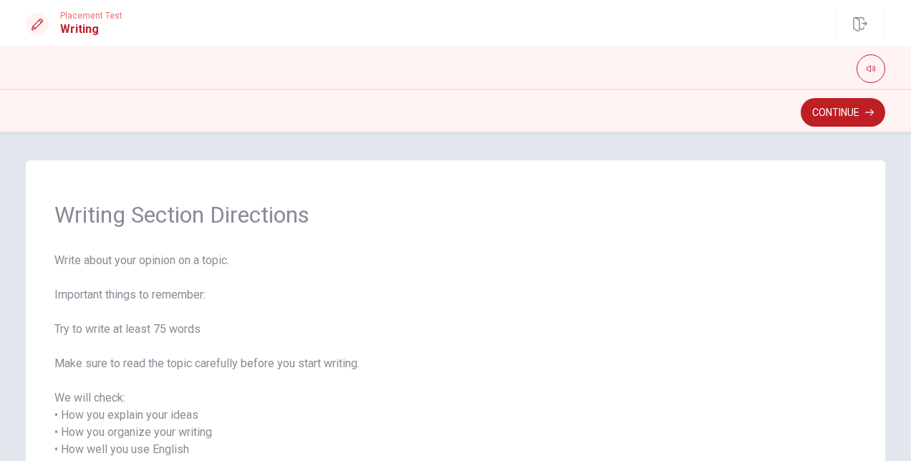
click at [815, 127] on div "Continue" at bounding box center [455, 110] width 911 height 43
click at [847, 112] on button "Continue" at bounding box center [843, 112] width 85 height 29
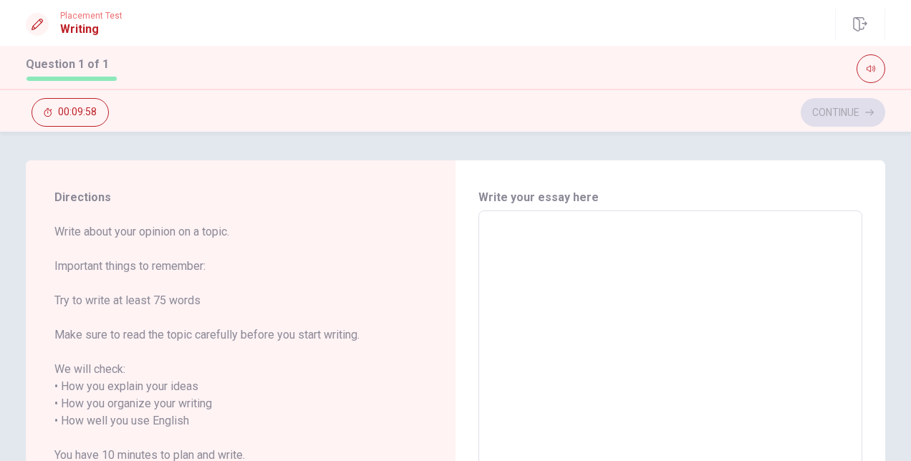
click at [517, 227] on textarea at bounding box center [670, 421] width 364 height 397
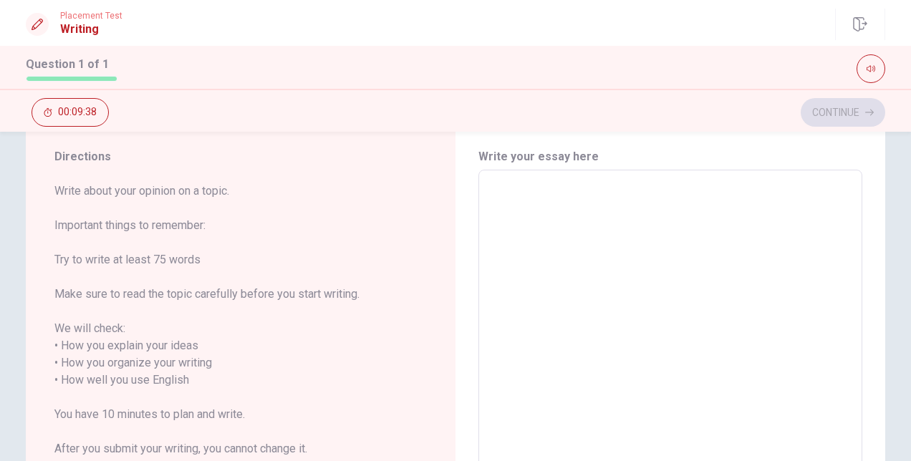
scroll to position [39, 0]
click at [501, 196] on textarea at bounding box center [670, 381] width 364 height 397
type textarea "t"
type textarea "x"
type textarea "th"
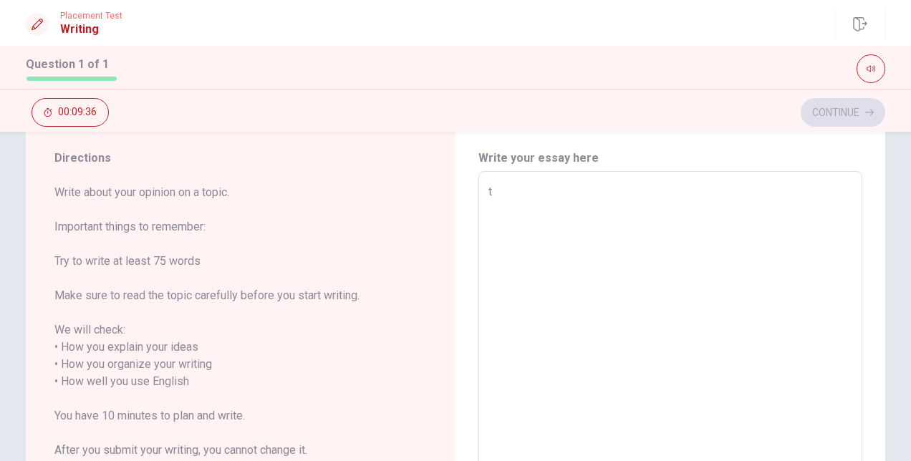
type textarea "x"
type textarea "the"
type textarea "x"
type textarea "th"
type textarea "x"
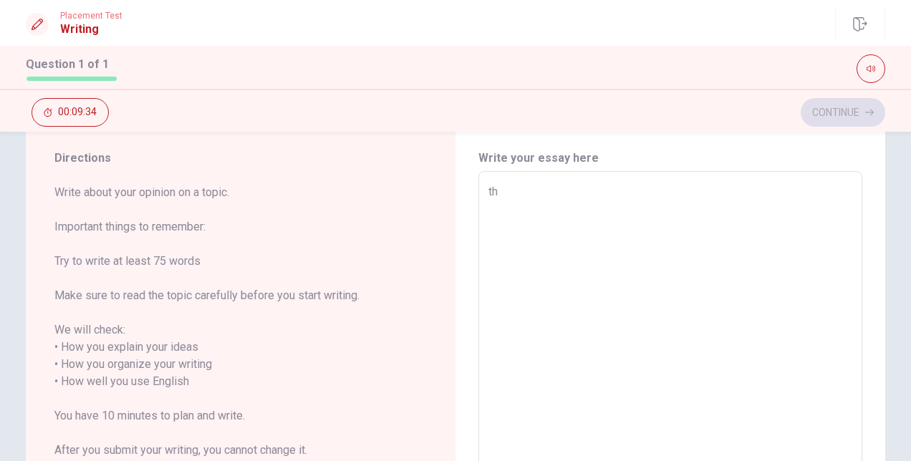
type textarea "t"
type textarea "x"
type textarea "T"
type textarea "x"
type textarea "Th"
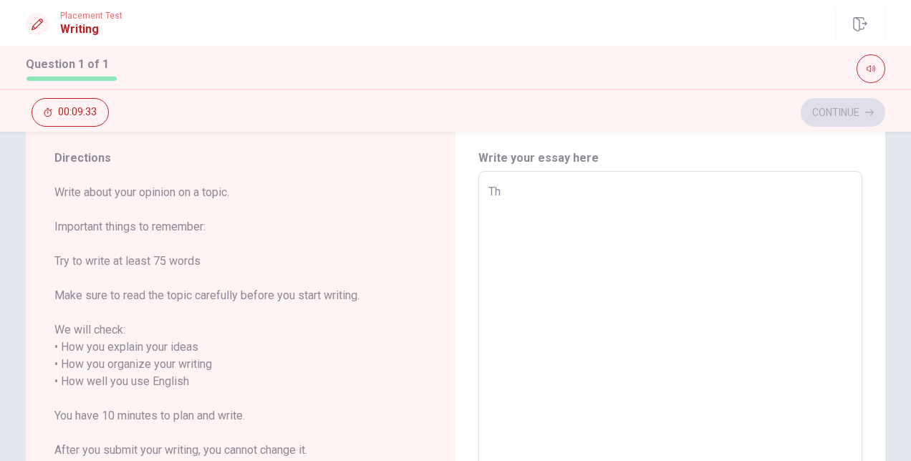
type textarea "x"
type textarea "The"
type textarea "x"
type textarea "The"
type textarea "x"
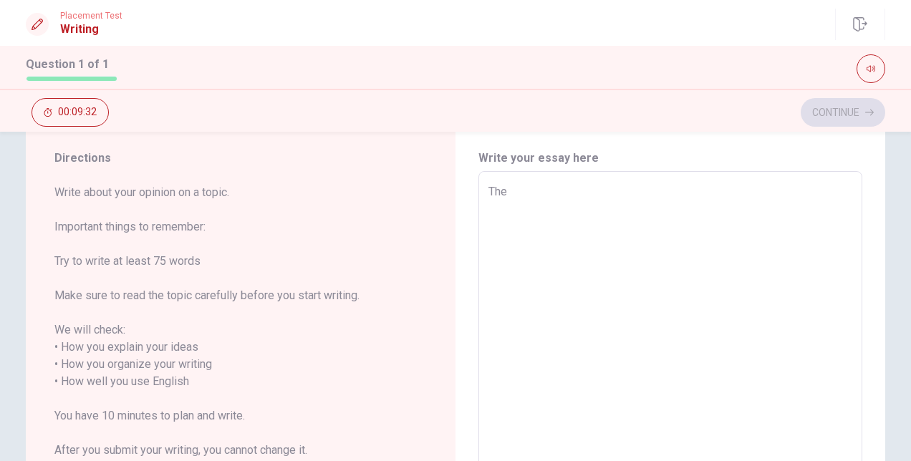
type textarea "The t"
type textarea "x"
type textarea "The ti"
type textarea "x"
type textarea "The [PERSON_NAME]"
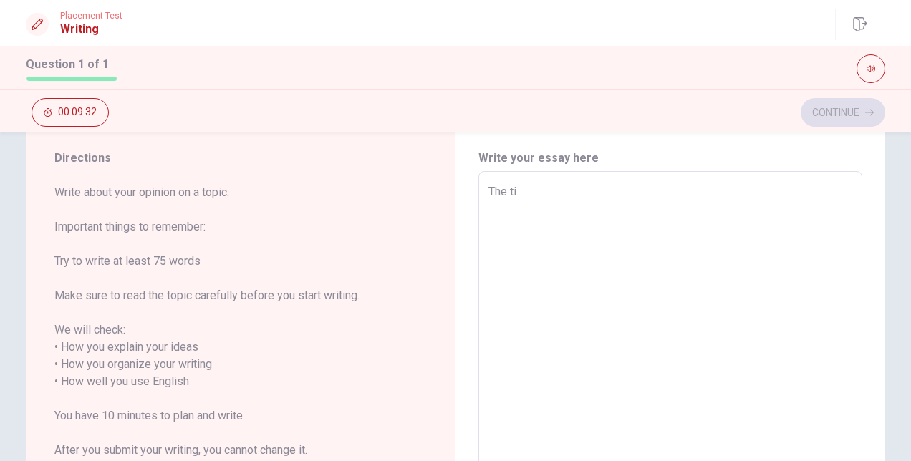
type textarea "x"
type textarea "The time"
type textarea "x"
type textarea "The time"
type textarea "x"
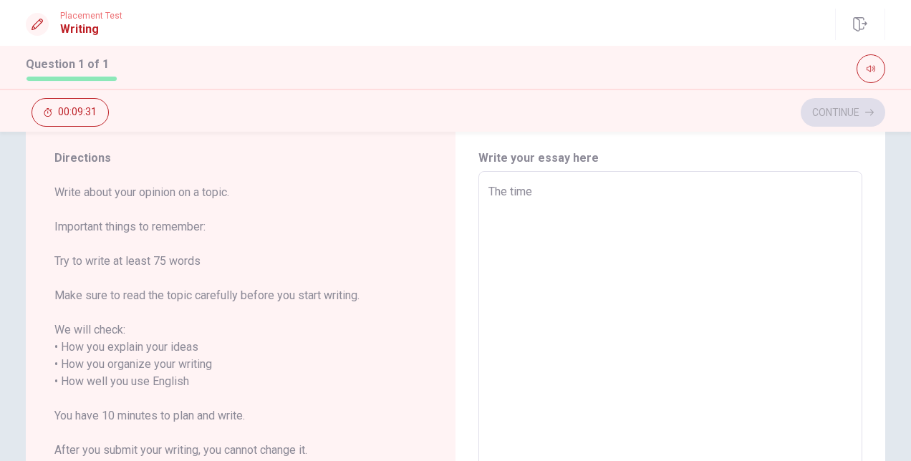
type textarea "The time w"
type textarea "x"
type textarea "The time wh"
type textarea "x"
type textarea "The time whe"
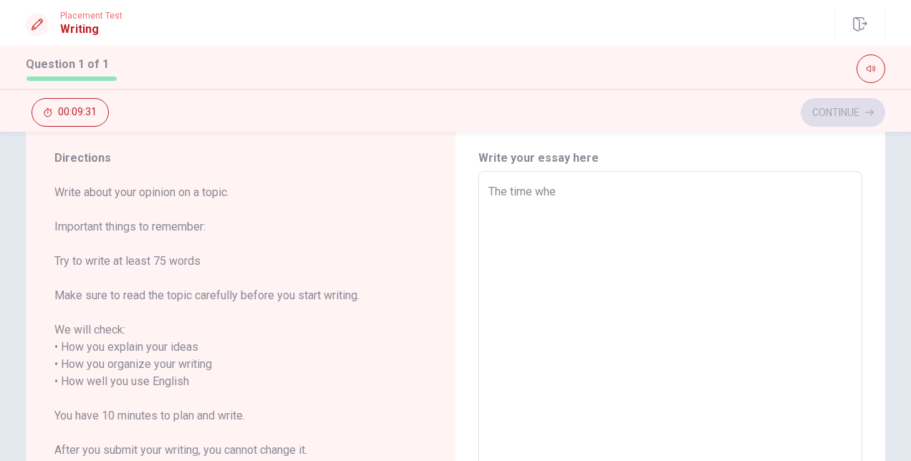
type textarea "x"
type textarea "The time when"
type textarea "x"
type textarea "The time when"
type textarea "x"
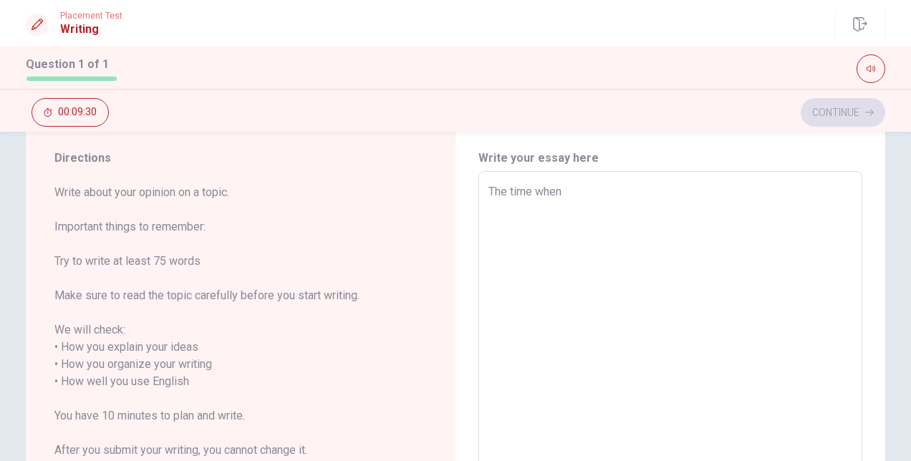
type textarea "The time when i"
type textarea "x"
type textarea "The time when"
type textarea "x"
type textarea "The time when I"
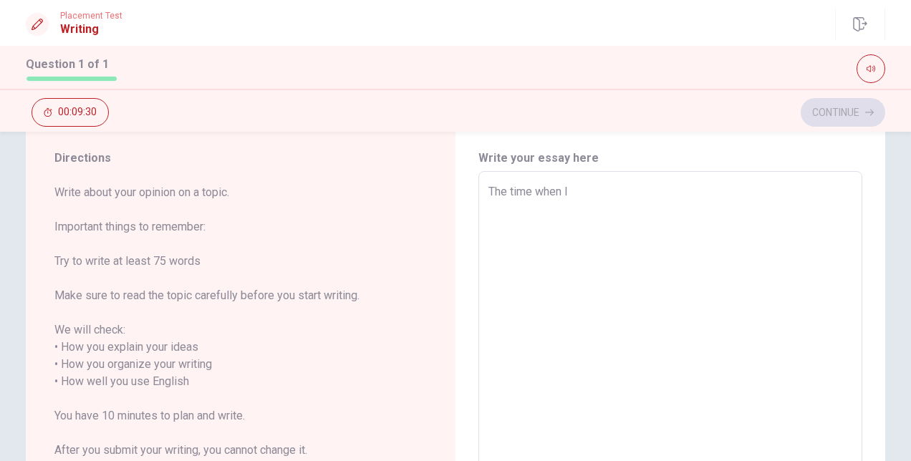
type textarea "x"
type textarea "The time when I"
type textarea "x"
type textarea "The time when I h"
type textarea "x"
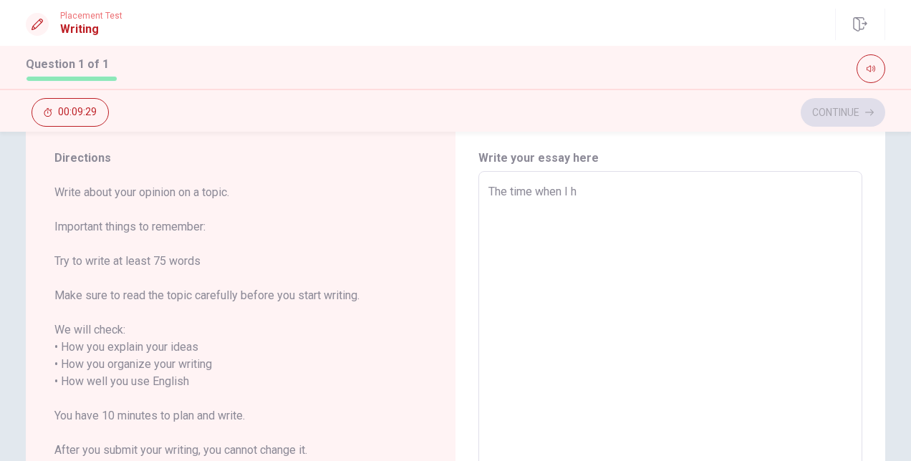
type textarea "The time when I he"
type textarea "x"
type textarea "The time when I hel"
type textarea "x"
type textarea "The time when I help"
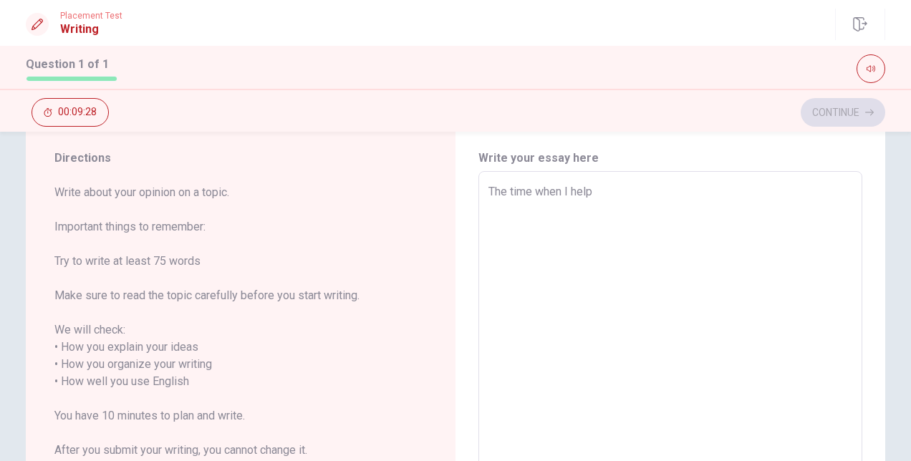
type textarea "x"
type textarea "The time when I helpe"
type textarea "x"
type textarea "The time when I helped"
type textarea "x"
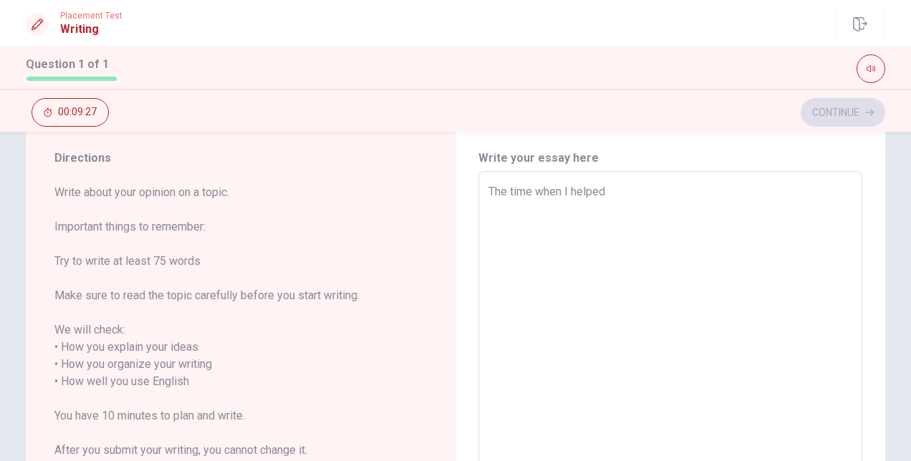
type textarea "The time when I helped"
type textarea "x"
type textarea "The time when I helped s"
type textarea "x"
type textarea "The time when I helped so"
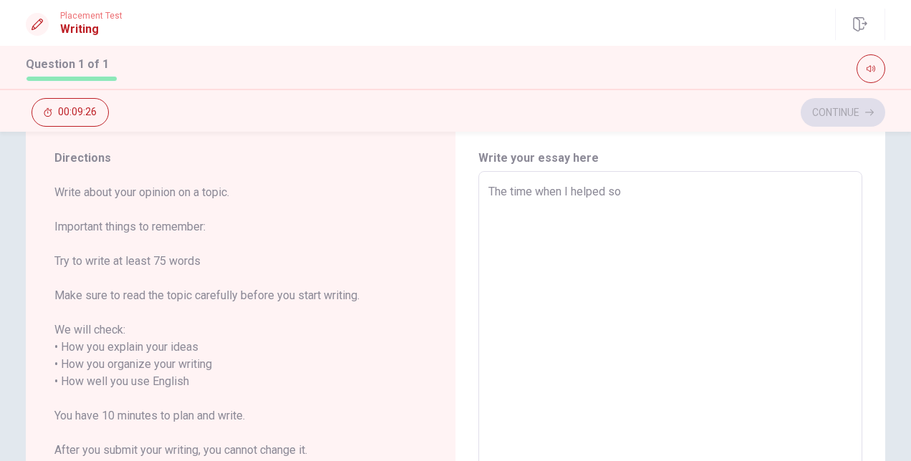
type textarea "x"
type textarea "The time when I helped som"
type textarea "x"
type textarea "The time when I helped some"
type textarea "x"
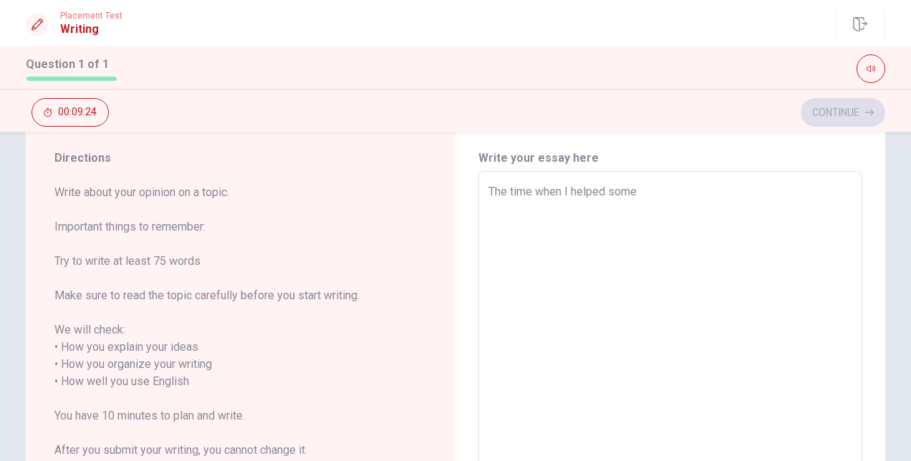
type textarea "The time when I helped someo"
type textarea "x"
type textarea "The time when I helped someon"
type textarea "x"
type textarea "The time when I helped someone"
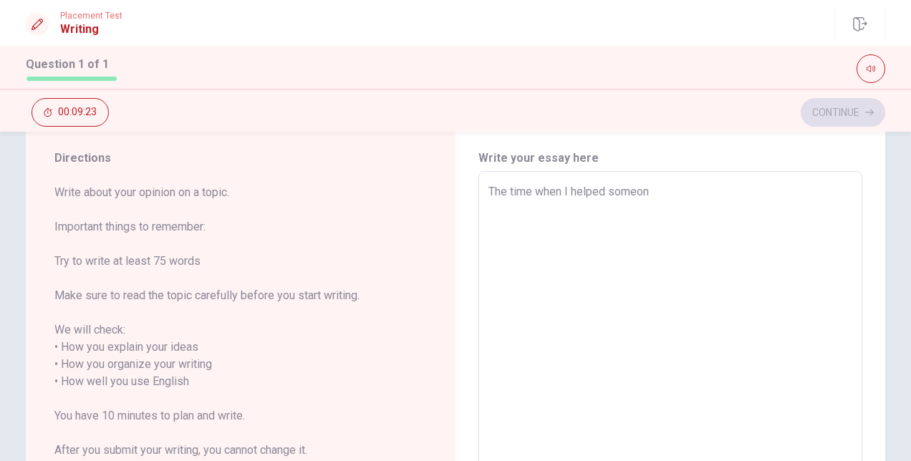
type textarea "x"
type textarea "The time when I helped someone"
type textarea "x"
type textarea "The time when I helped someone i"
type textarea "x"
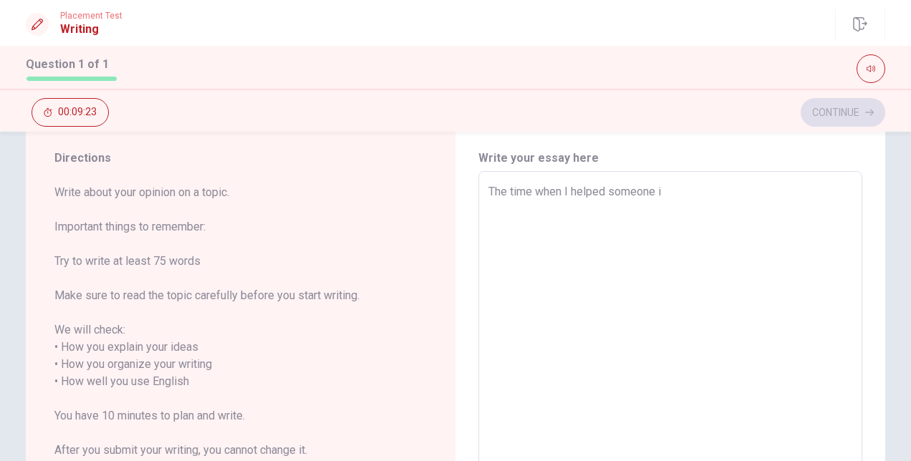
type textarea "The time when I helped someone is"
type textarea "x"
type textarea "The time when I helped someone is,"
type textarea "x"
type textarea "The time when I helped someone is,"
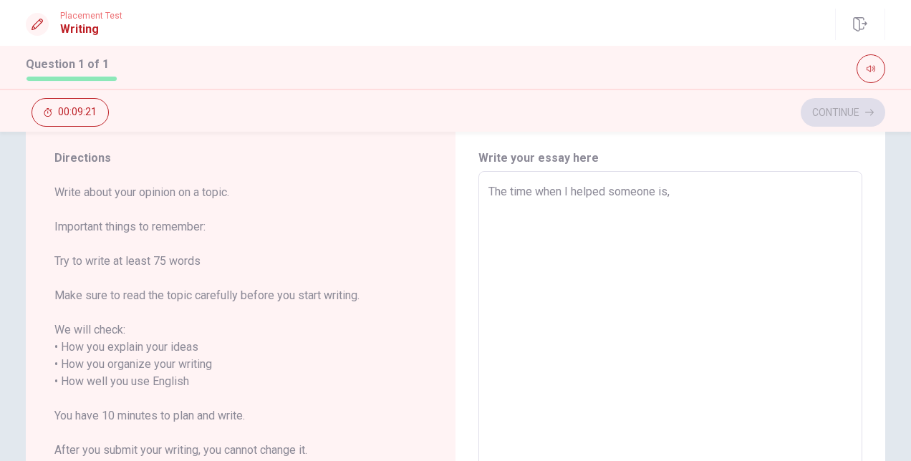
type textarea "x"
type textarea "The time when I helped someone is,"
type textarea "x"
type textarea "The time when I helped someone is"
type textarea "x"
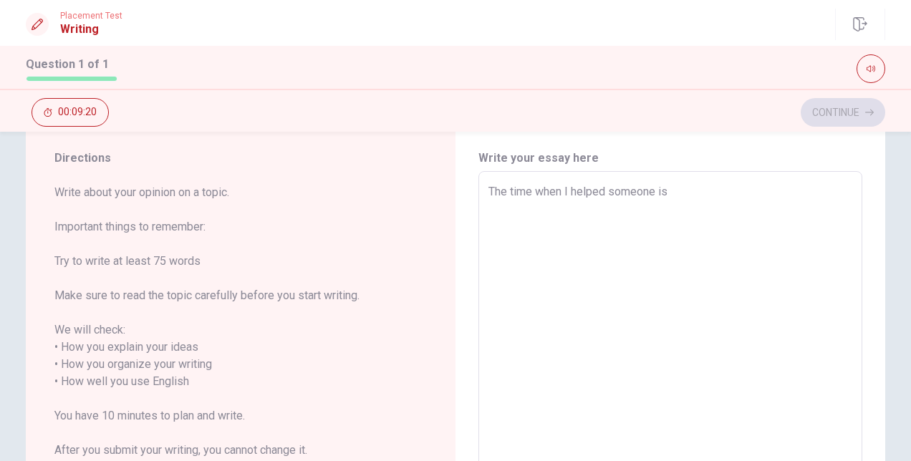
type textarea "The time when I helped someone is"
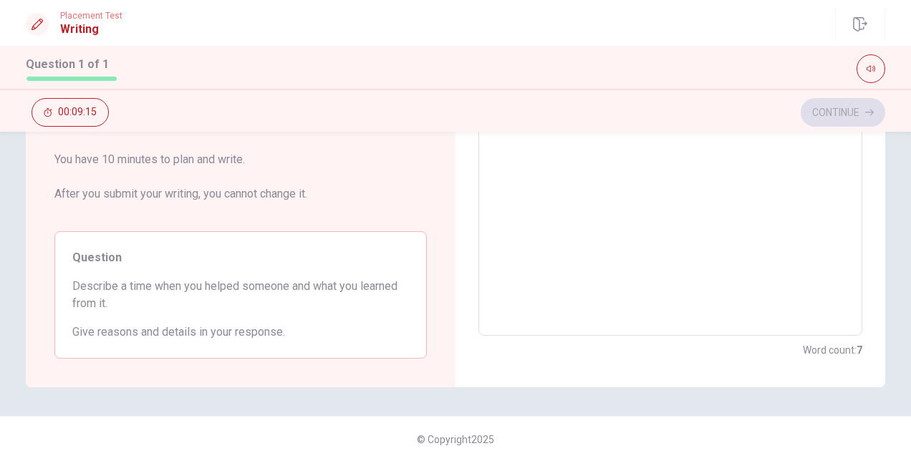
scroll to position [0, 0]
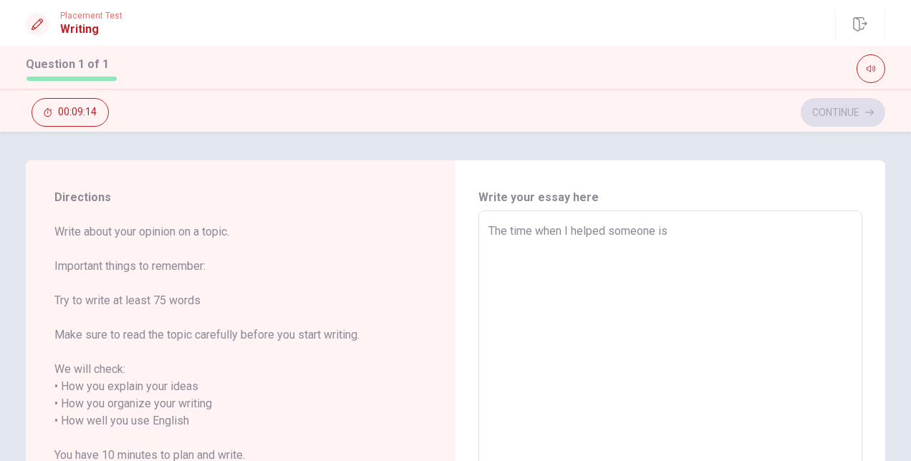
type textarea "x"
drag, startPoint x: 665, startPoint y: 223, endPoint x: 425, endPoint y: 229, distance: 239.3
click at [425, 229] on div "Directions Write about your opinion on a topic. Important things to remember: T…" at bounding box center [455, 421] width 859 height 523
type textarea "x"
type textarea "I"
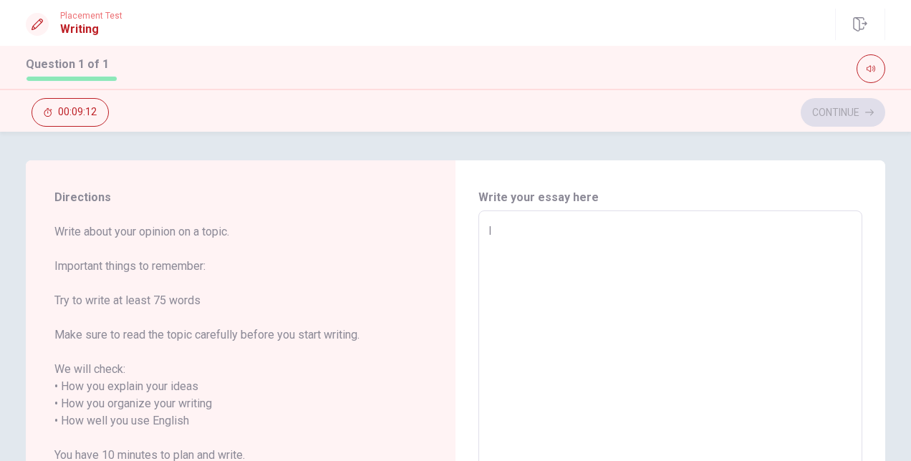
type textarea "x"
type textarea "I"
type textarea "x"
type textarea "I h"
type textarea "x"
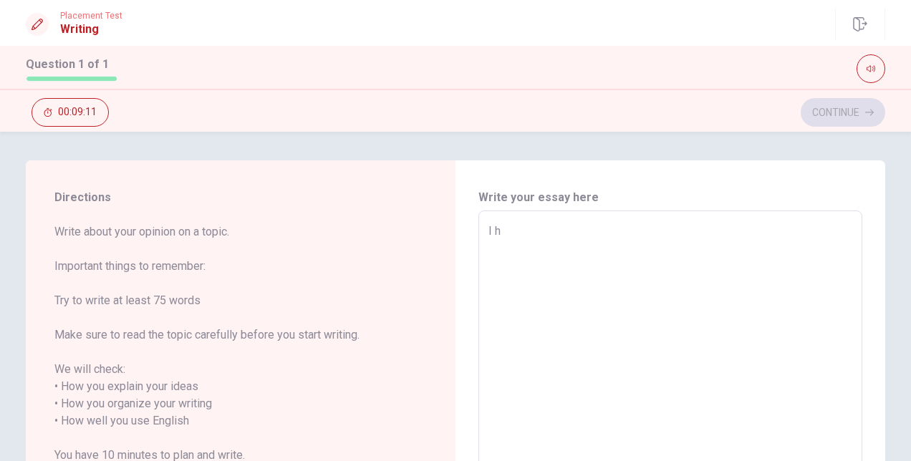
type textarea "I he"
type textarea "x"
type textarea "I hel"
type textarea "x"
type textarea "I help"
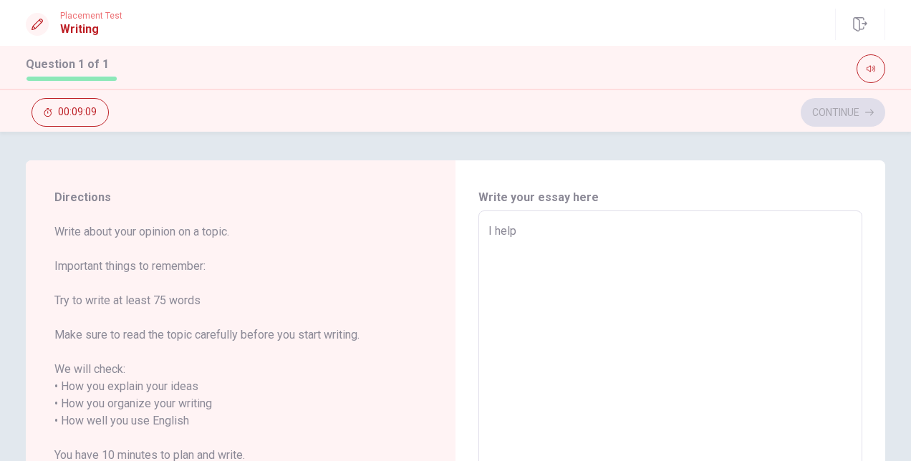
type textarea "x"
type textarea "I helpl"
type textarea "x"
type textarea "I helple"
type textarea "x"
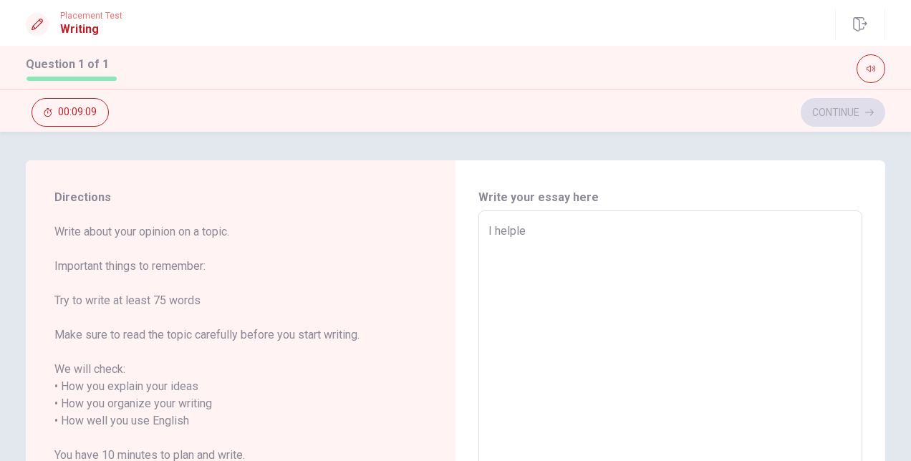
type textarea "I helpled"
type textarea "x"
type textarea "I helpled"
type textarea "x"
type textarea "I helpled a"
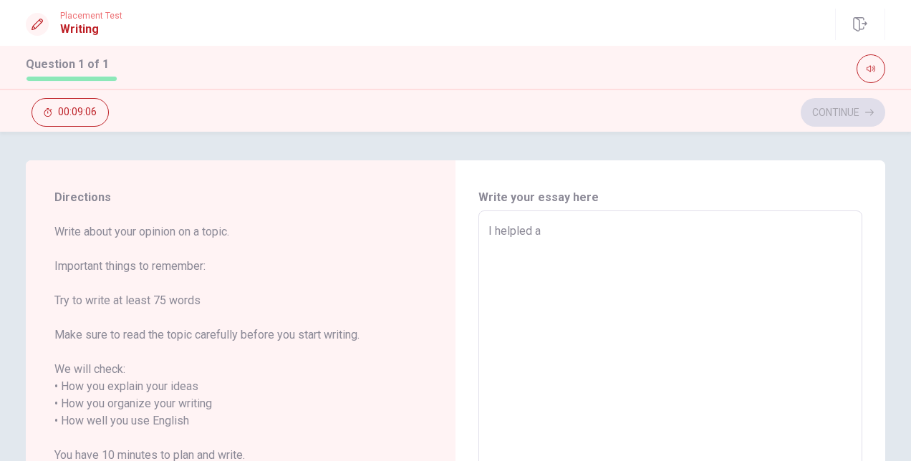
type textarea "x"
type textarea "I helpled a"
type textarea "x"
type textarea "I helpled a"
type textarea "x"
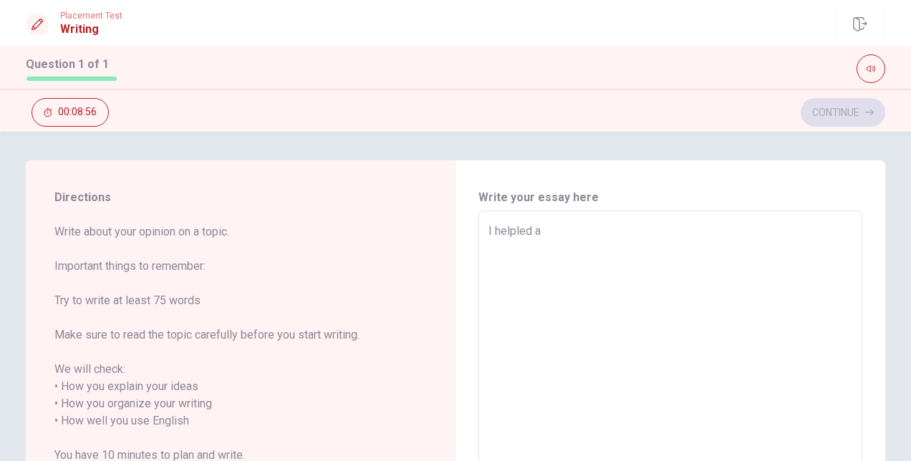
type textarea "I helpled"
type textarea "x"
type textarea "I helpled m"
type textarea "x"
type textarea "I helpled my"
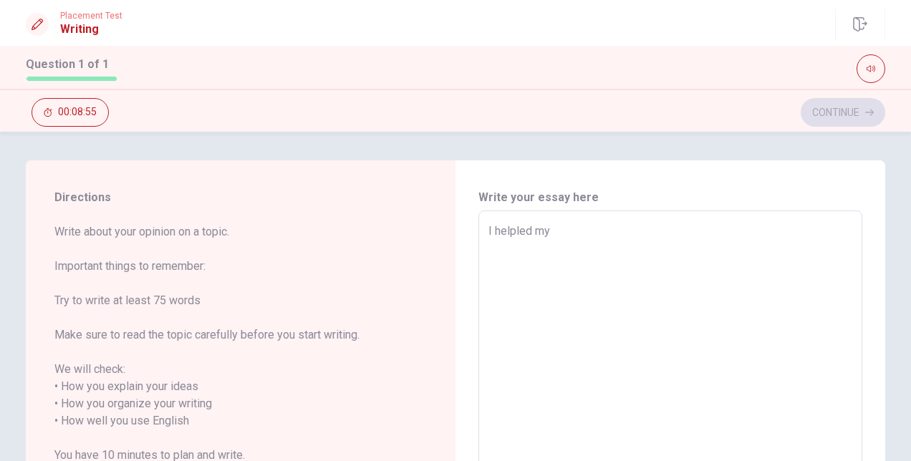
type textarea "x"
type textarea "I helpled my"
type textarea "x"
type textarea "I helpled my f"
type textarea "x"
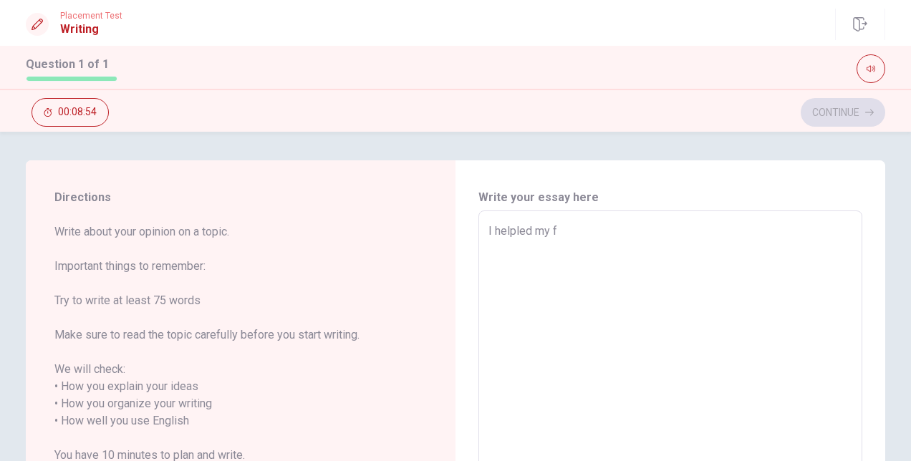
type textarea "I helpled my fr"
type textarea "x"
type textarea "I helpled my fri"
type textarea "x"
type textarea "I helpled my frie"
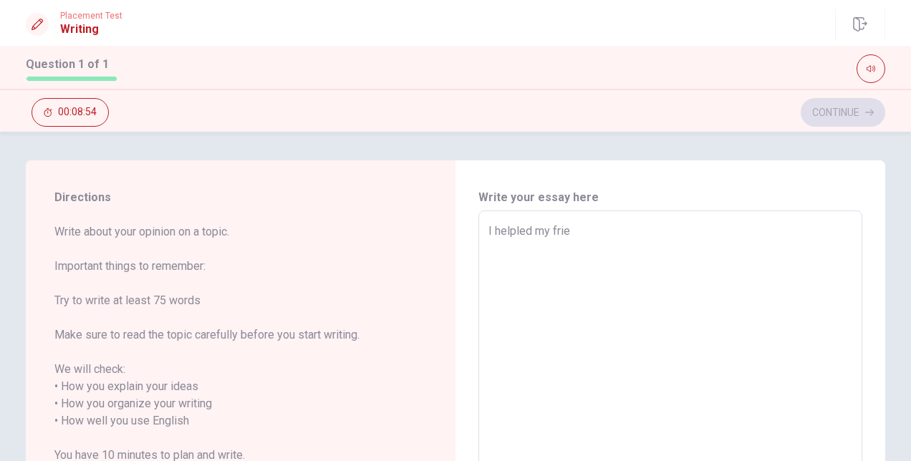
type textarea "x"
type textarea "I helpled my frien"
type textarea "x"
type textarea "I helpled my friend"
type textarea "x"
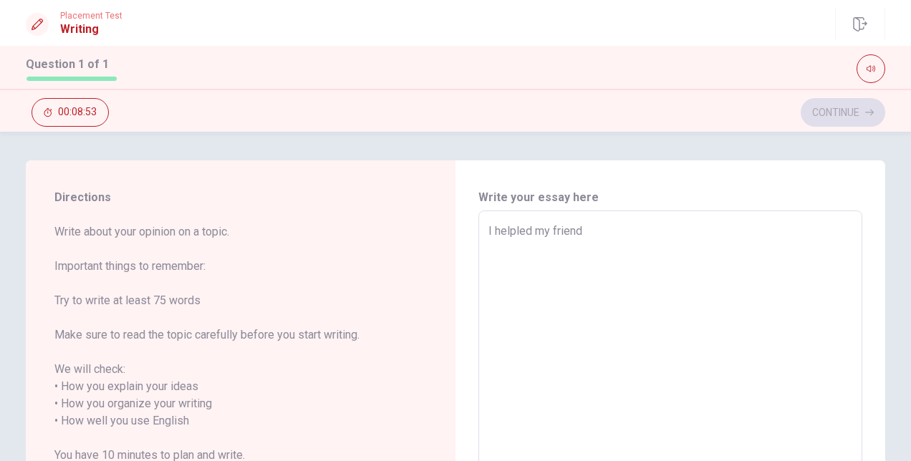
type textarea "I helpled my friend"
type textarea "x"
type textarea "I helpled my friend w"
type textarea "x"
type textarea "I helpled my friend [PERSON_NAME]"
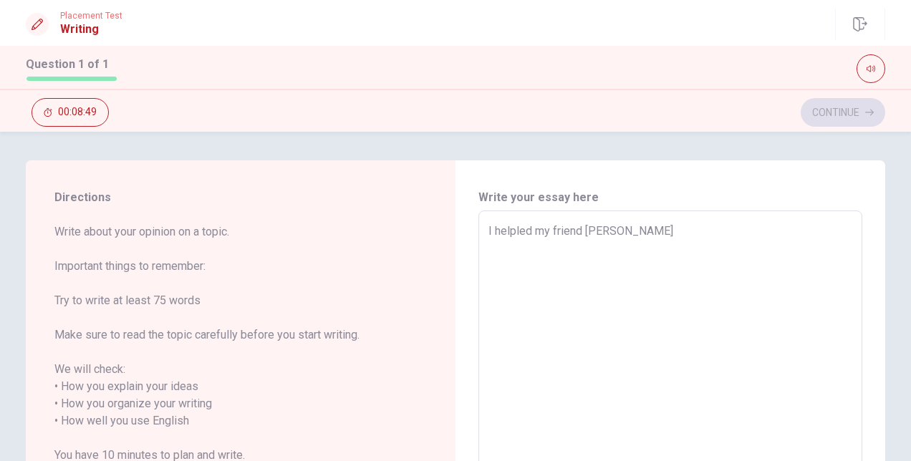
type textarea "x"
type textarea "I helpled my friend who"
type textarea "x"
type textarea "I helpled my friend who"
type textarea "x"
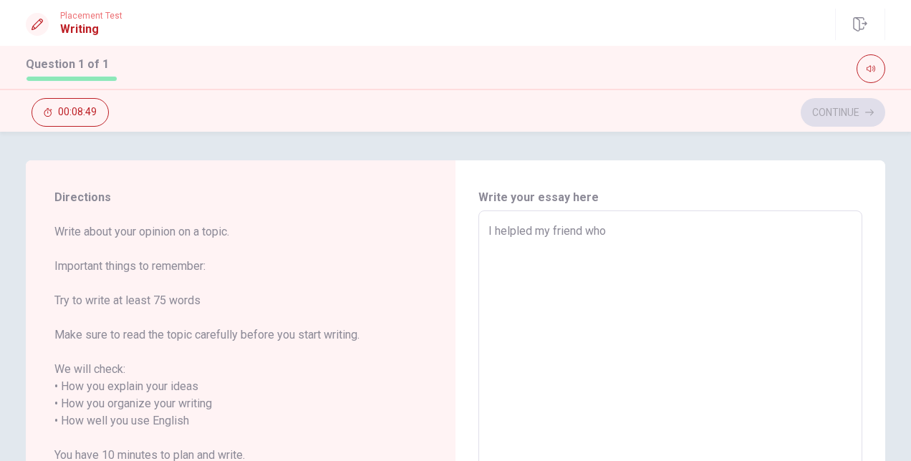
type textarea "I helpled my friend who w"
type textarea "x"
type textarea "I helpled my friend who wa"
type textarea "x"
type textarea "I helpled my friend who was"
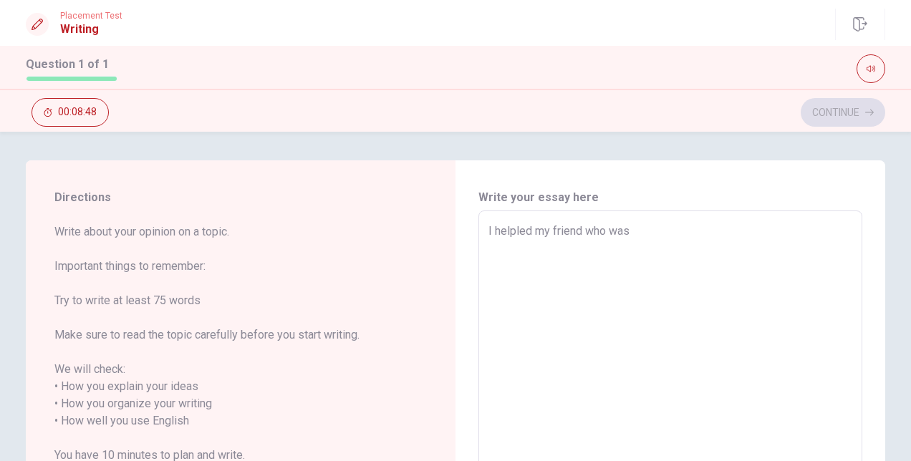
type textarea "x"
type textarea "I helpled my friend who was"
type textarea "x"
type textarea "I helpled my friend who was"
type textarea "x"
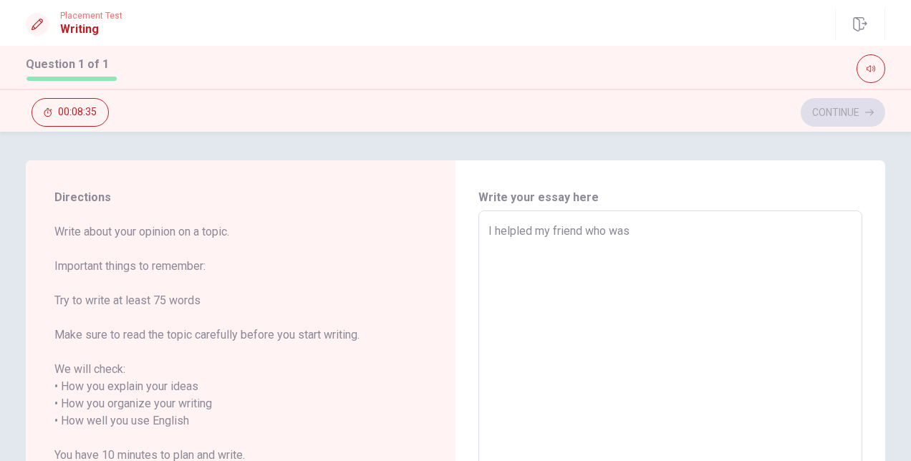
type textarea "I helpled my friend who wa"
type textarea "x"
type textarea "I helpled my friend who w"
type textarea "x"
type textarea "I helpled my friend who"
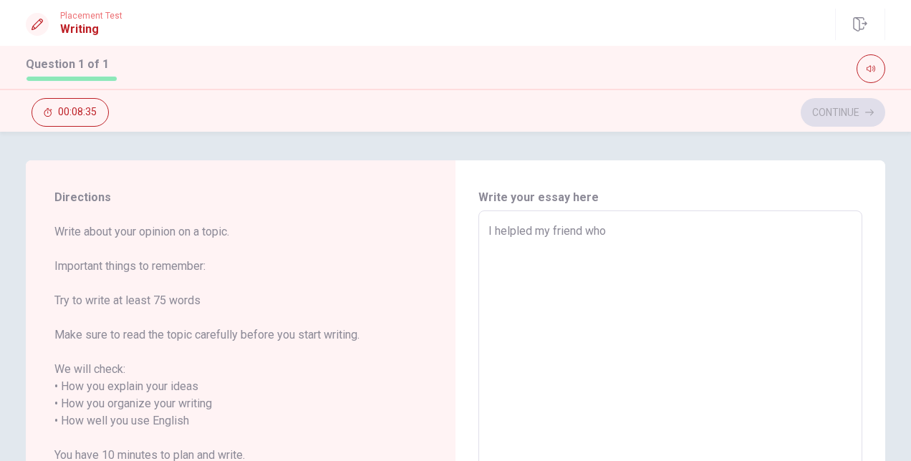
type textarea "x"
type textarea "I helpled my friend who"
type textarea "x"
type textarea "I helpled my friend [PERSON_NAME]"
type textarea "x"
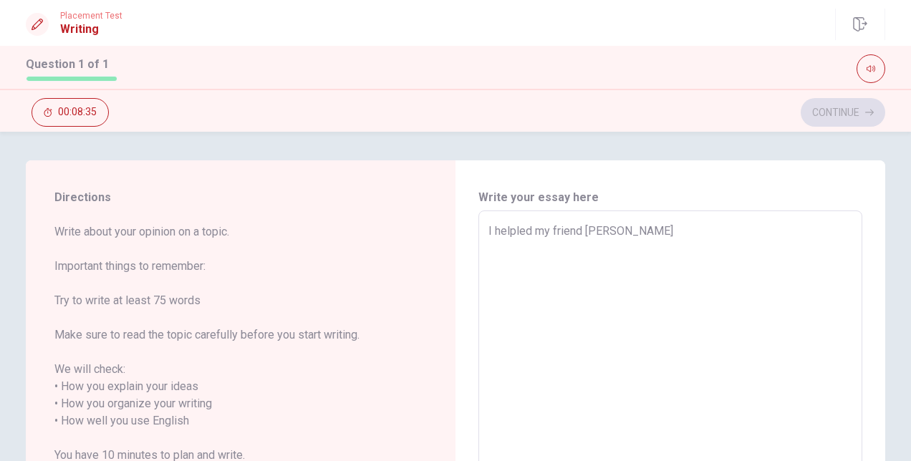
type textarea "I helpled my friend w"
type textarea "x"
type textarea "I helpled my friend"
type textarea "x"
type textarea "I helpled my friend"
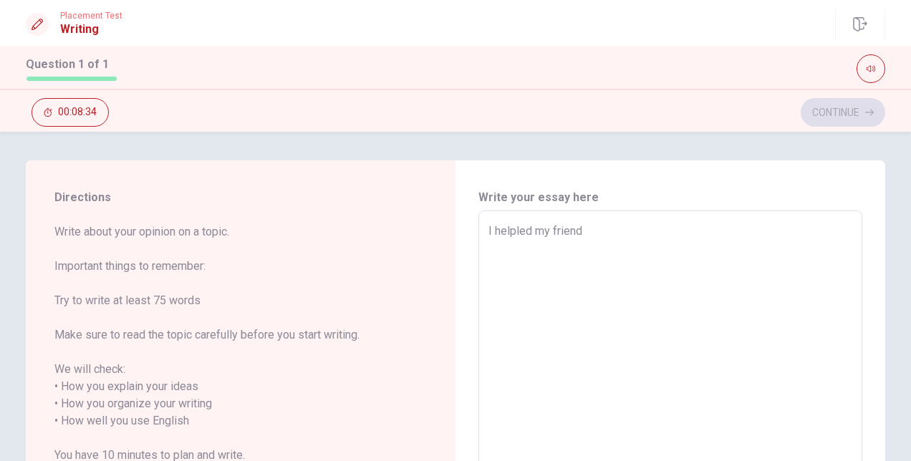
type textarea "x"
type textarea "I helpled my frien"
type textarea "x"
type textarea "I helpled my frie"
type textarea "x"
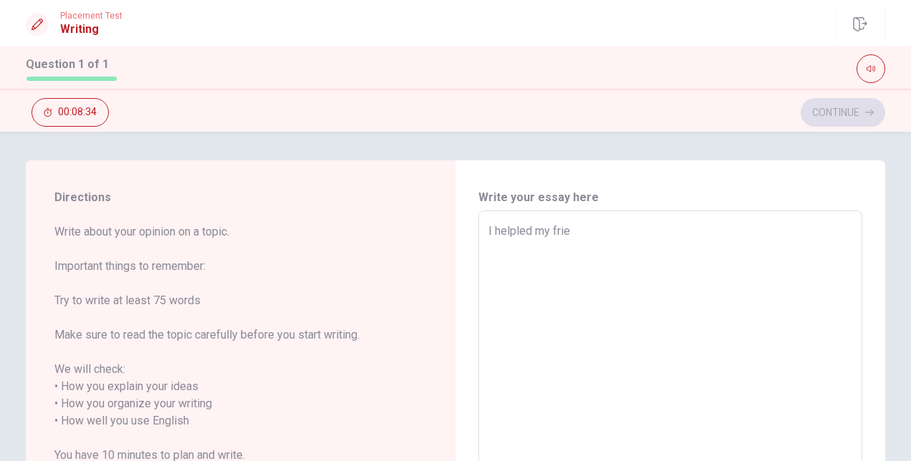
type textarea "I helpled my fri"
type textarea "x"
type textarea "I helpled my fr"
type textarea "x"
type textarea "I helpled my f"
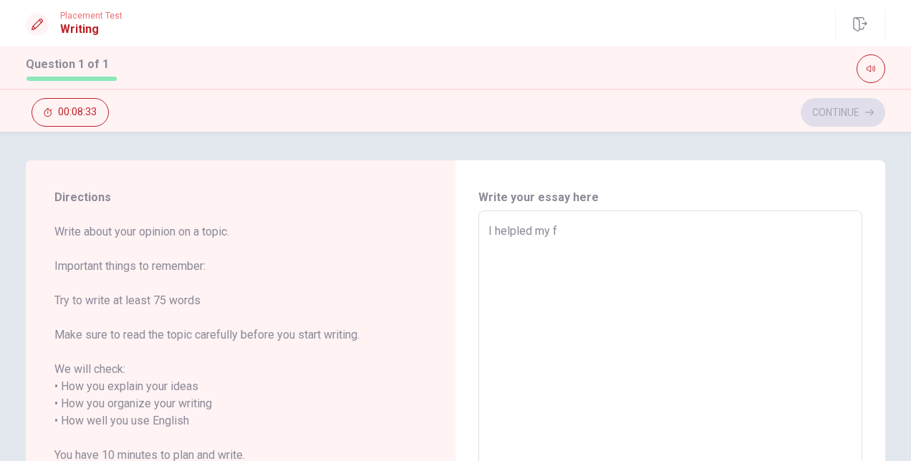
type textarea "x"
type textarea "I helpled my"
type textarea "x"
type textarea "I helpled my"
type textarea "x"
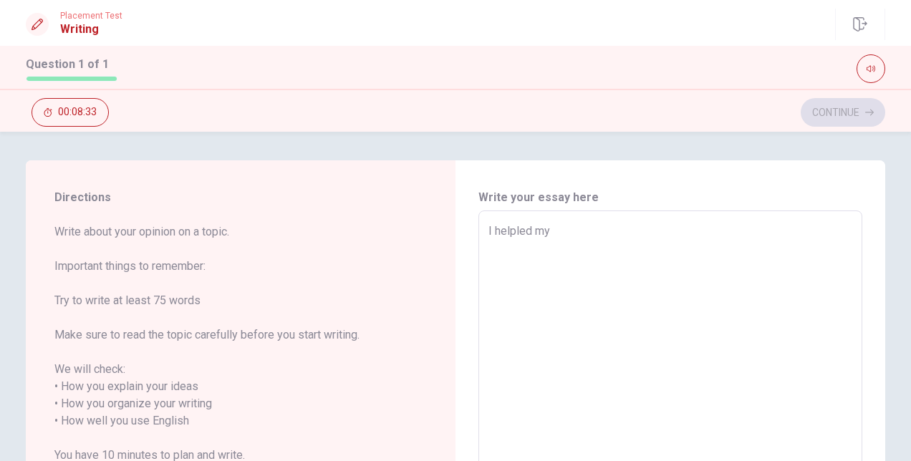
type textarea "I helpled m"
type textarea "x"
type textarea "I helpled"
type textarea "x"
type textarea "I helpled a"
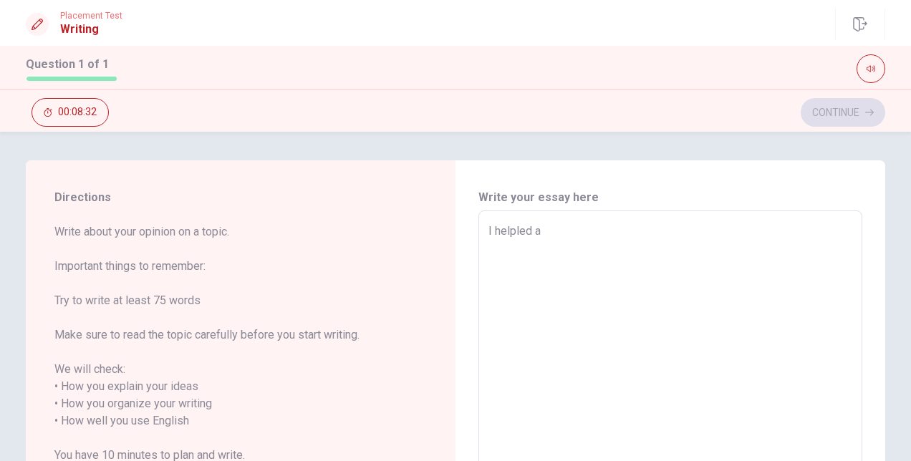
type textarea "x"
type textarea "I helpled a"
type textarea "x"
click at [531, 229] on textarea "I helpled a eldrly women in the bus." at bounding box center [670, 421] width 364 height 397
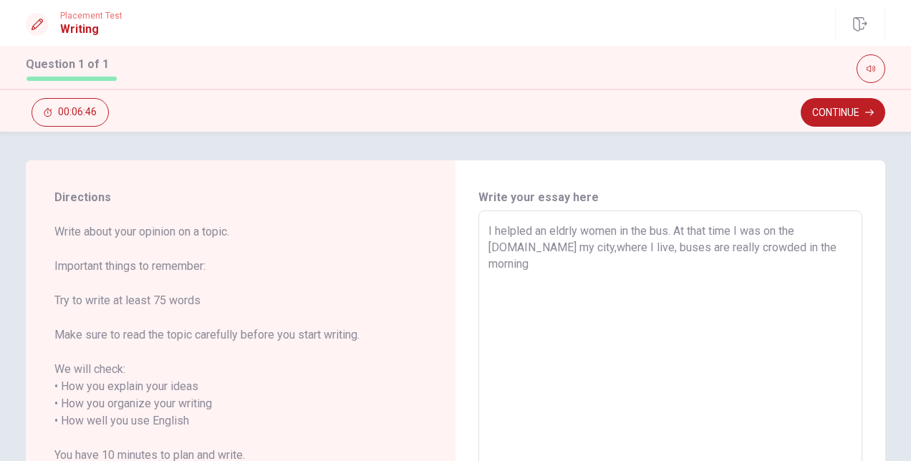
click at [733, 231] on textarea "I helpled an eldrly women in the bus. At that time I was on the [DOMAIN_NAME] m…" at bounding box center [670, 421] width 364 height 397
click at [793, 250] on textarea "I helpled an eldrly women in the bus. At that time, I was on the [DOMAIN_NAME] …" at bounding box center [670, 421] width 364 height 397
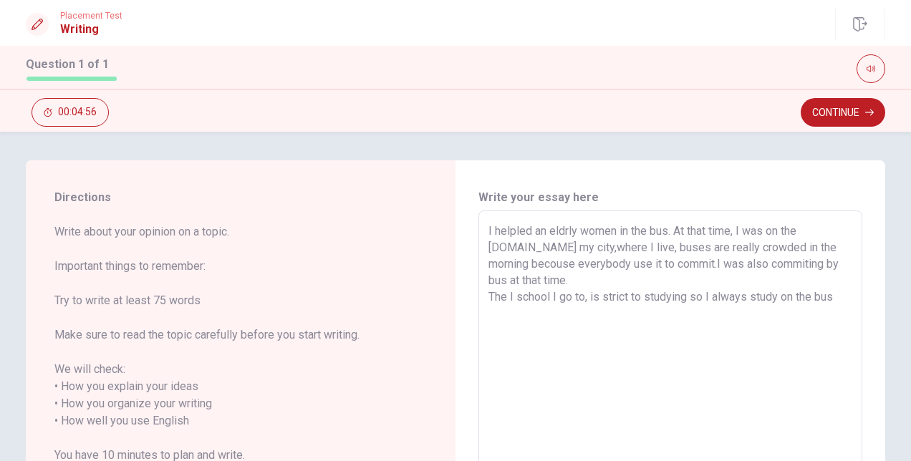
click at [768, 284] on textarea "I helpled an eldrly women in the bus. At that time, I was on the [DOMAIN_NAME] …" at bounding box center [670, 421] width 364 height 397
click at [771, 284] on textarea "I helpled an eldrly women in the bus. At that time, I was on the [DOMAIN_NAME] …" at bounding box center [670, 421] width 364 height 397
click at [835, 282] on textarea "I helpled an eldrly women in the bus. At that time, I was on the [DOMAIN_NAME] …" at bounding box center [670, 421] width 364 height 397
click at [582, 283] on textarea "I helpled an eldrly women in the bus. At that time, I was on the [DOMAIN_NAME] …" at bounding box center [670, 421] width 364 height 397
click at [508, 297] on textarea "I helpled an eldrly women in the bus. At that time, I was on the [DOMAIN_NAME] …" at bounding box center [670, 421] width 364 height 397
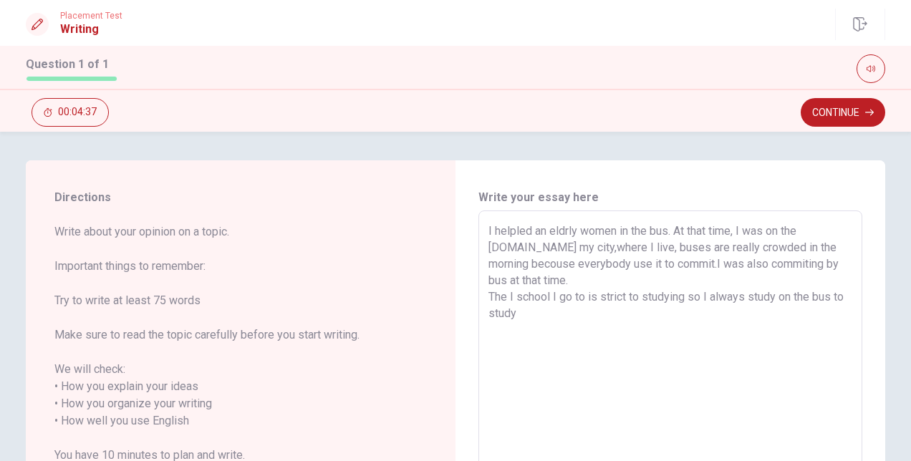
click at [510, 296] on textarea "I helpled an eldrly women in the bus. At that time, I was on the [DOMAIN_NAME] …" at bounding box center [670, 421] width 364 height 397
click at [546, 295] on textarea "I helpled an eldrly women in the bus. At that time, I was on the [DOMAIN_NAME] …" at bounding box center [670, 421] width 364 height 397
click at [612, 302] on textarea "I helpled an eldrly women in the bus. At that time, I was on the [DOMAIN_NAME] …" at bounding box center [670, 421] width 364 height 397
click at [546, 298] on textarea "I helpled an eldrly women in the bus. At that time, I was on the [DOMAIN_NAME] …" at bounding box center [670, 421] width 364 height 397
click at [655, 294] on textarea "I helpled an eldrly women in the bus. At that time, I was on the [DOMAIN_NAME] …" at bounding box center [670, 421] width 364 height 397
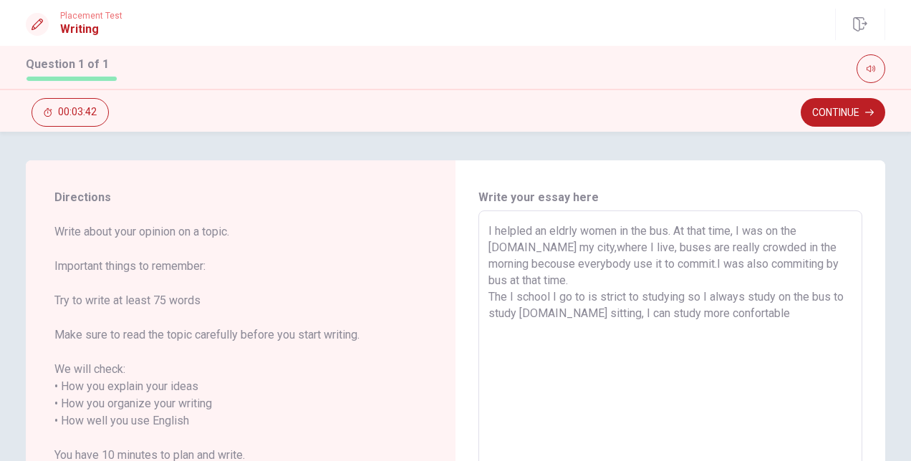
click at [756, 294] on textarea "I helpled an eldrly women in the bus. At that time, I was on the [DOMAIN_NAME] …" at bounding box center [670, 421] width 364 height 397
click at [511, 279] on textarea "I helpled an eldrly women in the bus. At that time, I was on the [DOMAIN_NAME] …" at bounding box center [670, 421] width 364 height 397
click at [624, 231] on textarea "I helpled an eldrly women in the bus. At that time, I was on the [DOMAIN_NAME] …" at bounding box center [670, 421] width 364 height 397
click at [786, 246] on textarea "I helpled an eldrly women on the bus. At that time, I was on the [DOMAIN_NAME] …" at bounding box center [670, 421] width 364 height 397
click at [818, 321] on textarea "I helpled an eldrly women on the bus. At that time, I was on the [DOMAIN_NAME] …" at bounding box center [670, 421] width 364 height 397
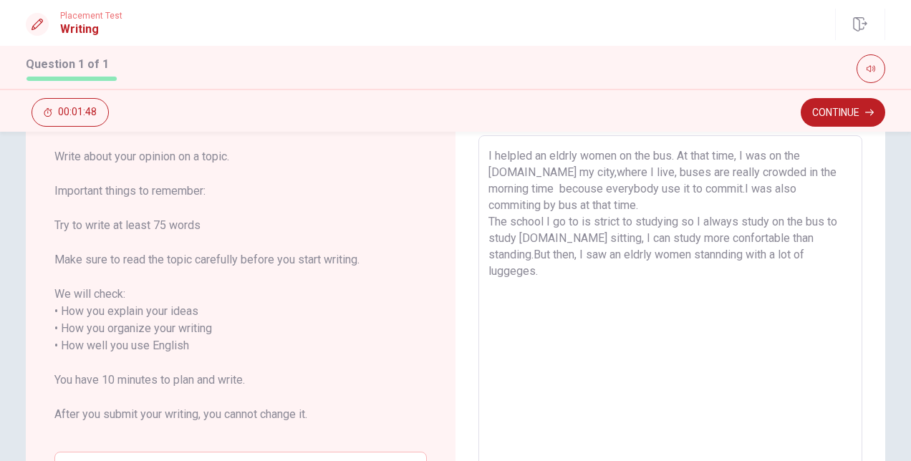
scroll to position [44, 0]
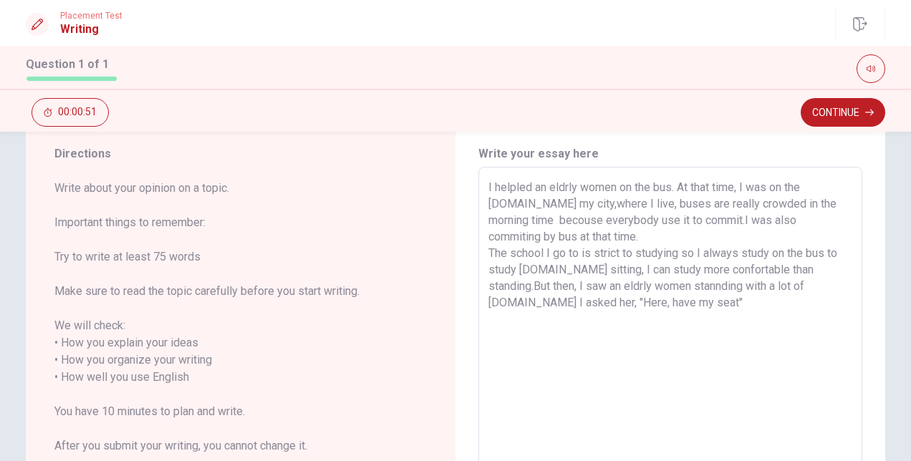
click at [657, 301] on textarea "I helpled an eldrly women on the bus. At that time, I was on the [DOMAIN_NAME] …" at bounding box center [670, 377] width 364 height 397
click at [640, 307] on textarea "I helpled an eldrly women on the bus. At that time, I was on the [DOMAIN_NAME] …" at bounding box center [670, 377] width 364 height 397
click at [653, 301] on textarea "I helpled an eldrly women on the bus. At that time, I was on the [DOMAIN_NAME] …" at bounding box center [670, 377] width 364 height 397
click at [690, 296] on textarea "I helpled an eldrly women on the bus. At that time, I was on the [DOMAIN_NAME] …" at bounding box center [670, 377] width 364 height 397
click at [718, 275] on textarea "I helpled an eldrly women on the bus. At that time, I was on the [DOMAIN_NAME] …" at bounding box center [670, 377] width 364 height 397
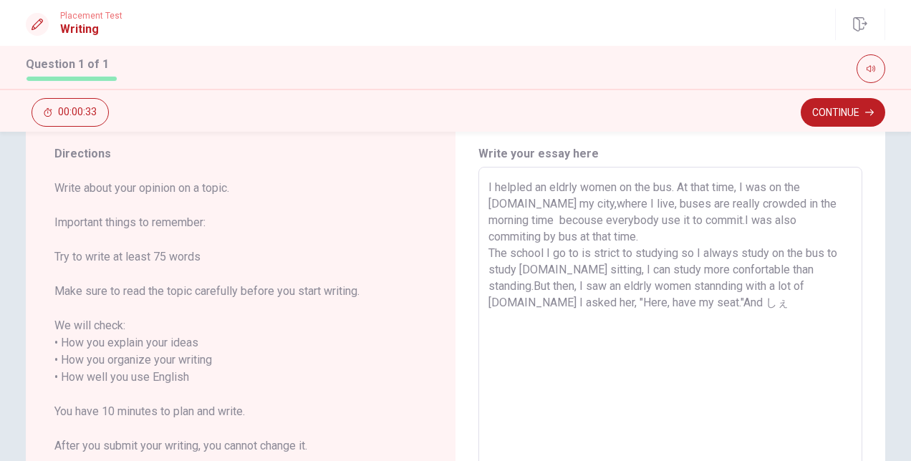
click at [705, 316] on textarea "I helpled an eldrly women on the bus. At that time, I was on the [DOMAIN_NAME] …" at bounding box center [670, 377] width 364 height 397
click at [700, 301] on textarea "I helpled an eldrly women on the bus. At that time, I was on the [DOMAIN_NAME] …" at bounding box center [670, 377] width 364 height 397
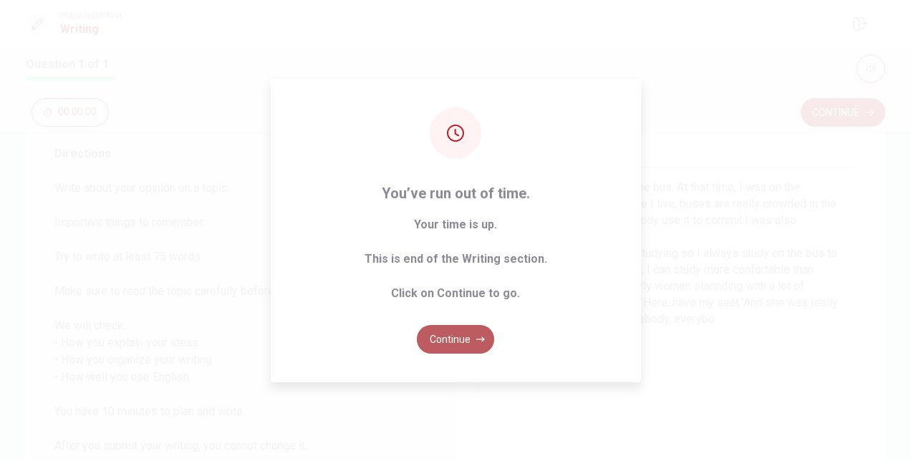
click at [460, 335] on button "Continue" at bounding box center [455, 339] width 77 height 29
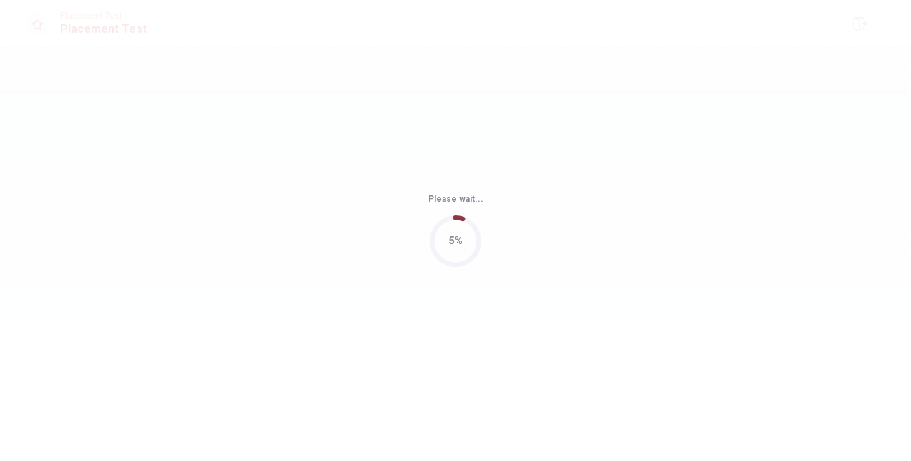
scroll to position [0, 0]
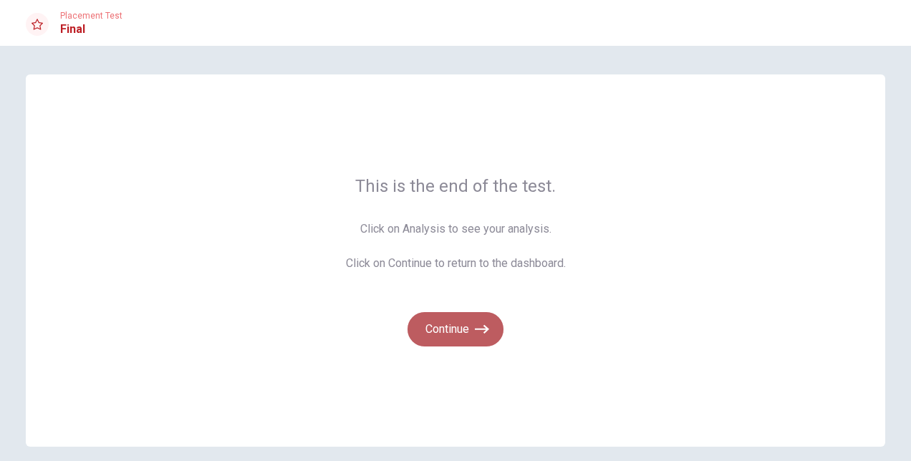
click at [460, 335] on button "Continue" at bounding box center [455, 329] width 96 height 34
